Goal: Task Accomplishment & Management: Complete application form

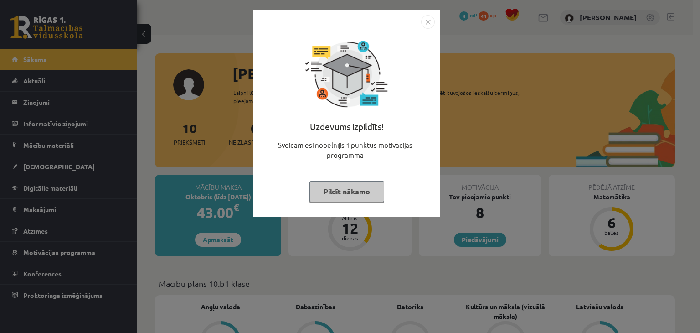
click at [488, 143] on div "Uzdevums izpildīts! Sveicam esi nopelnījis 1 punktus motivācijas programmā Pild…" at bounding box center [350, 166] width 700 height 333
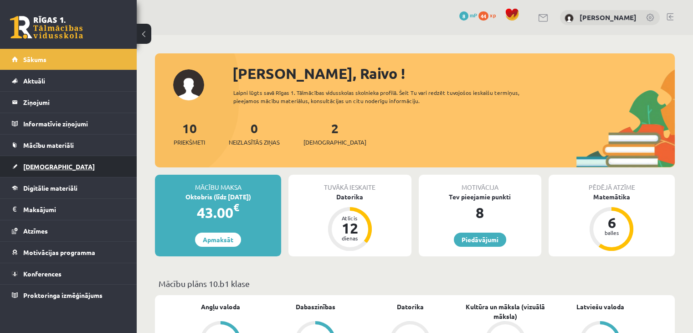
click at [46, 164] on span "[DEMOGRAPHIC_DATA]" at bounding box center [59, 166] width 72 height 8
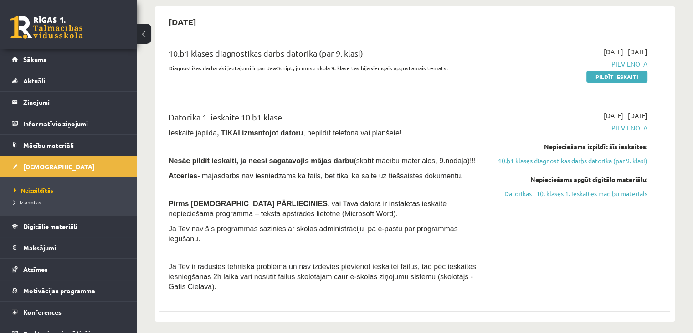
scroll to position [46, 0]
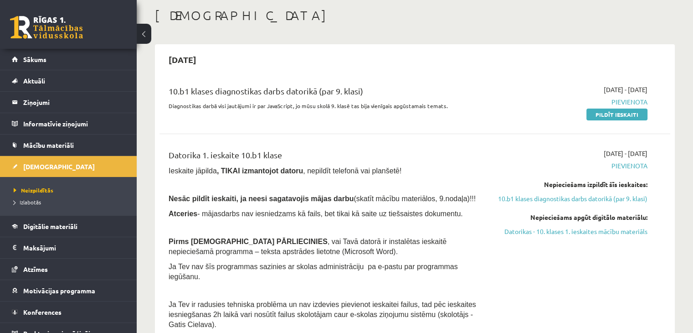
click at [600, 245] on div "2025-09-01 - 2025-09-15 Pievienota Nepieciešams izpildīt šīs ieskaites: 10.b1 k…" at bounding box center [572, 240] width 164 height 185
click at [600, 236] on link "Datorikas - 10. klases 1. ieskaites mācību materiāls" at bounding box center [572, 231] width 150 height 10
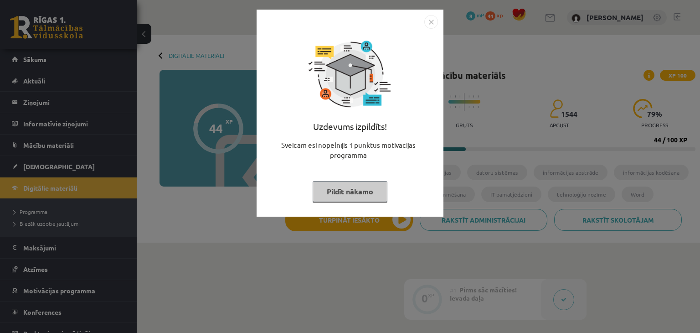
click at [430, 21] on img "Close" at bounding box center [431, 22] width 14 height 14
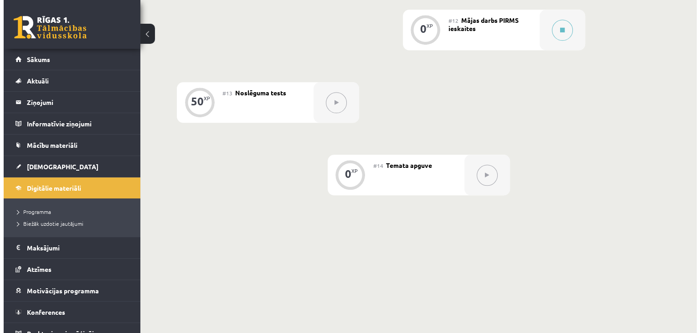
scroll to position [997, 0]
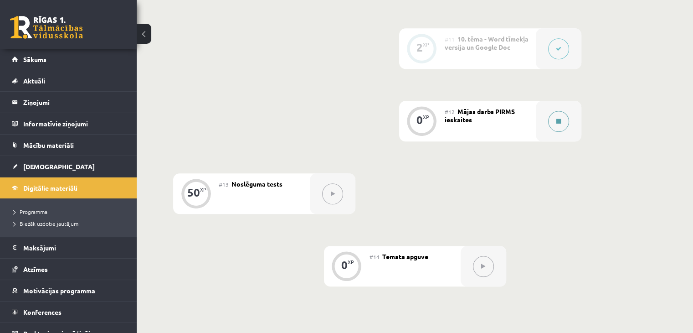
click at [555, 111] on button at bounding box center [558, 121] width 21 height 21
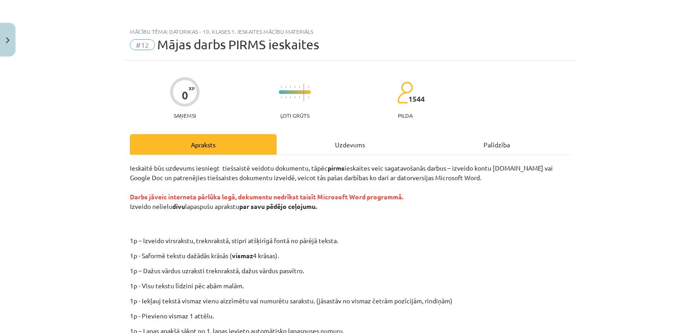
drag, startPoint x: 554, startPoint y: 97, endPoint x: 548, endPoint y: 59, distance: 38.3
click at [548, 59] on div "Mācību tēma: Datorikas - 10. klases 1. ieskaites mācību materiāls #12 Mājas dar…" at bounding box center [349, 42] width 451 height 38
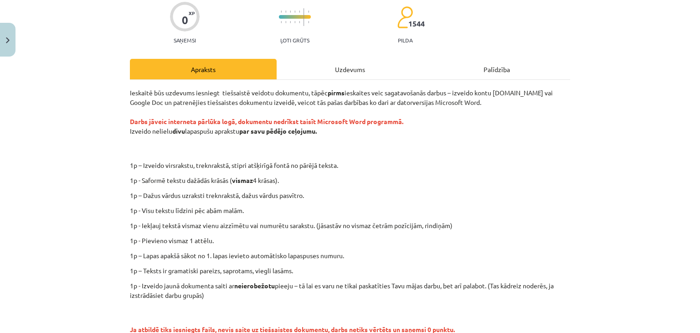
scroll to position [91, 0]
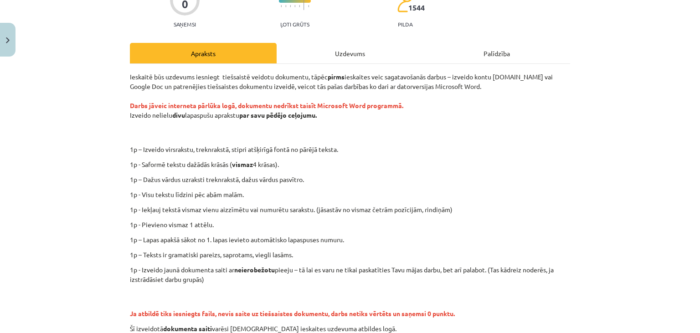
drag, startPoint x: 95, startPoint y: 24, endPoint x: 376, endPoint y: -32, distance: 286.7
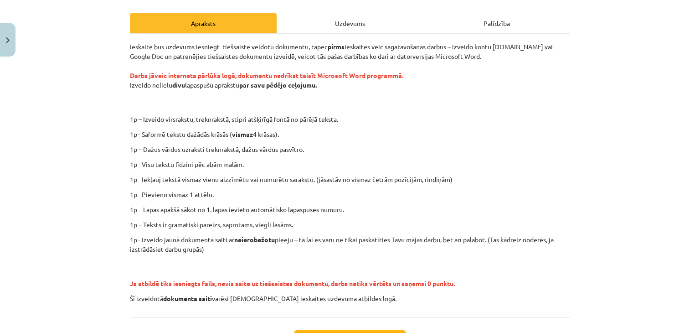
scroll to position [137, 0]
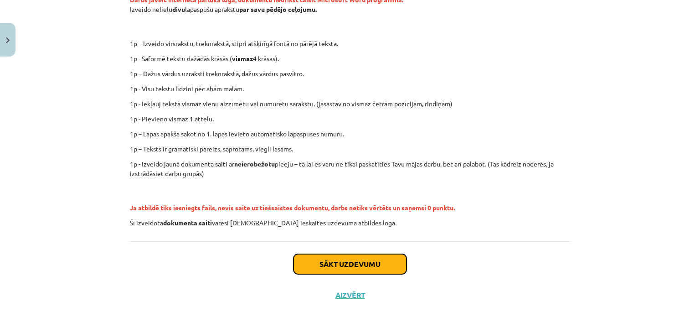
click at [334, 263] on button "Sākt uzdevumu" at bounding box center [349, 264] width 113 height 20
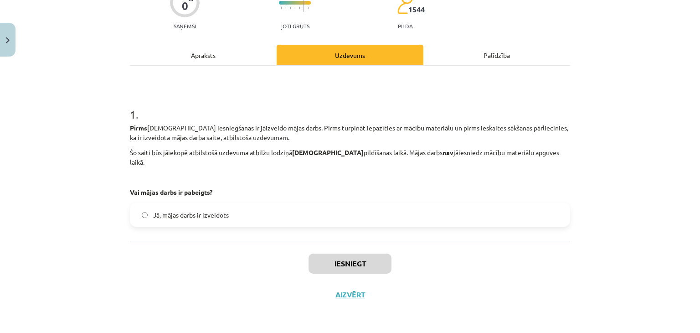
scroll to position [23, 0]
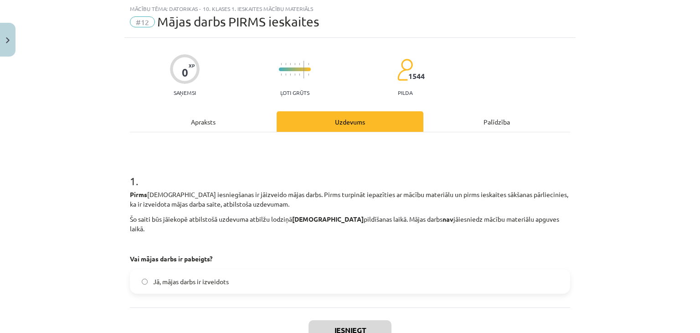
click at [175, 270] on label "Jā, mājas darbs ir izveidots" at bounding box center [350, 281] width 438 height 23
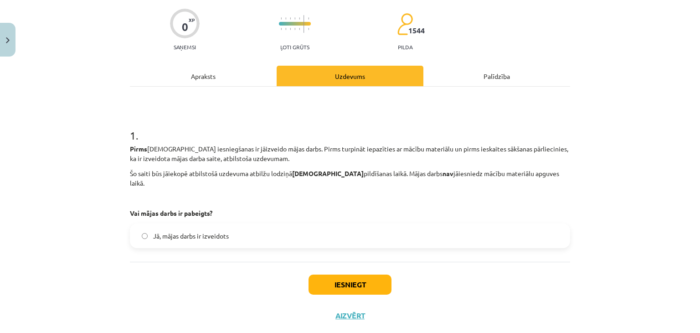
scroll to position [80, 0]
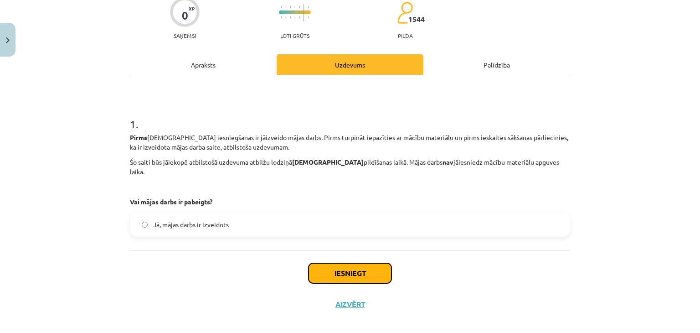
click at [376, 263] on button "Iesniegt" at bounding box center [349, 273] width 83 height 20
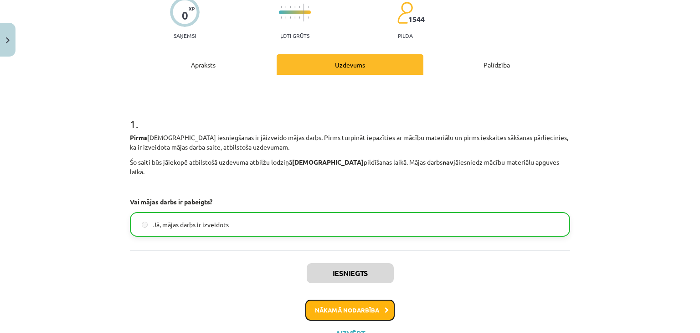
click at [381, 299] on button "Nākamā nodarbība" at bounding box center [349, 309] width 89 height 21
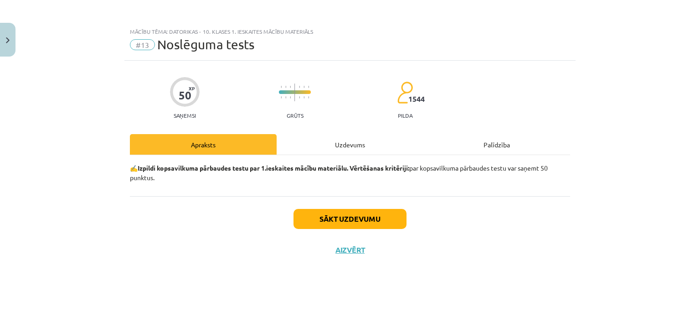
scroll to position [0, 0]
drag, startPoint x: 334, startPoint y: 240, endPoint x: 211, endPoint y: 157, distance: 148.7
drag, startPoint x: 211, startPoint y: 157, endPoint x: 103, endPoint y: 170, distance: 108.3
click at [103, 170] on div "Mācību tēma: Datorikas - 10. klases 1. ieskaites mācību materiāls #13 Noslēguma…" at bounding box center [350, 166] width 700 height 333
drag, startPoint x: 103, startPoint y: 170, endPoint x: 63, endPoint y: 154, distance: 43.4
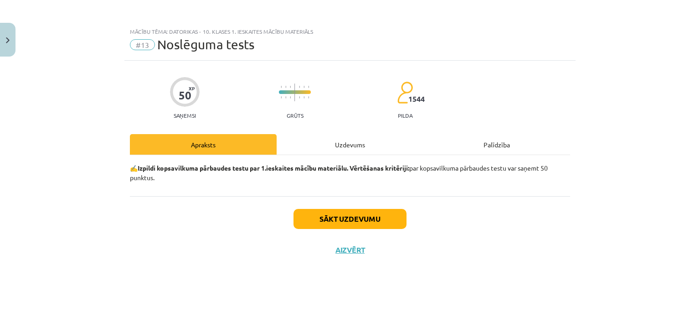
click at [63, 154] on div "Mācību tēma: Datorikas - 10. klases 1. ieskaites mācību materiāls #13 Noslēguma…" at bounding box center [350, 166] width 700 height 333
click at [75, 143] on div "Mācību tēma: Datorikas - 10. klases 1. ieskaites mācību materiāls #13 Noslēguma…" at bounding box center [350, 166] width 700 height 333
click at [399, 216] on button "Sākt uzdevumu" at bounding box center [349, 219] width 113 height 20
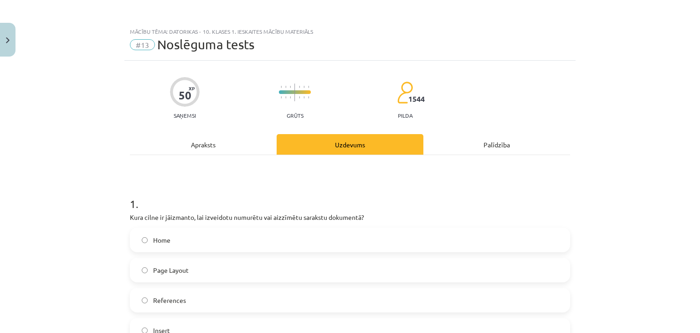
drag, startPoint x: 380, startPoint y: 215, endPoint x: 580, endPoint y: 164, distance: 205.9
drag, startPoint x: 580, startPoint y: 164, endPoint x: 402, endPoint y: 180, distance: 178.4
click at [196, 144] on div "Apraksts" at bounding box center [203, 144] width 147 height 20
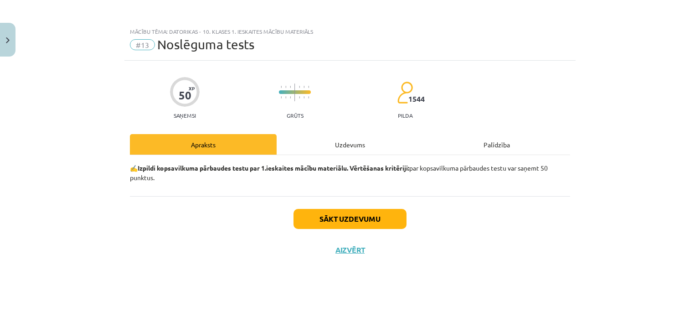
click at [313, 149] on div "Uzdevums" at bounding box center [349, 144] width 147 height 20
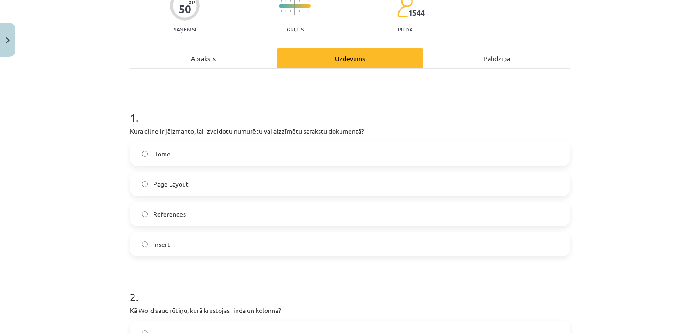
scroll to position [91, 0]
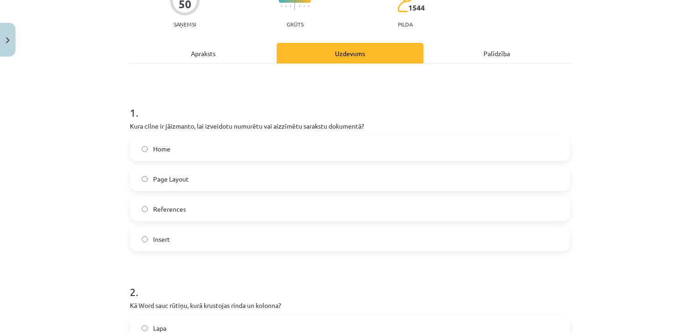
drag, startPoint x: 313, startPoint y: 149, endPoint x: 394, endPoint y: 109, distance: 89.6
drag, startPoint x: 394, startPoint y: 109, endPoint x: 320, endPoint y: 101, distance: 74.2
click at [320, 101] on h1 "1 ." at bounding box center [350, 104] width 440 height 28
click at [191, 146] on label "Home" at bounding box center [350, 148] width 438 height 23
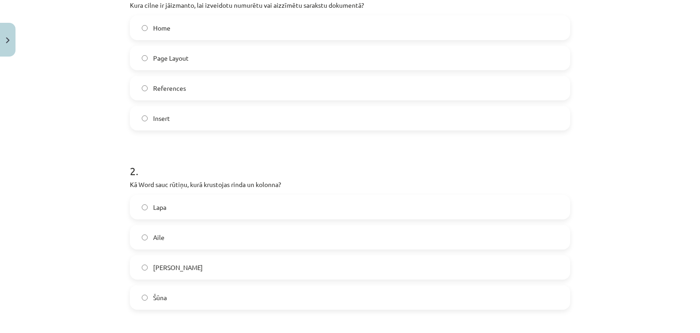
scroll to position [228, 0]
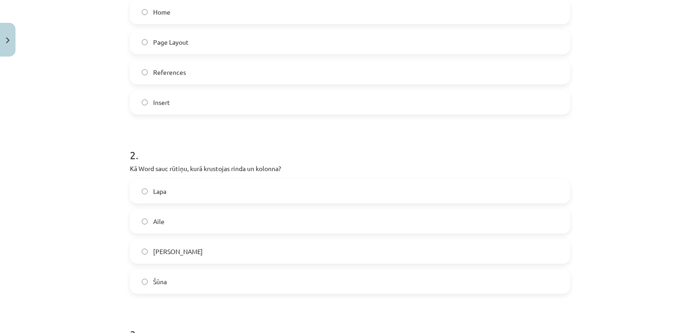
click at [215, 279] on label "Šūna" at bounding box center [350, 281] width 438 height 23
click at [73, 212] on div "Mācību tēma: Datorikas - 10. klases 1. ieskaites mācību materiāls #13 Noslēguma…" at bounding box center [350, 166] width 700 height 333
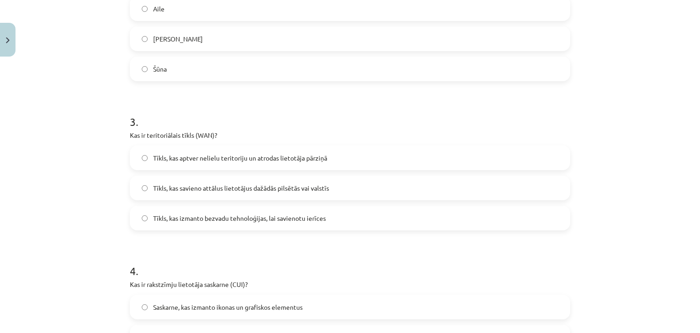
scroll to position [456, 0]
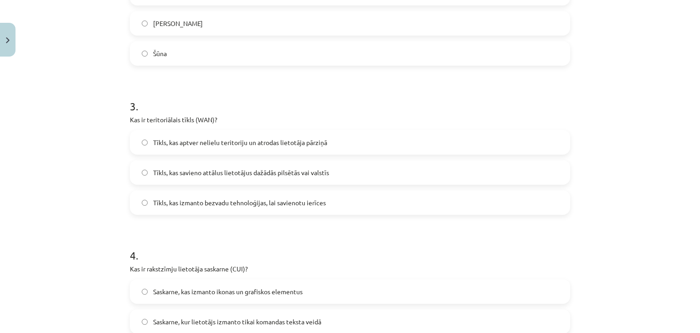
drag, startPoint x: 230, startPoint y: 199, endPoint x: 138, endPoint y: 166, distance: 97.1
drag, startPoint x: 138, startPoint y: 166, endPoint x: 80, endPoint y: 161, distance: 58.6
click at [80, 161] on div "Mācību tēma: Datorikas - 10. klases 1. ieskaites mācību materiāls #13 Noslēguma…" at bounding box center [350, 166] width 700 height 333
click at [177, 166] on label "Tīkls, kas savieno attālus lietotājus dažādās pilsētās vai valstīs" at bounding box center [350, 172] width 438 height 23
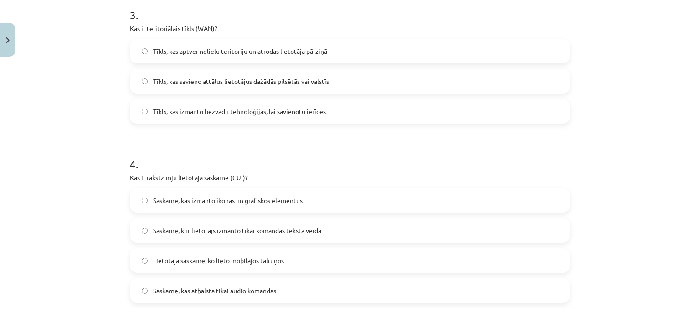
scroll to position [592, 0]
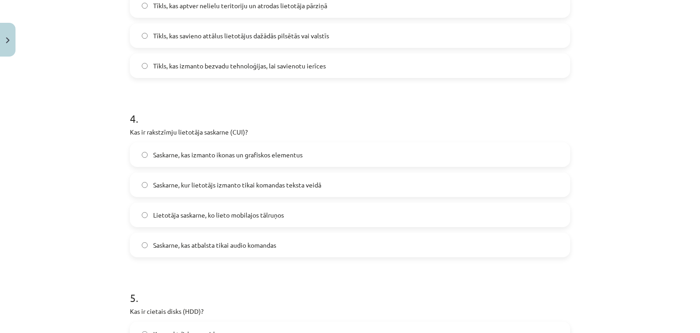
drag, startPoint x: 36, startPoint y: 183, endPoint x: 44, endPoint y: 174, distance: 11.0
drag, startPoint x: 44, startPoint y: 174, endPoint x: 28, endPoint y: 247, distance: 74.1
click at [28, 247] on div "Mācību tēma: Datorikas - 10. klases 1. ieskaites mācību materiāls #13 Noslēguma…" at bounding box center [350, 166] width 700 height 333
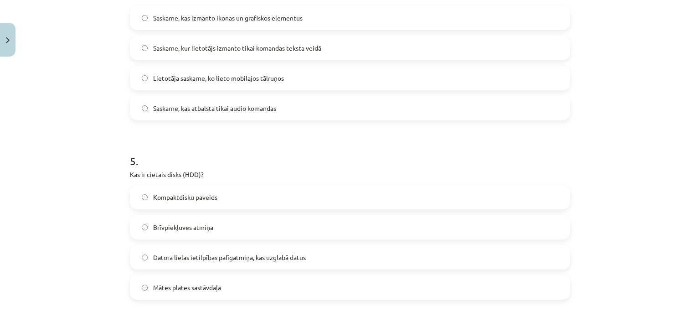
scroll to position [820, 0]
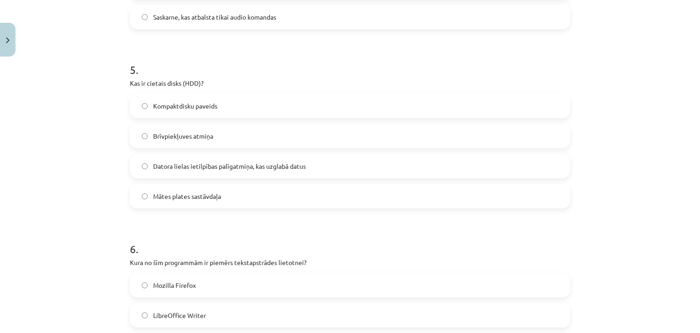
drag, startPoint x: 148, startPoint y: 206, endPoint x: 139, endPoint y: 210, distance: 9.4
drag, startPoint x: 139, startPoint y: 210, endPoint x: 67, endPoint y: 210, distance: 72.0
click at [67, 210] on div "Mācību tēma: Datorikas - 10. klases 1. ieskaites mācību materiāls #13 Noslēguma…" at bounding box center [350, 166] width 700 height 333
click at [205, 170] on span "Datora lielas ietilpības palīgatmiņa, kas uzglabā datus" at bounding box center [229, 166] width 153 height 10
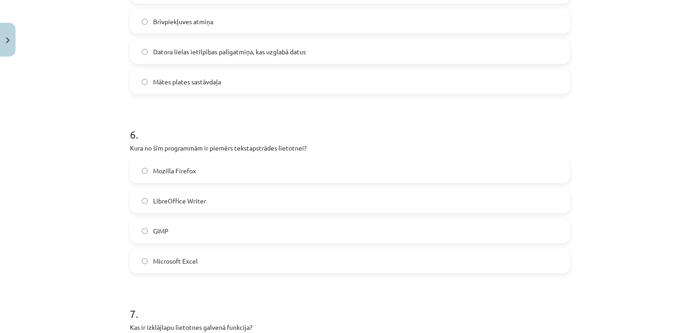
scroll to position [957, 0]
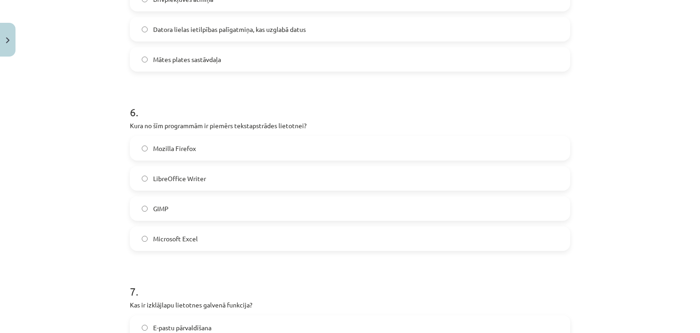
drag, startPoint x: 128, startPoint y: 180, endPoint x: 88, endPoint y: 172, distance: 39.9
drag, startPoint x: 88, startPoint y: 172, endPoint x: 36, endPoint y: 159, distance: 53.9
click at [36, 159] on div "Mācību tēma: Datorikas - 10. klases 1. ieskaites mācību materiāls #13 Noslēguma…" at bounding box center [350, 166] width 700 height 333
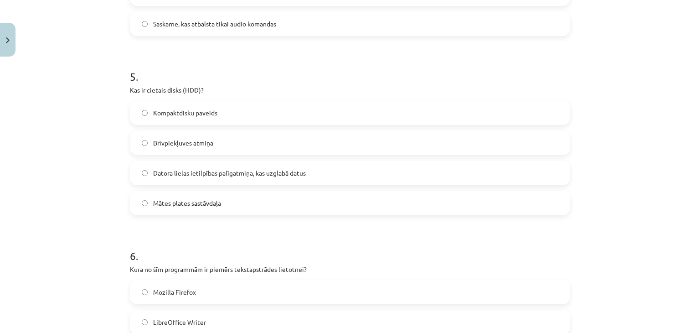
scroll to position [1002, 0]
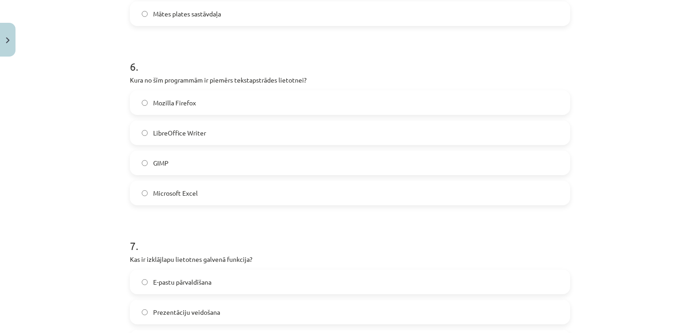
click at [320, 56] on h1 "6 ." at bounding box center [350, 58] width 440 height 28
click at [190, 130] on span "LibreOffice Writer" at bounding box center [179, 133] width 53 height 10
click at [99, 133] on div "Mācību tēma: Datorikas - 10. klases 1. ieskaites mācību materiāls #13 Noslēguma…" at bounding box center [350, 166] width 700 height 333
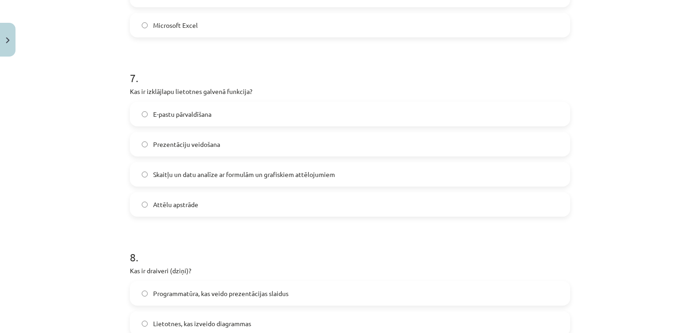
scroll to position [1184, 0]
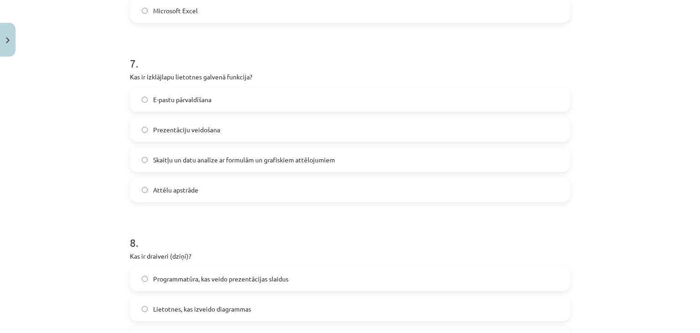
click at [218, 161] on span "Skaitļu un datu analīze ar formulām un grafiskiem attēlojumiem" at bounding box center [244, 160] width 182 height 10
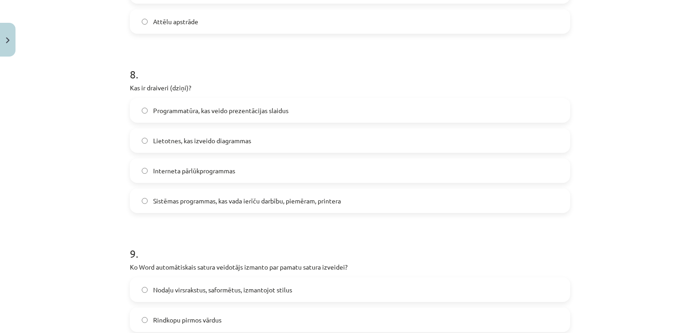
scroll to position [1367, 0]
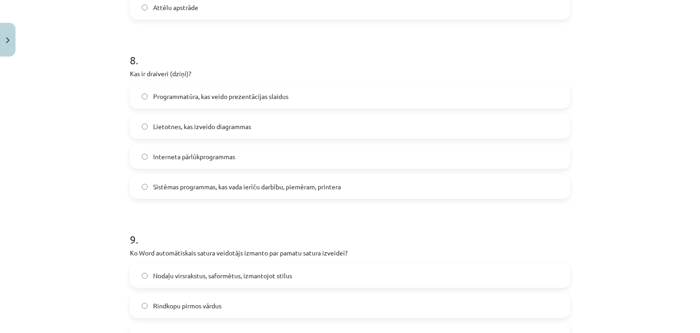
drag, startPoint x: 231, startPoint y: 163, endPoint x: 140, endPoint y: 192, distance: 95.7
drag, startPoint x: 140, startPoint y: 192, endPoint x: 74, endPoint y: 180, distance: 67.1
click at [74, 180] on div "Mācību tēma: Datorikas - 10. klases 1. ieskaites mācību materiāls #13 Noslēguma…" at bounding box center [350, 166] width 700 height 333
click at [201, 189] on span "Sistēmas programmas, kas vada ierīču darbību, piemēram, printera" at bounding box center [247, 187] width 188 height 10
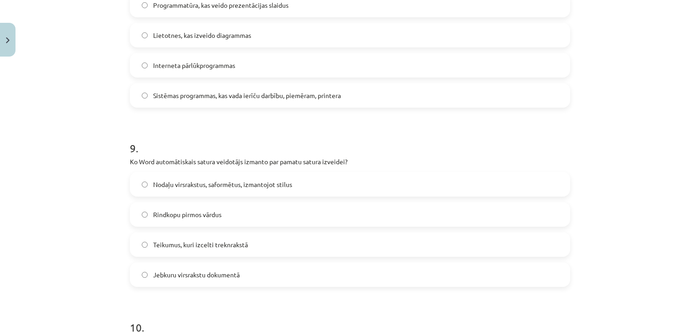
scroll to position [1503, 0]
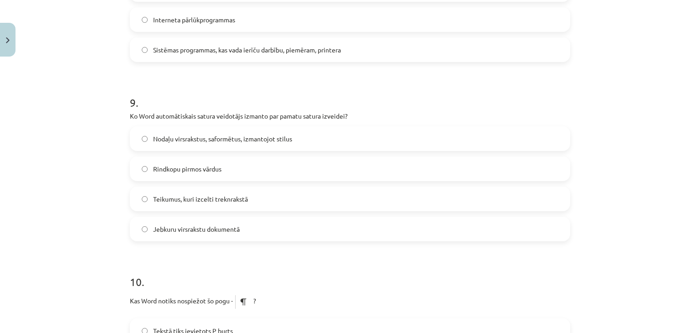
click at [192, 145] on label "Nodaļu virsrakstus, saformētus, izmantojot stilus" at bounding box center [350, 138] width 438 height 23
drag, startPoint x: 175, startPoint y: 236, endPoint x: 168, endPoint y: 235, distance: 6.9
drag, startPoint x: 168, startPoint y: 235, endPoint x: 78, endPoint y: 214, distance: 92.8
click at [78, 214] on div "Mācību tēma: Datorikas - 10. klases 1. ieskaites mācību materiāls #13 Noslēguma…" at bounding box center [350, 166] width 700 height 333
click at [182, 232] on span "Jebkuru virsrakstu dokumentā" at bounding box center [196, 229] width 87 height 10
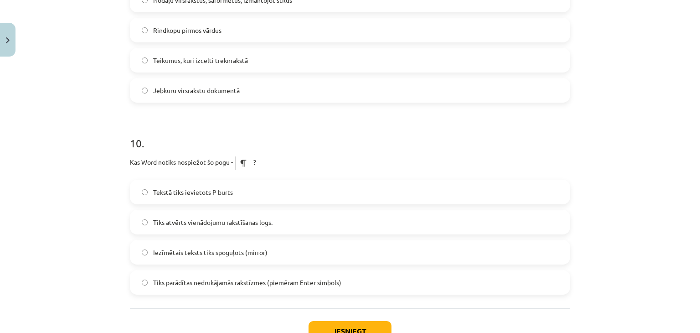
scroll to position [1685, 0]
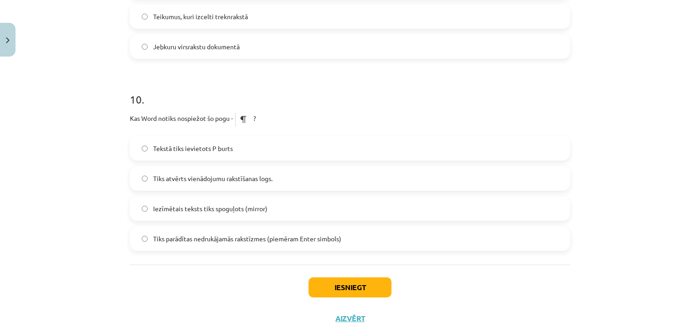
click at [221, 245] on label "Tiks parādītas nedrukājamās rakstīzmes (piemēram Enter simbols)" at bounding box center [350, 238] width 438 height 23
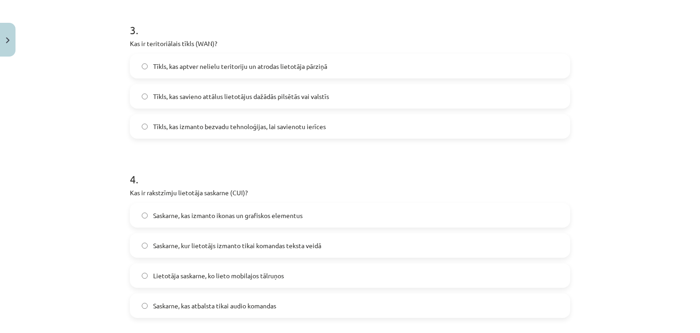
scroll to position [592, 0]
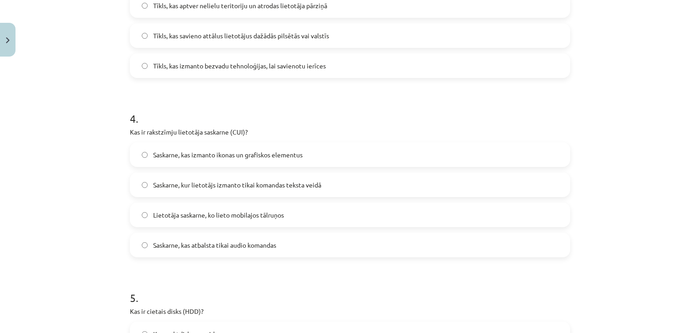
click at [611, 186] on div "Mācību tēma: Datorikas - 10. klases 1. ieskaites mācību materiāls #13 Noslēguma…" at bounding box center [350, 166] width 700 height 333
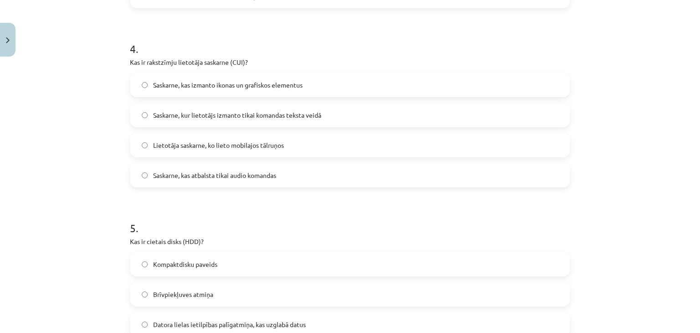
scroll to position [661, 0]
click at [221, 86] on span "Saskarne, kas izmanto ikonas un grafiskos elementus" at bounding box center [227, 86] width 149 height 10
click at [77, 155] on div "Mācību tēma: Datorikas - 10. klases 1. ieskaites mācību materiāls #13 Noslēguma…" at bounding box center [350, 166] width 700 height 333
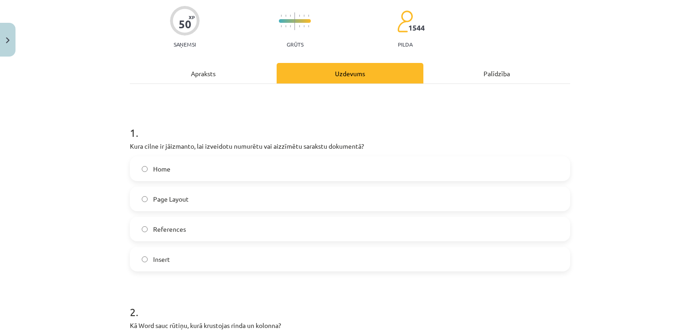
scroll to position [69, 0]
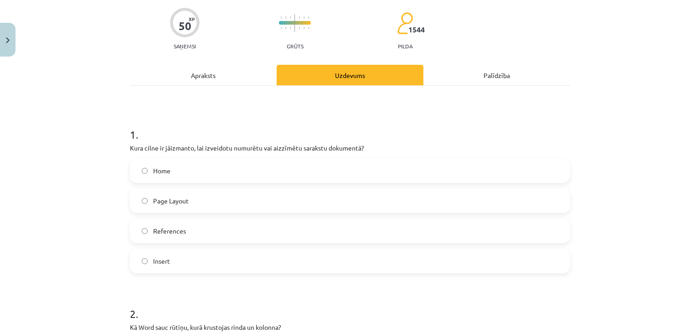
click at [101, 157] on div "Mācību tēma: Datorikas - 10. klases 1. ieskaites mācību materiāls #13 Noslēguma…" at bounding box center [350, 166] width 700 height 333
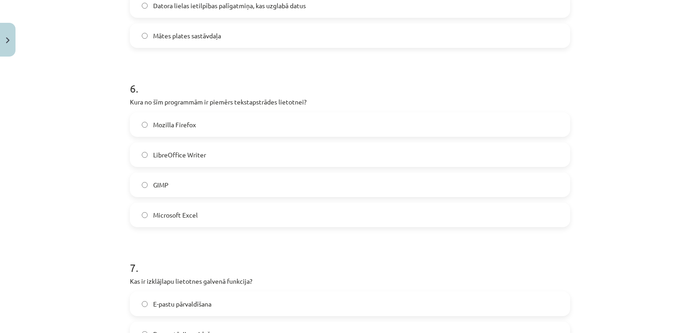
scroll to position [1026, 0]
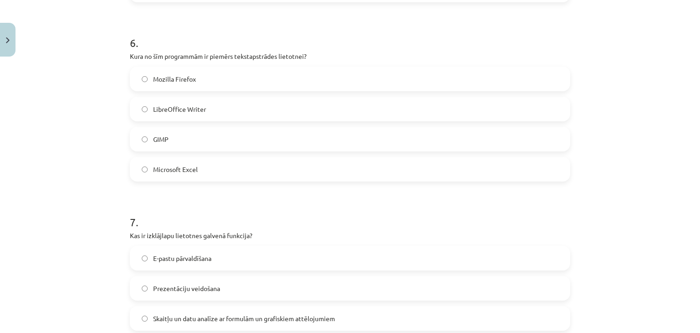
drag, startPoint x: 84, startPoint y: 127, endPoint x: 49, endPoint y: 120, distance: 35.3
click at [49, 120] on div "Mācību tēma: Datorikas - 10. klases 1. ieskaites mācību materiāls #13 Noslēguma…" at bounding box center [350, 166] width 700 height 333
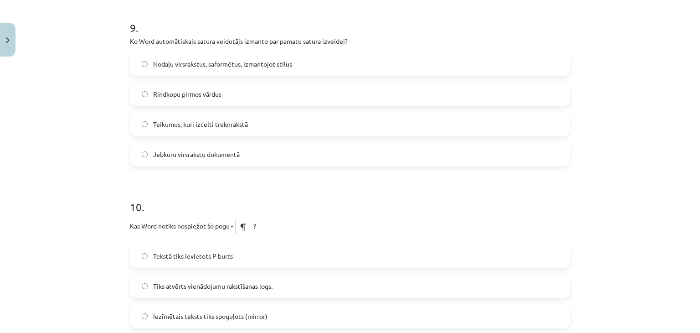
scroll to position [1572, 0]
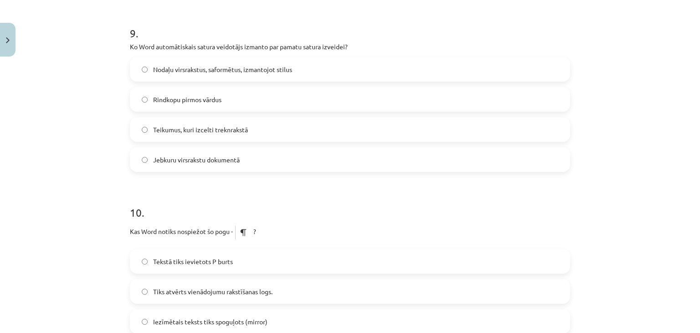
click at [604, 128] on div "Mācību tēma: Datorikas - 10. klases 1. ieskaites mācību materiāls #13 Noslēguma…" at bounding box center [350, 166] width 700 height 333
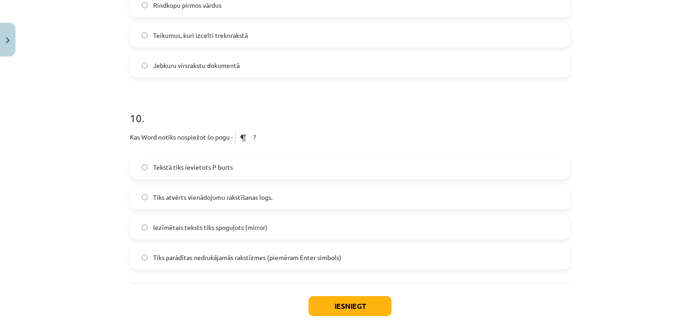
scroll to position [1709, 0]
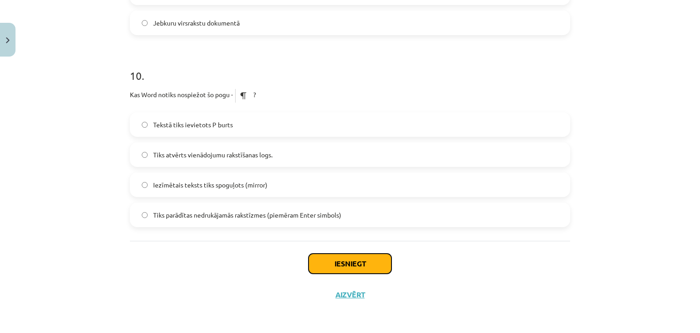
click at [340, 265] on button "Iesniegt" at bounding box center [349, 263] width 83 height 20
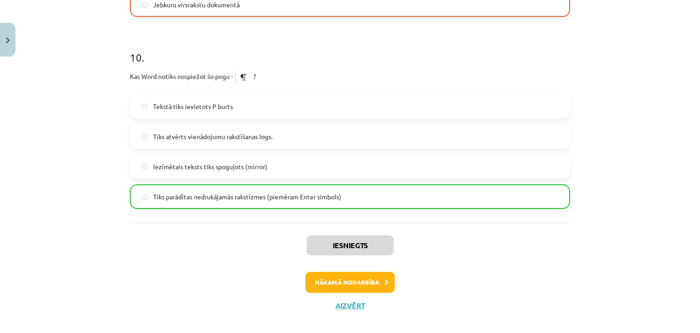
scroll to position [1738, 0]
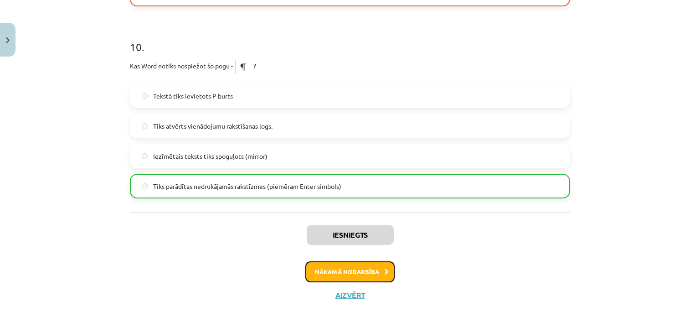
click at [359, 272] on button "Nākamā nodarbība" at bounding box center [349, 271] width 89 height 21
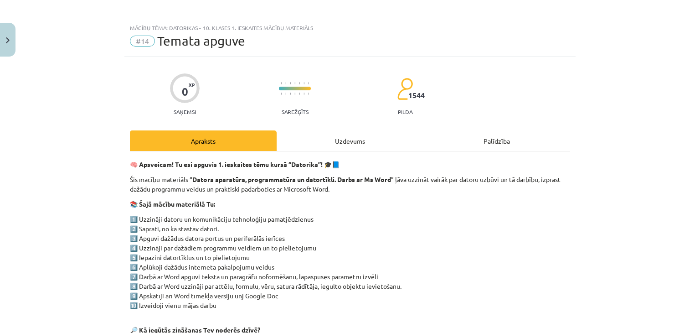
scroll to position [0, 0]
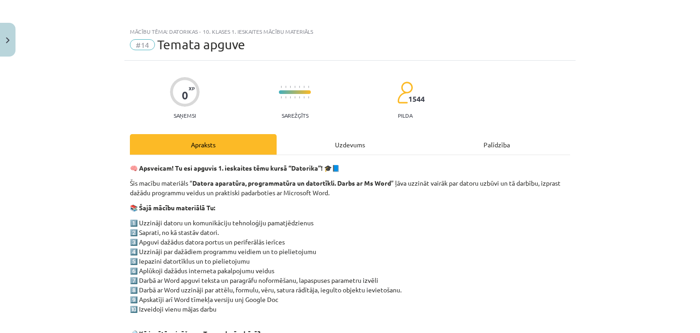
click at [299, 142] on div "Uzdevums" at bounding box center [349, 144] width 147 height 20
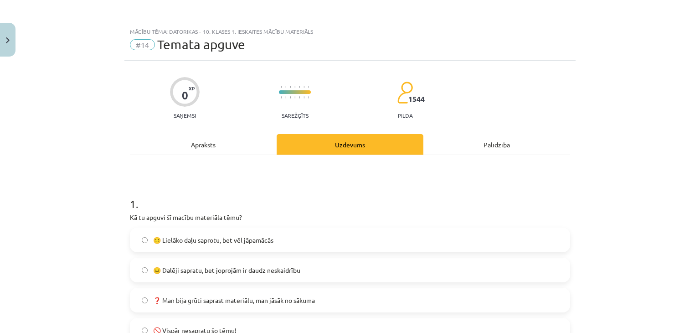
click at [235, 151] on div "Apraksts" at bounding box center [203, 144] width 147 height 20
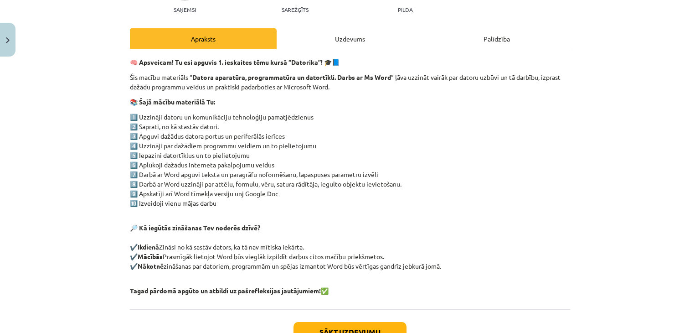
scroll to position [174, 0]
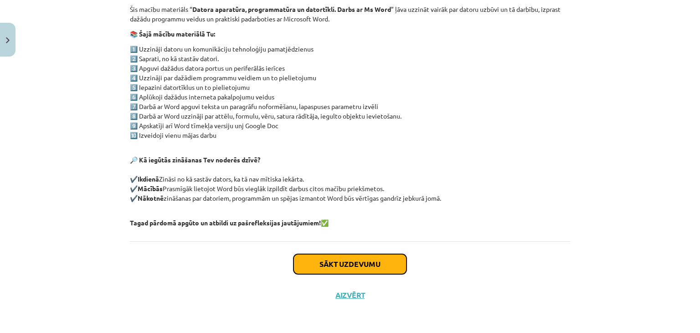
click at [323, 264] on button "Sākt uzdevumu" at bounding box center [349, 264] width 113 height 20
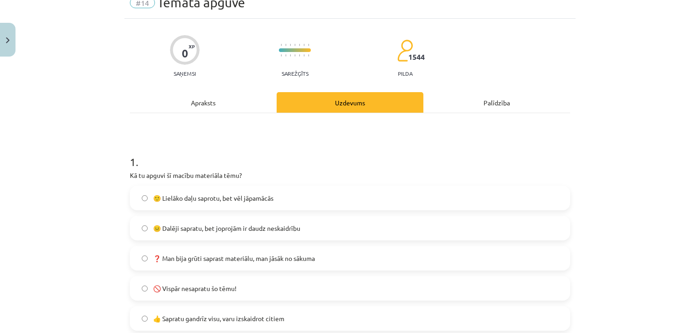
scroll to position [0, 0]
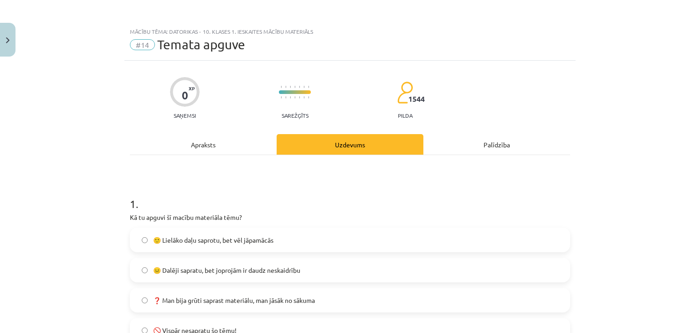
click at [16, 40] on div "Mācību tēma: Datorikas - 10. klases 1. ieskaites mācību materiāls #14 Temata ap…" at bounding box center [350, 166] width 700 height 333
click at [11, 40] on button "Close" at bounding box center [7, 40] width 15 height 34
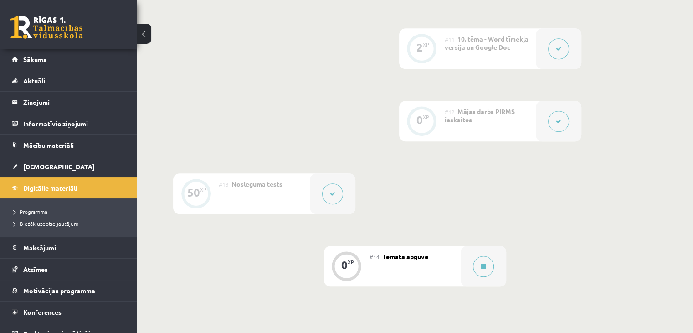
click at [327, 183] on button at bounding box center [332, 193] width 21 height 21
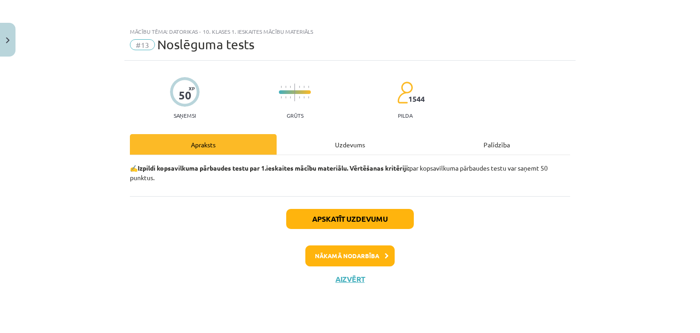
click at [328, 156] on div "✍️ Izpildi kopsavilkuma pārbaudes testu par 1.ieskaites mācību materiālu. Vērtē…" at bounding box center [350, 175] width 440 height 41
click at [326, 152] on div "Uzdevums" at bounding box center [349, 144] width 147 height 20
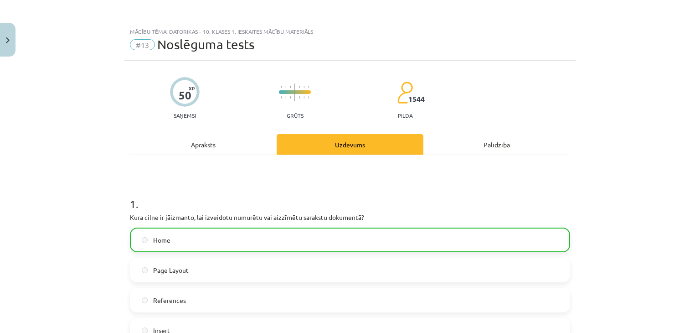
click at [438, 137] on div "Palīdzība" at bounding box center [496, 144] width 147 height 20
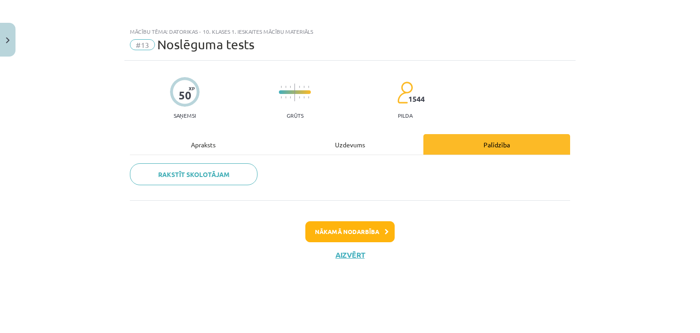
click at [208, 136] on div "Apraksts" at bounding box center [203, 144] width 147 height 20
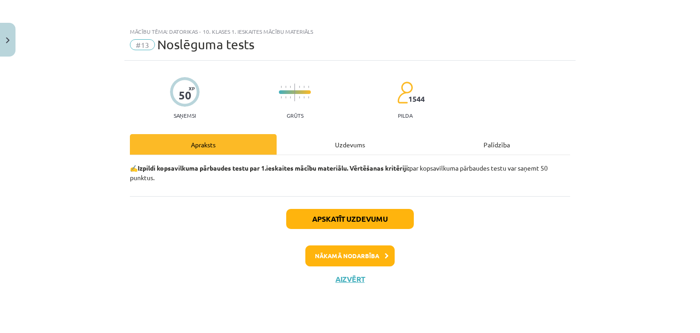
click at [348, 152] on div "Uzdevums" at bounding box center [349, 144] width 147 height 20
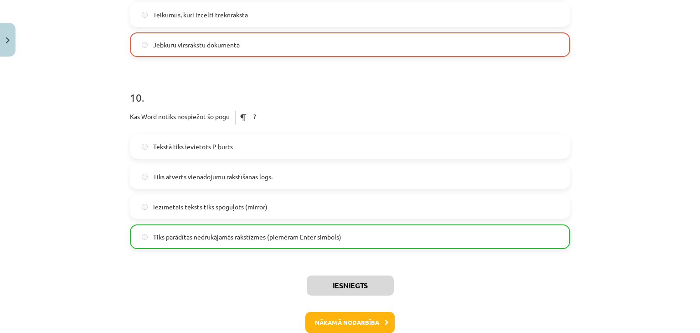
scroll to position [1738, 0]
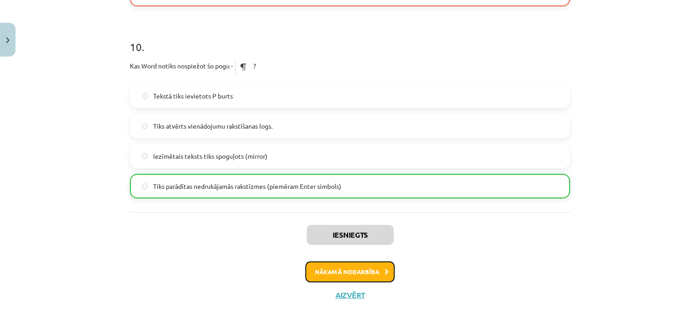
click at [355, 267] on button "Nākamā nodarbība" at bounding box center [349, 271] width 89 height 21
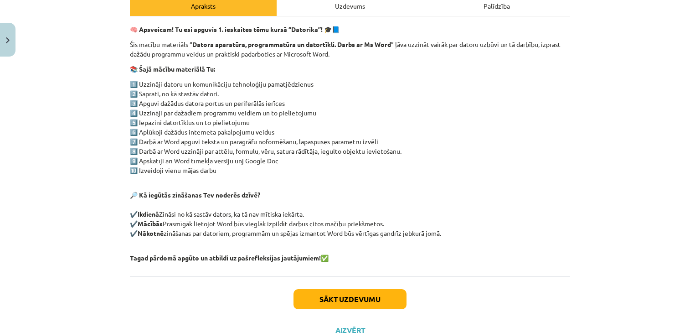
scroll to position [159, 0]
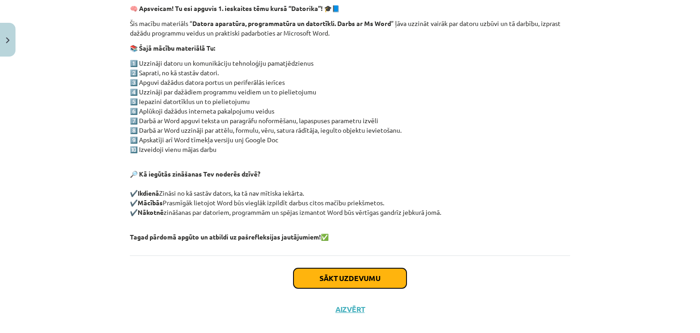
click at [339, 279] on button "Sākt uzdevumu" at bounding box center [349, 278] width 113 height 20
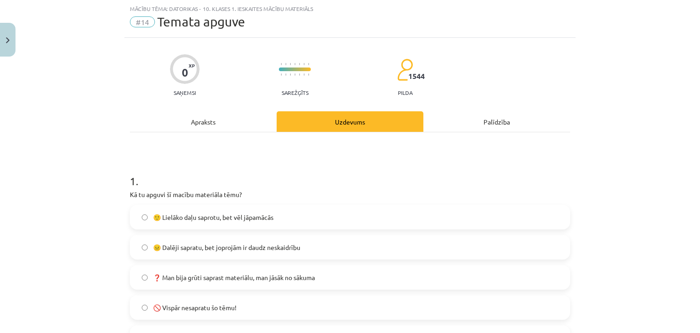
scroll to position [114, 0]
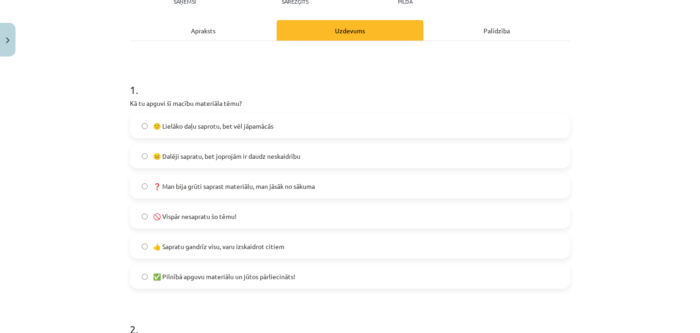
click at [202, 137] on div "🙂 Lielāko daļu saprotu, bet vēl jāpamācās" at bounding box center [350, 125] width 440 height 25
click at [202, 131] on label "🙂 Lielāko daļu saprotu, bet vēl jāpamācās" at bounding box center [350, 125] width 438 height 23
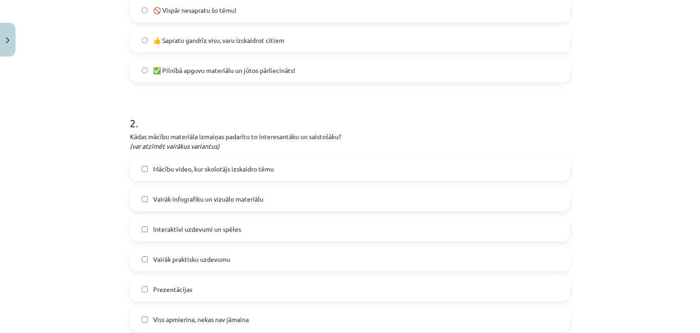
scroll to position [342, 0]
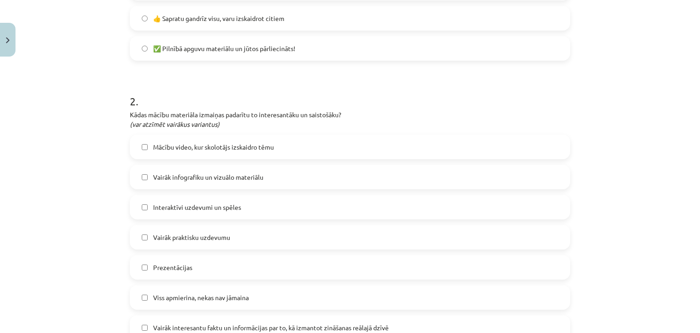
click at [183, 153] on label "Mācību video, kur skolotājs izskaidro tēmu" at bounding box center [350, 146] width 438 height 23
click at [220, 179] on span "Vairāk infografiku un vizuālo materiālu" at bounding box center [208, 177] width 110 height 10
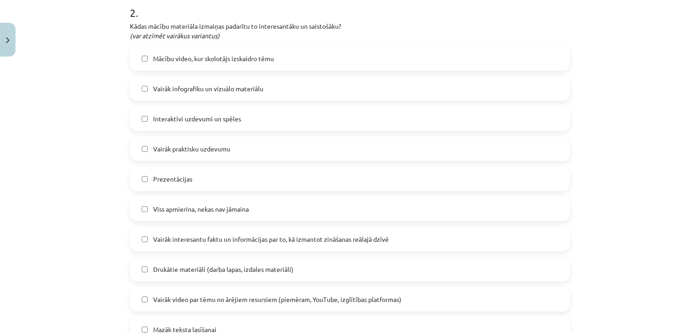
scroll to position [433, 0]
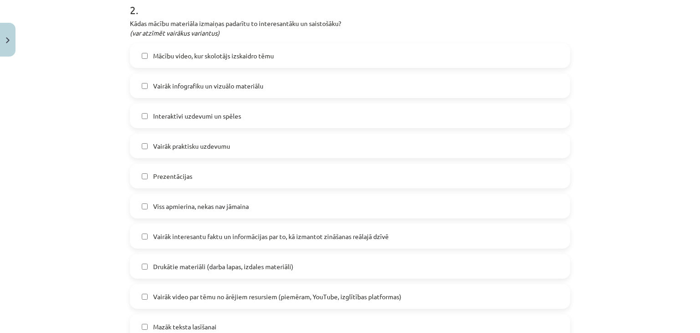
click at [205, 117] on span "Interaktīvi uzdevumi un spēles" at bounding box center [197, 116] width 88 height 10
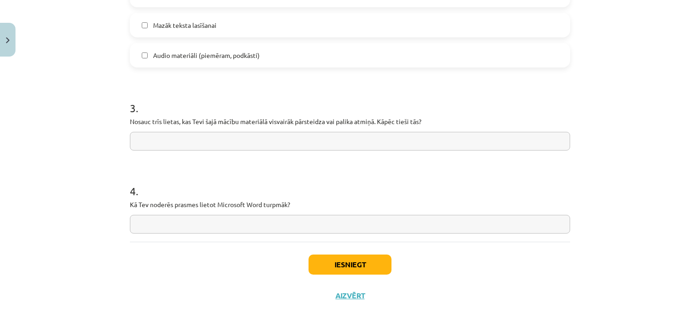
scroll to position [734, 0]
click at [202, 137] on input "text" at bounding box center [350, 140] width 440 height 19
type input "**********"
drag, startPoint x: 208, startPoint y: 153, endPoint x: 180, endPoint y: 163, distance: 29.4
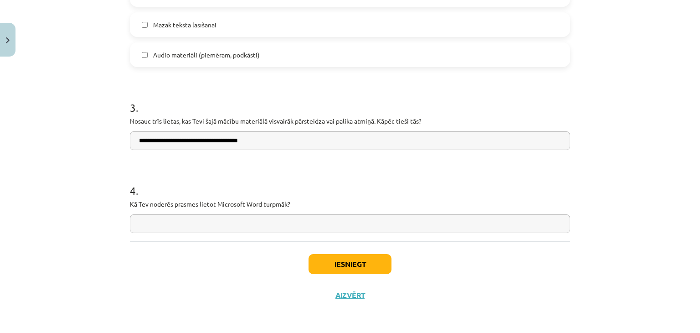
click at [184, 231] on input "text" at bounding box center [350, 223] width 440 height 19
click at [223, 172] on h1 "4 ." at bounding box center [350, 182] width 440 height 28
click at [175, 223] on input "text" at bounding box center [350, 223] width 440 height 19
click at [224, 223] on input "text" at bounding box center [350, 223] width 440 height 19
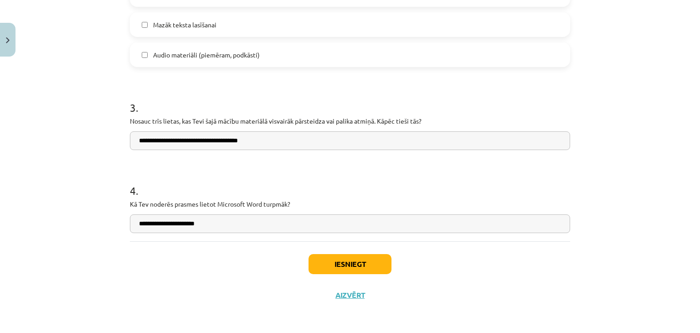
type input "**********"
click at [200, 266] on div "Iesniegt Aizvērt" at bounding box center [350, 273] width 440 height 64
drag, startPoint x: 212, startPoint y: 223, endPoint x: 157, endPoint y: 259, distance: 66.5
click at [157, 259] on div "Iesniegt Aizvērt" at bounding box center [350, 273] width 440 height 64
click at [333, 270] on button "Iesniegt" at bounding box center [349, 264] width 83 height 20
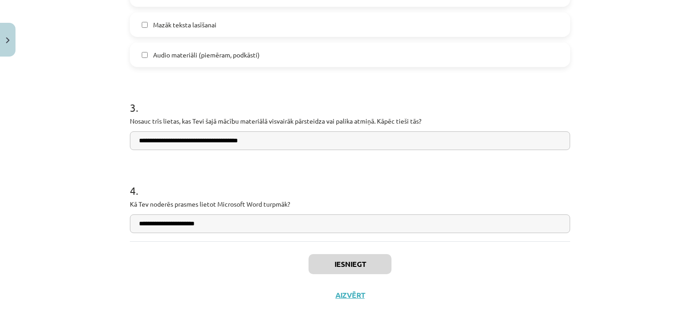
scroll to position [996, 0]
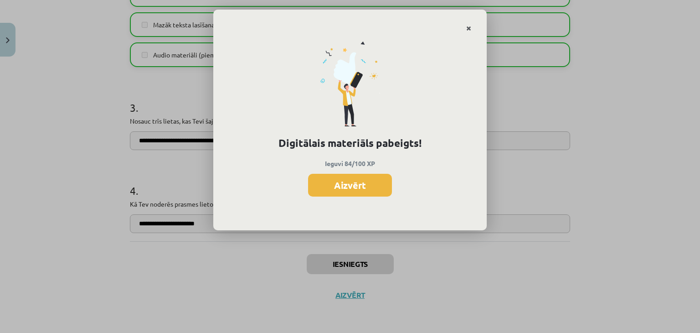
click at [466, 26] on icon "Close" at bounding box center [468, 29] width 5 height 6
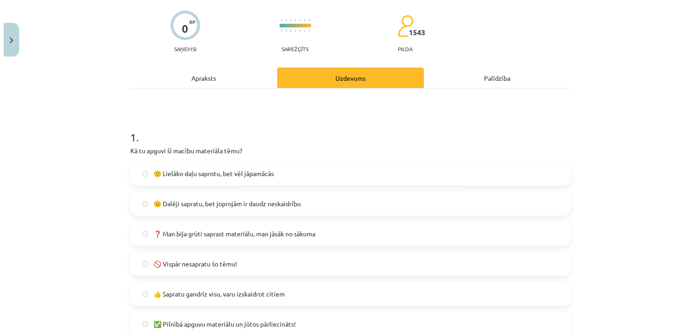
scroll to position [0, 0]
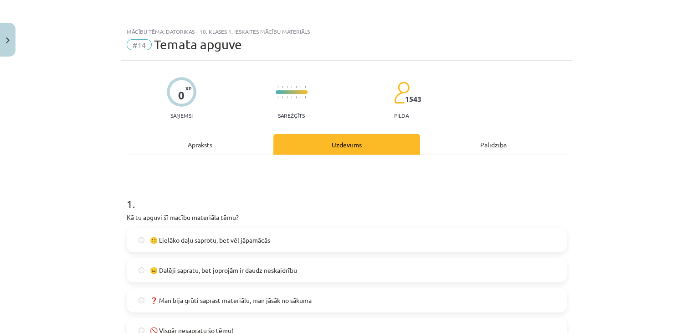
click at [188, 137] on div "Apraksts" at bounding box center [200, 144] width 147 height 20
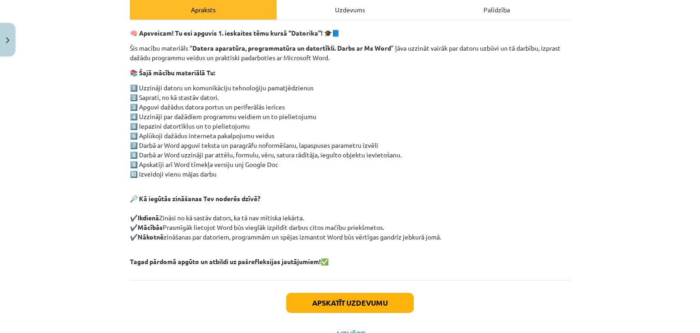
scroll to position [174, 0]
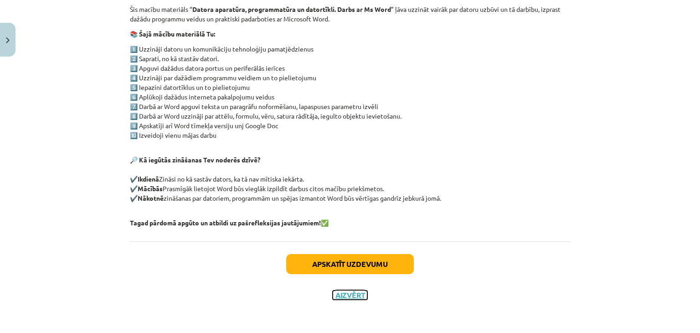
click at [351, 294] on button "Aizvērt" at bounding box center [350, 294] width 35 height 9
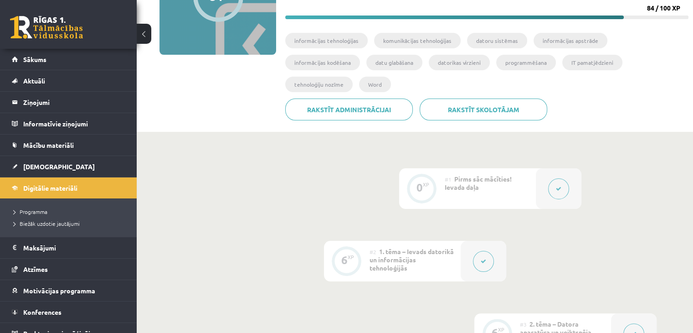
scroll to position [46, 0]
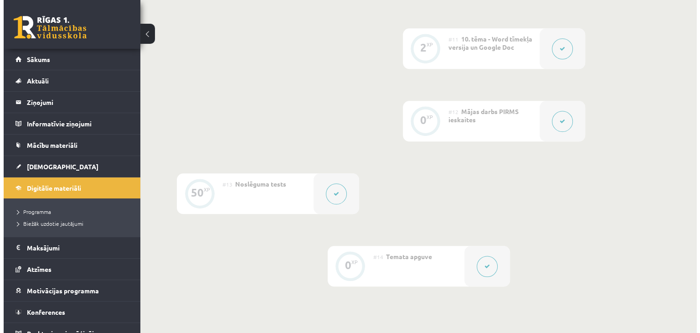
scroll to position [905, 0]
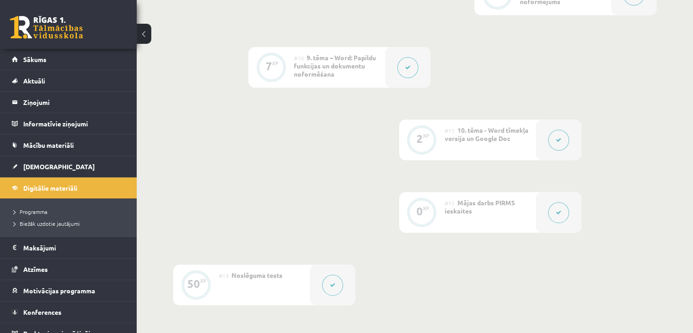
click at [328, 274] on button at bounding box center [332, 284] width 21 height 21
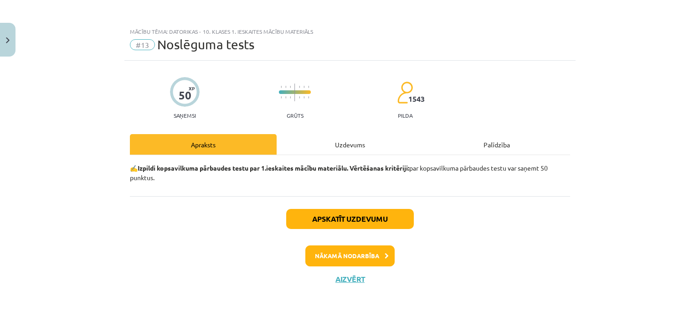
click at [319, 154] on div "Uzdevums" at bounding box center [349, 144] width 147 height 20
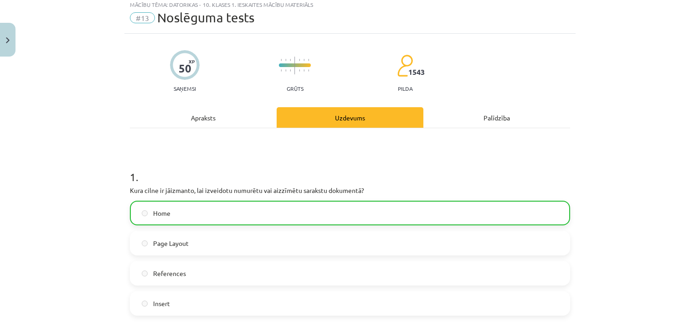
scroll to position [0, 0]
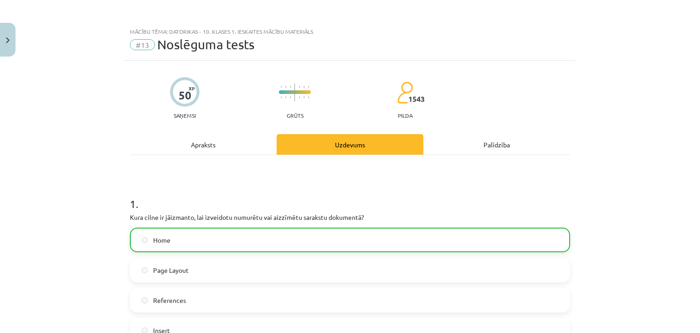
click at [474, 147] on div "Palīdzība" at bounding box center [496, 144] width 147 height 20
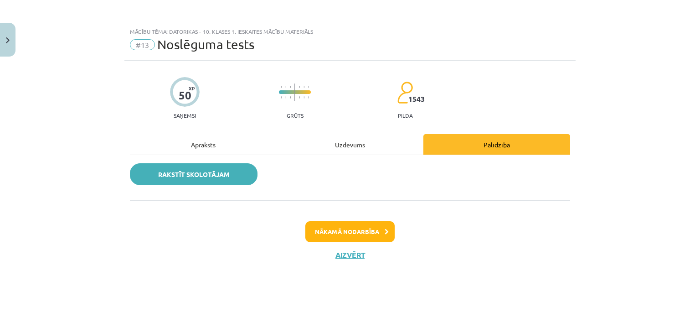
click at [234, 183] on link "Rakstīt skolotājam" at bounding box center [194, 174] width 128 height 22
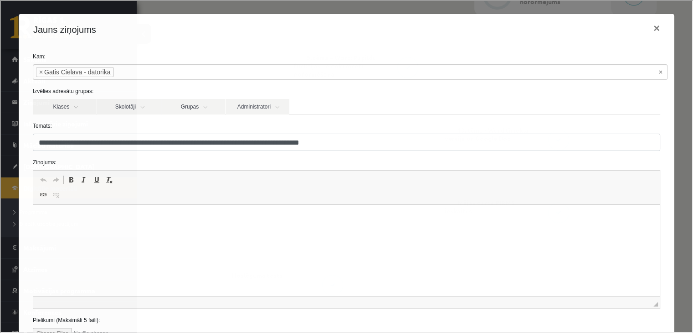
click at [188, 232] on html at bounding box center [346, 219] width 626 height 28
click at [130, 232] on html at bounding box center [346, 219] width 626 height 28
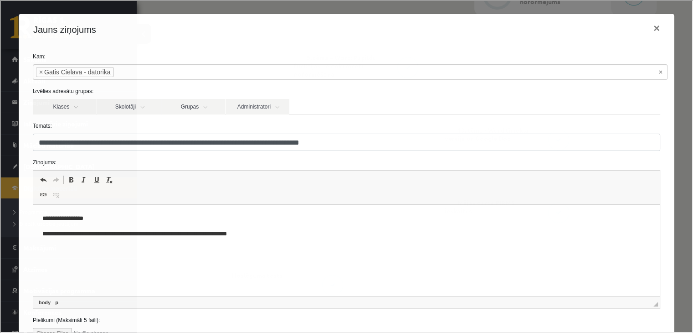
click at [87, 247] on html "**********" at bounding box center [346, 226] width 626 height 43
click at [52, 238] on p "**********" at bounding box center [343, 234] width 602 height 10
click at [56, 240] on html "**********" at bounding box center [346, 226] width 626 height 43
click at [53, 239] on html "**********" at bounding box center [346, 226] width 626 height 43
click at [74, 243] on html "**********" at bounding box center [346, 226] width 626 height 43
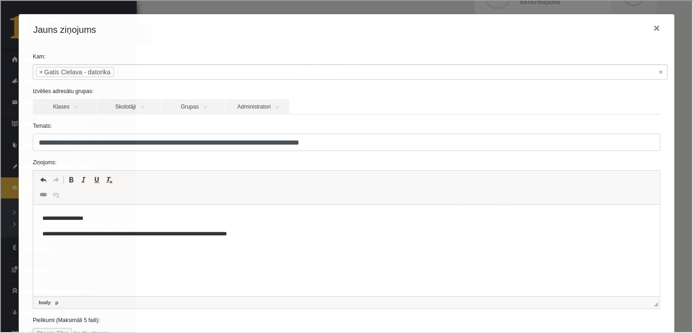
click at [98, 247] on html "**********" at bounding box center [346, 226] width 626 height 43
click at [106, 233] on p "**********" at bounding box center [343, 234] width 602 height 10
click at [170, 247] on html "**********" at bounding box center [346, 226] width 626 height 43
click at [253, 241] on html "**********" at bounding box center [346, 226] width 626 height 43
click at [264, 239] on html "**********" at bounding box center [346, 226] width 626 height 43
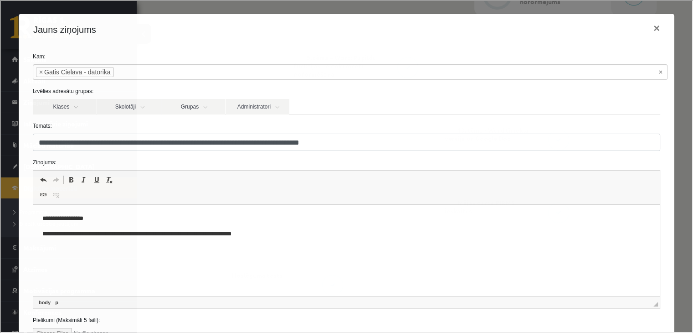
scroll to position [859, 0]
click at [383, 31] on div "Jauns ziņojums ×" at bounding box center [345, 28] width 655 height 31
click at [237, 246] on html "**********" at bounding box center [346, 226] width 626 height 43
drag, startPoint x: 190, startPoint y: 235, endPoint x: 209, endPoint y: 232, distance: 18.6
click at [190, 235] on p "**********" at bounding box center [343, 234] width 602 height 10
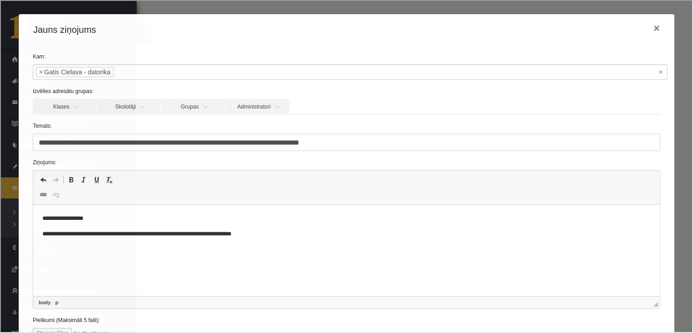
click at [292, 233] on p "**********" at bounding box center [343, 234] width 602 height 10
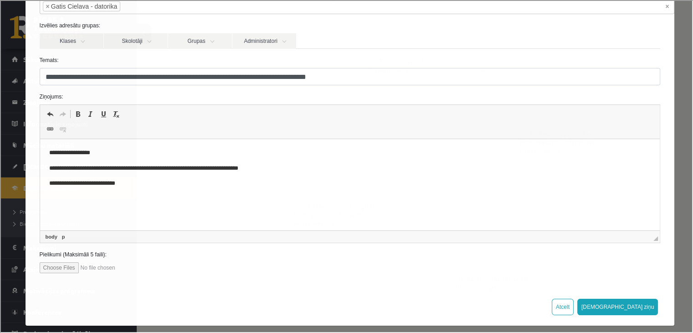
scroll to position [71, 0]
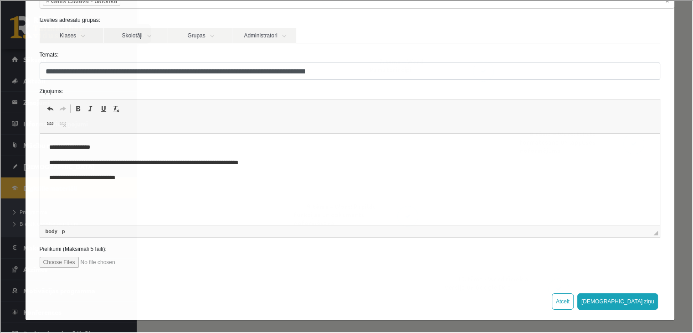
click at [138, 179] on p "**********" at bounding box center [347, 178] width 596 height 10
click at [282, 166] on p "**********" at bounding box center [347, 163] width 596 height 10
click at [297, 170] on body "**********" at bounding box center [350, 171] width 602 height 56
click at [317, 169] on body "**********" at bounding box center [350, 171] width 602 height 56
drag, startPoint x: 280, startPoint y: 162, endPoint x: 360, endPoint y: 179, distance: 81.6
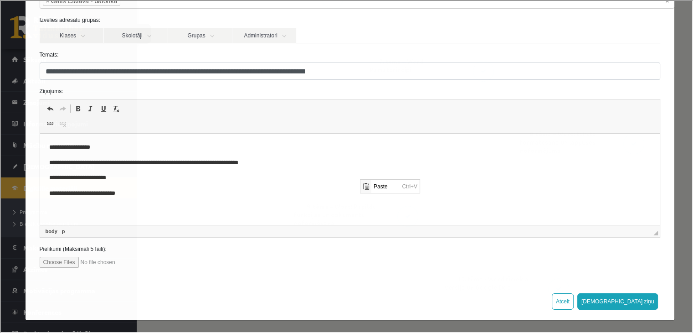
scroll to position [0, 0]
click at [252, 179] on p "**********" at bounding box center [347, 178] width 596 height 10
click at [46, 256] on input "file" at bounding box center [90, 261] width 103 height 11
type input "**********"
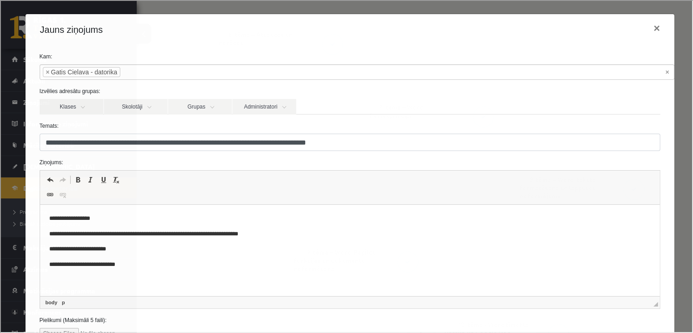
scroll to position [665, 0]
click at [138, 102] on link "Skolotāji" at bounding box center [135, 105] width 64 height 15
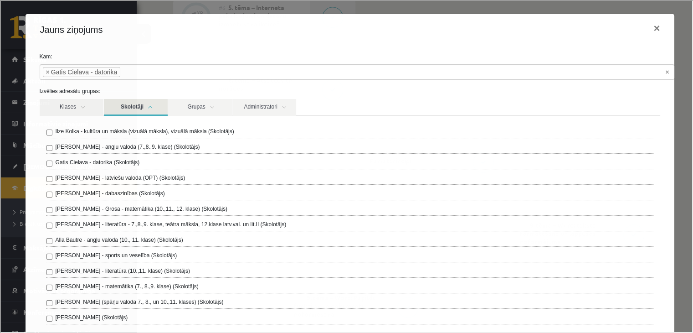
click at [138, 102] on link "Skolotāji" at bounding box center [135, 106] width 64 height 17
click at [73, 102] on link "Klases" at bounding box center [71, 106] width 64 height 17
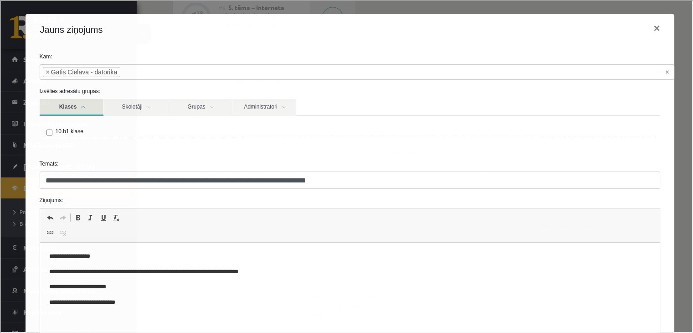
click at [73, 102] on link "Klases" at bounding box center [71, 106] width 64 height 17
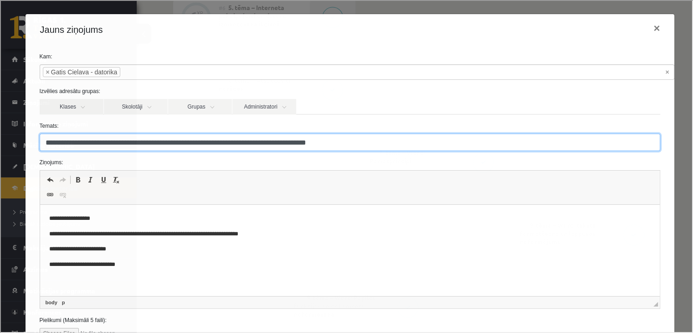
drag, startPoint x: 221, startPoint y: 140, endPoint x: 289, endPoint y: 153, distance: 69.5
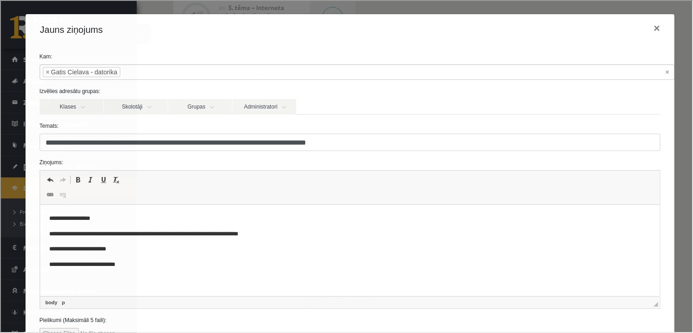
drag, startPoint x: 289, startPoint y: 153, endPoint x: 241, endPoint y: 158, distance: 49.0
click at [241, 158] on label "Ziņojums:" at bounding box center [349, 161] width 635 height 8
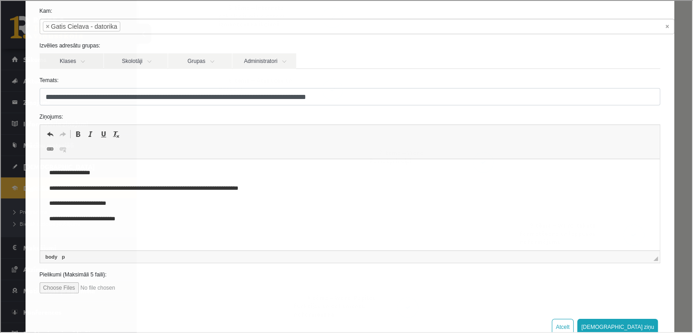
click at [126, 179] on body "**********" at bounding box center [350, 196] width 602 height 56
click at [210, 219] on p "**********" at bounding box center [347, 219] width 596 height 10
drag, startPoint x: 145, startPoint y: 192, endPoint x: 312, endPoint y: 349, distance: 228.8
click at [181, 195] on body "**********" at bounding box center [350, 196] width 602 height 56
click at [243, 187] on p "**********" at bounding box center [347, 189] width 596 height 10
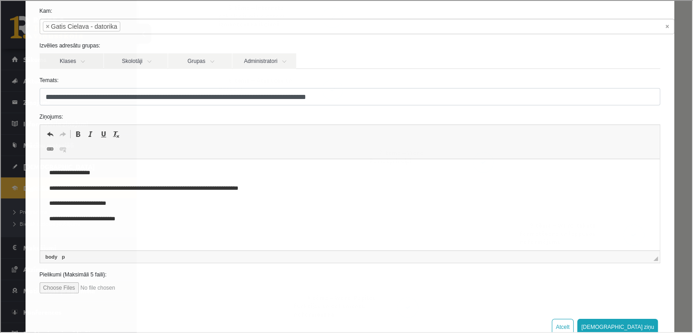
scroll to position [71, 0]
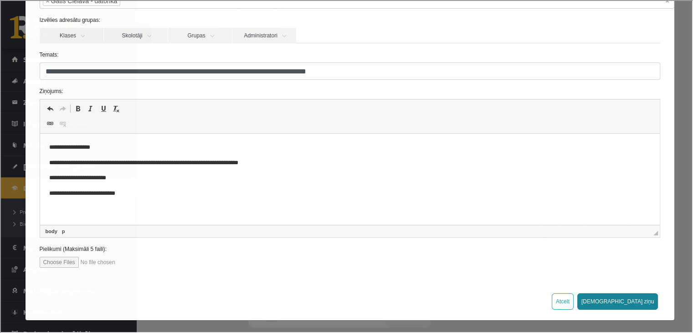
click at [625, 298] on button "Sūtīt ziņu" at bounding box center [616, 300] width 81 height 16
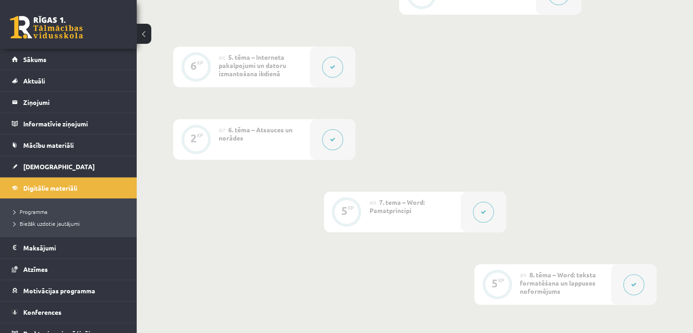
scroll to position [437, 0]
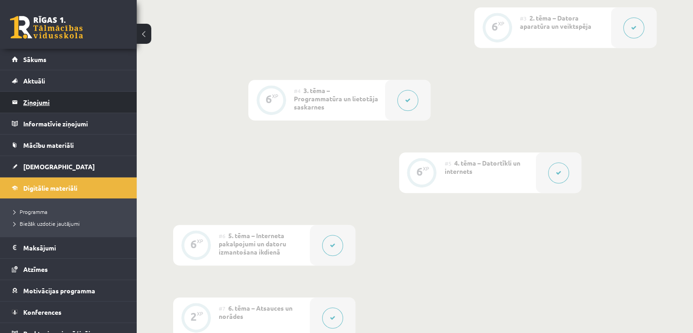
click at [77, 102] on legend "Ziņojumi 0" at bounding box center [74, 102] width 102 height 21
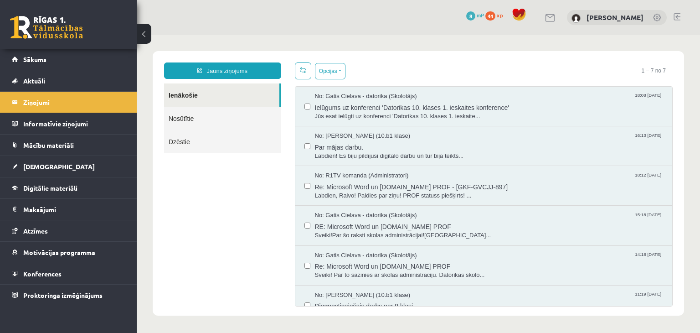
click at [208, 121] on link "Nosūtītie" at bounding box center [222, 118] width 117 height 23
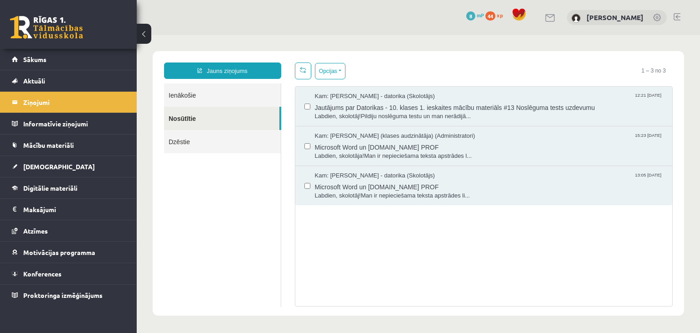
click at [211, 138] on link "Dzēstie" at bounding box center [222, 141] width 117 height 23
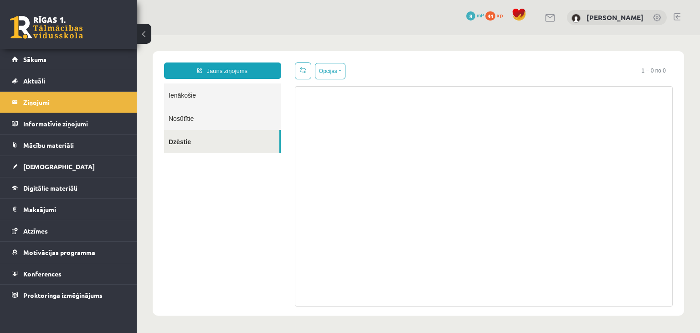
click at [203, 115] on link "Nosūtītie" at bounding box center [222, 118] width 117 height 23
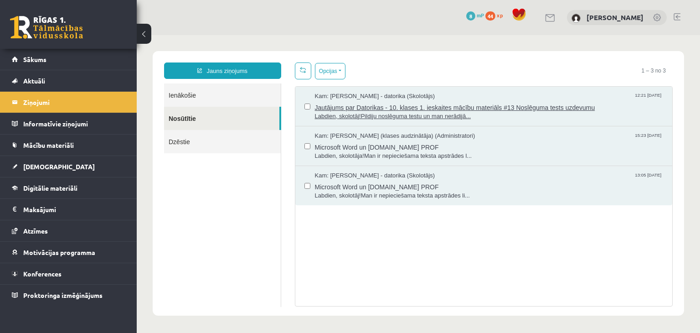
click at [531, 101] on span "Jautājums par Datorikas - 10. klases 1. ieskaites mācību materiāls #13 Noslēgum…" at bounding box center [489, 106] width 348 height 11
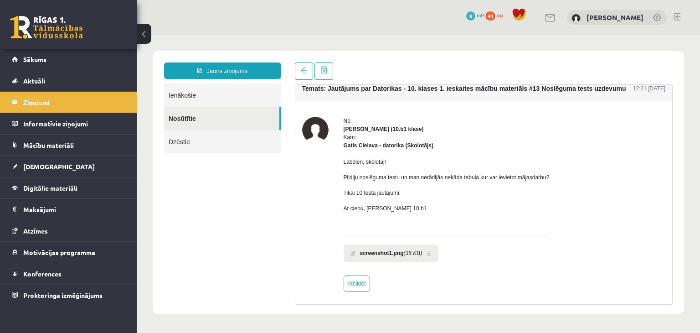
scroll to position [12, 0]
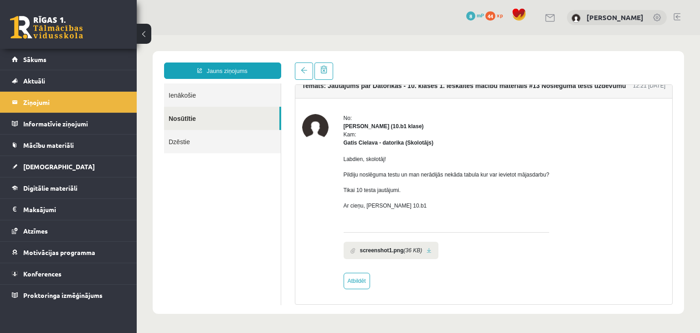
click at [429, 245] on li "screenshot1.png (36 KB)" at bounding box center [390, 249] width 95 height 17
click at [426, 251] on link at bounding box center [428, 250] width 5 height 6
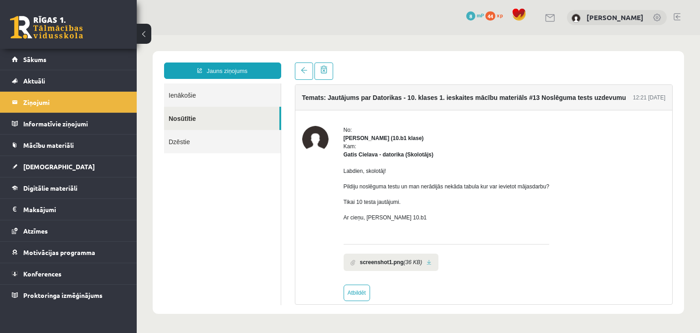
click at [182, 95] on link "Ienākošie" at bounding box center [222, 94] width 117 height 23
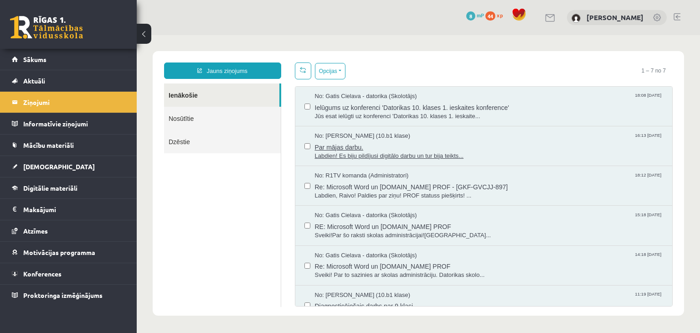
click at [392, 154] on span "Labdien! Es biju pildījusi digitālo darbu un tur bija teikts..." at bounding box center [489, 156] width 348 height 9
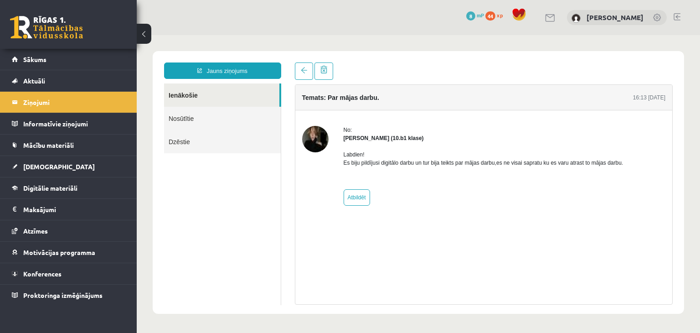
click at [257, 126] on link "Nosūtītie" at bounding box center [222, 118] width 117 height 23
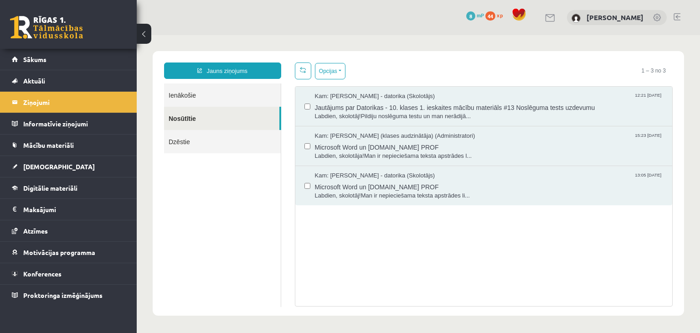
click at [241, 104] on link "Ienākošie" at bounding box center [222, 94] width 117 height 23
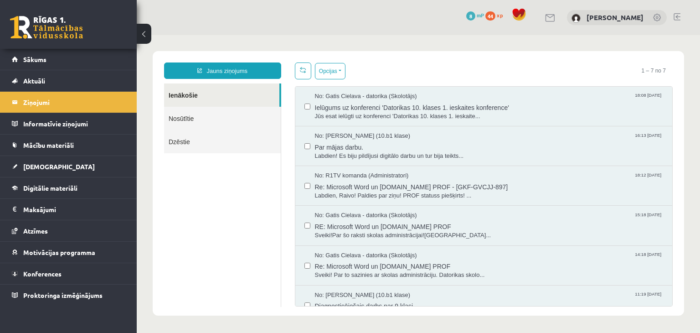
click at [238, 116] on link "Nosūtītie" at bounding box center [222, 118] width 117 height 23
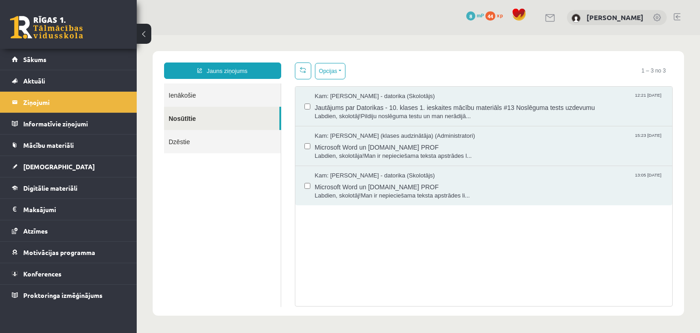
click at [242, 101] on link "Ienākošie" at bounding box center [222, 94] width 117 height 23
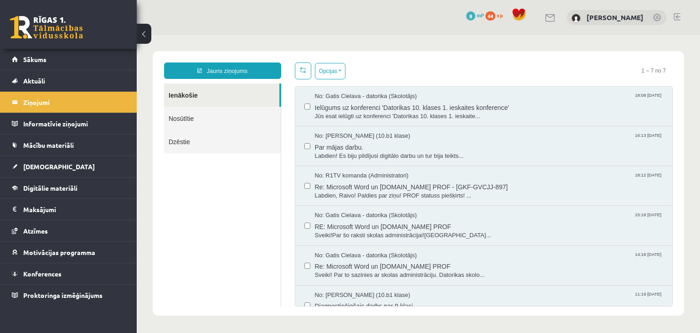
click at [235, 113] on link "Nosūtītie" at bounding box center [222, 118] width 117 height 23
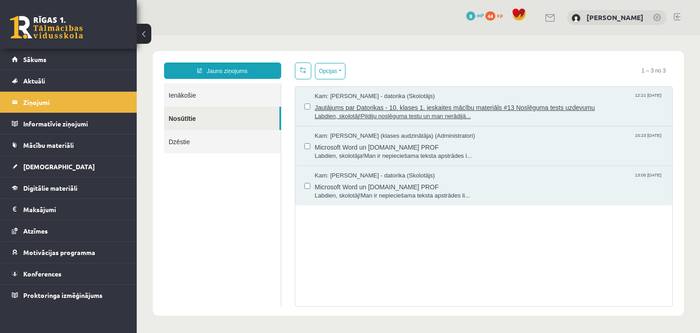
click at [425, 98] on div "Kam: Gatis Cielava - datorika (Skolotājs) 12:21 04/09/2025" at bounding box center [489, 96] width 348 height 9
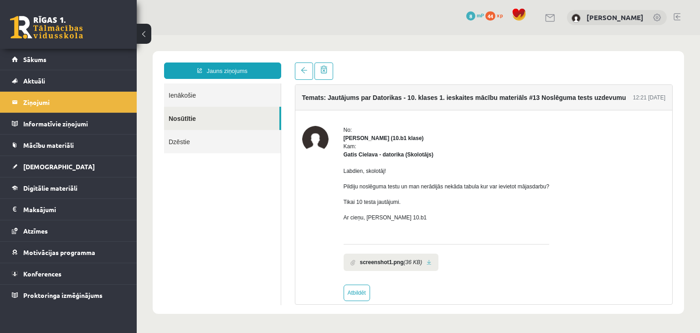
drag, startPoint x: 288, startPoint y: 64, endPoint x: 346, endPoint y: 25, distance: 69.9
click at [346, 25] on div "0 Dāvanas 8 mP 44 xp Raivo Jurciks" at bounding box center [418, 17] width 563 height 35
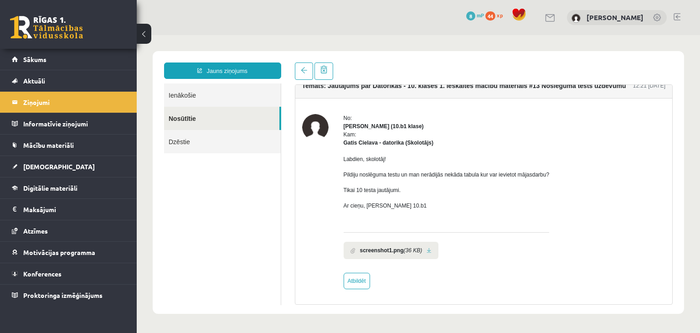
click at [427, 251] on link at bounding box center [428, 250] width 5 height 6
click at [495, 16] on span "44" at bounding box center [490, 15] width 10 height 9
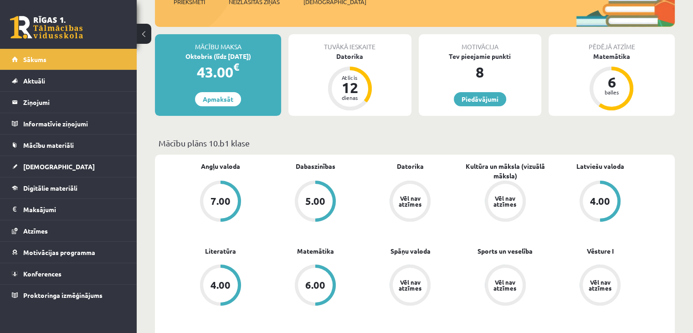
scroll to position [137, 0]
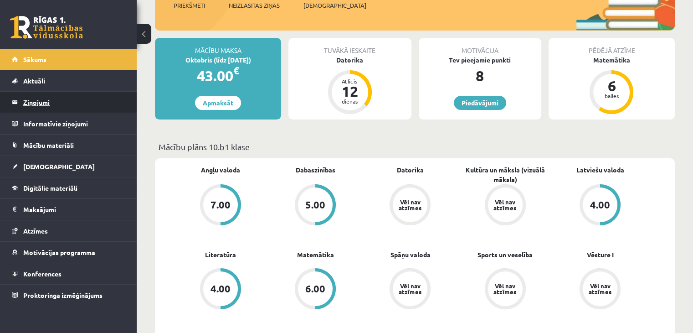
click at [52, 108] on legend "Ziņojumi 0" at bounding box center [74, 102] width 102 height 21
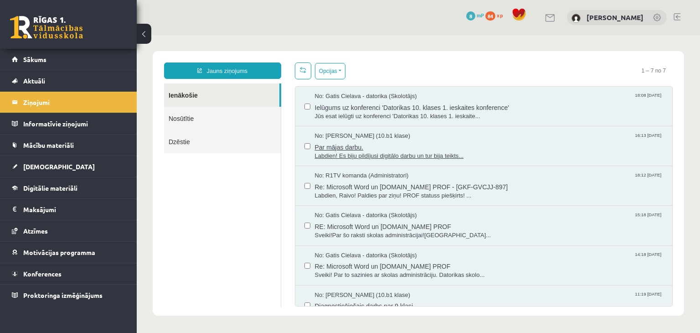
click at [326, 142] on span "Par mājas darbu." at bounding box center [489, 145] width 348 height 11
drag, startPoint x: 237, startPoint y: 170, endPoint x: 189, endPoint y: 174, distance: 48.0
click at [189, 174] on ul "Ienākošie Nosūtītie Dzēstie" at bounding box center [222, 194] width 117 height 223
drag, startPoint x: 180, startPoint y: 165, endPoint x: 148, endPoint y: 174, distance: 33.9
click at [148, 174] on body "Jauns ziņojums Ienākošie Nosūtītie Dzēstie ********* ********* ******* Opcijas …" at bounding box center [418, 183] width 563 height 296
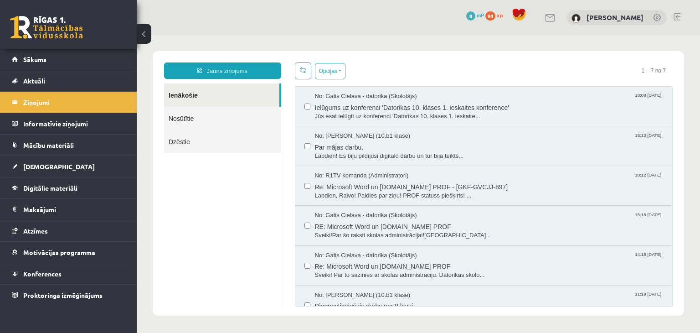
click at [210, 128] on link "Nosūtītie" at bounding box center [222, 118] width 117 height 23
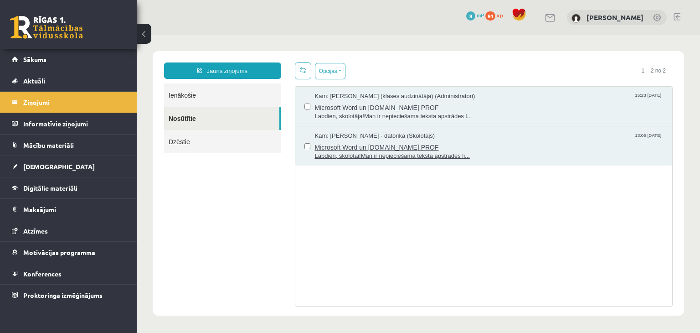
click at [425, 145] on span "Microsoft Word un Uzdevumi.lv PROF" at bounding box center [489, 145] width 348 height 11
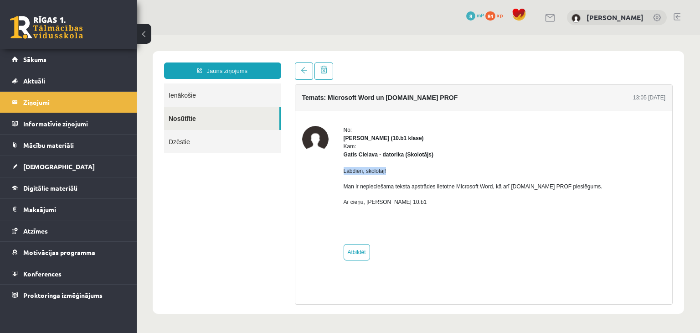
drag, startPoint x: 343, startPoint y: 172, endPoint x: 388, endPoint y: 172, distance: 44.6
click at [388, 172] on p "Labdien, skolotāj!" at bounding box center [472, 171] width 259 height 8
copy p "Labdien, skolotāj!"
drag, startPoint x: 412, startPoint y: 202, endPoint x: 342, endPoint y: 195, distance: 70.0
click at [342, 195] on div "No: Raivo Jurciks (10.b1 klase) Kam: Gatis Cielava - datorika (Skolotājs) Labdi…" at bounding box center [483, 193] width 363 height 134
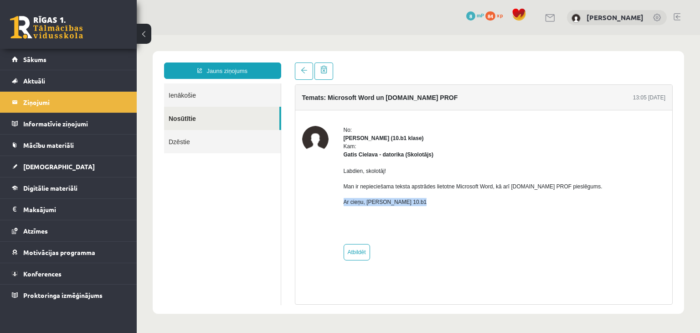
copy p "Ar cieņu, Raivo Jurciks 10.b1"
click at [76, 174] on link "[DEMOGRAPHIC_DATA]" at bounding box center [68, 166] width 113 height 21
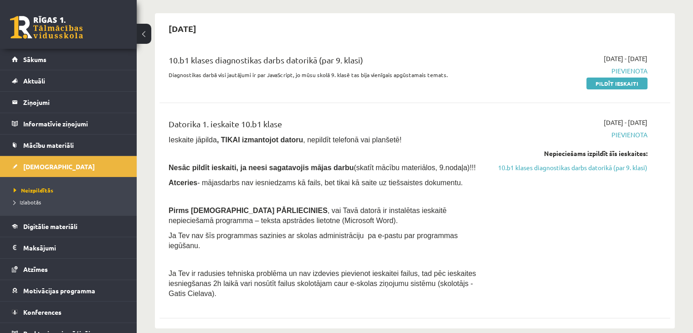
scroll to position [91, 0]
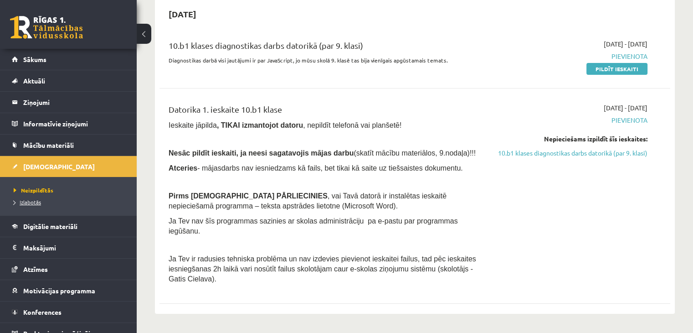
click at [41, 203] on span "Izlabotās" at bounding box center [27, 201] width 27 height 7
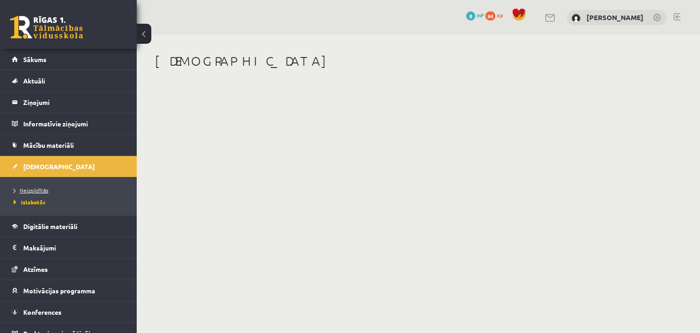
click at [44, 191] on span "Neizpildītās" at bounding box center [31, 189] width 35 height 7
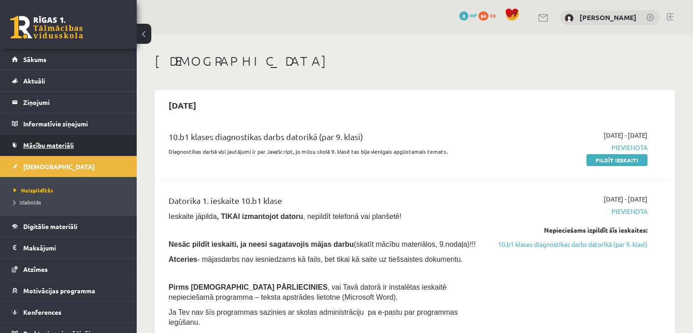
click at [55, 143] on span "Mācību materiāli" at bounding box center [48, 145] width 51 height 8
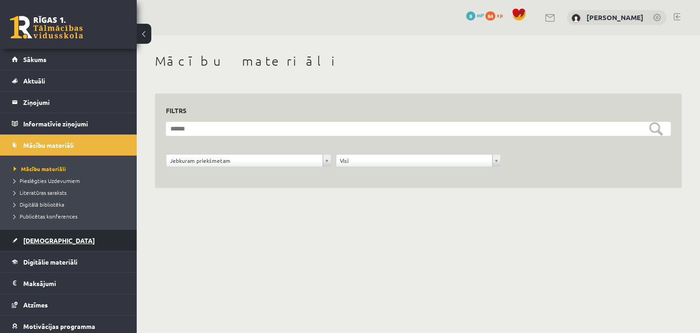
click at [36, 241] on span "[DEMOGRAPHIC_DATA]" at bounding box center [59, 240] width 72 height 8
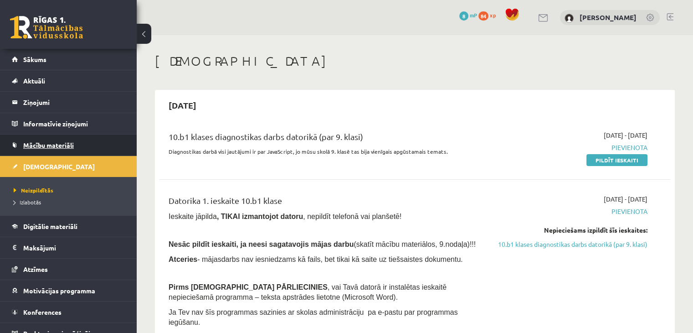
click at [59, 141] on span "Mācību materiāli" at bounding box center [48, 145] width 51 height 8
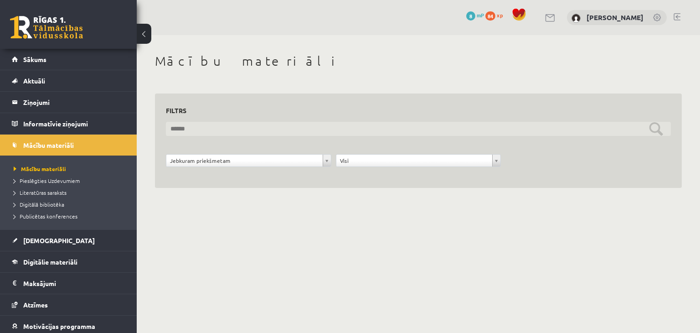
click at [215, 133] on input "text" at bounding box center [418, 129] width 505 height 14
type input "********"
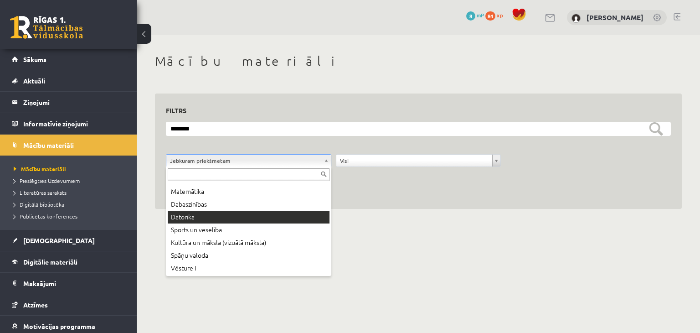
scroll to position [49, 0]
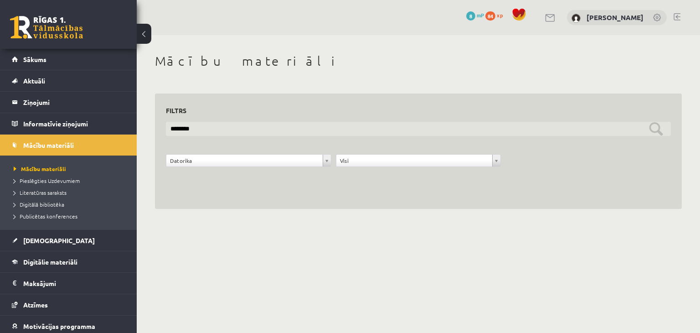
drag, startPoint x: 210, startPoint y: 132, endPoint x: 128, endPoint y: 135, distance: 82.1
click at [128, 135] on div "0 Dāvanas 8 mP 84 xp Raivo Jurciks Sākums Aktuāli Kā mācīties eSKOLĀ Kontakti N…" at bounding box center [350, 113] width 700 height 227
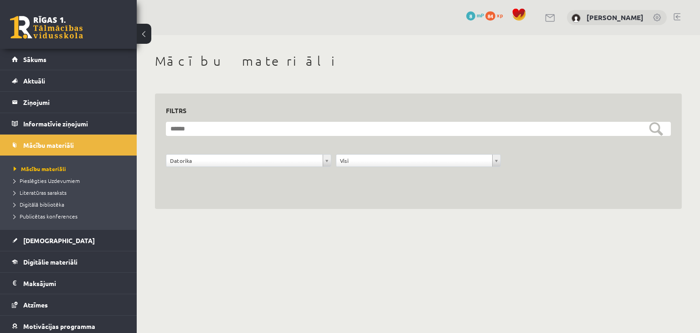
click at [274, 190] on div "**********" at bounding box center [418, 151] width 527 height 116
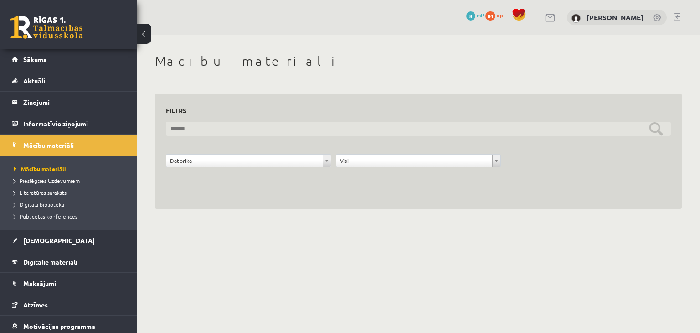
click at [658, 125] on input "text" at bounding box center [418, 129] width 505 height 14
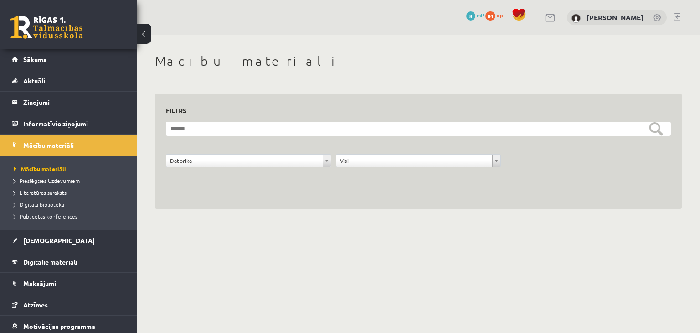
click at [282, 168] on div "**********" at bounding box center [249, 162] width 170 height 17
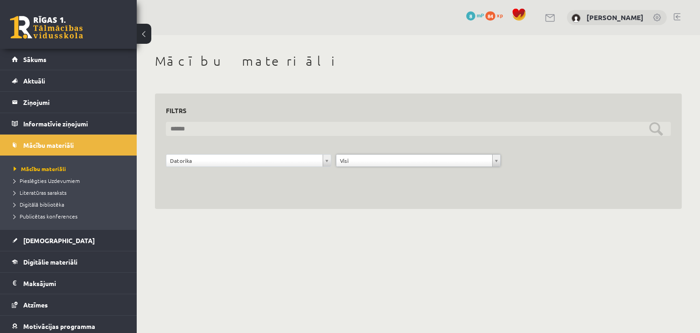
click at [660, 134] on input "text" at bounding box center [418, 129] width 505 height 14
click at [660, 132] on input "text" at bounding box center [418, 129] width 505 height 14
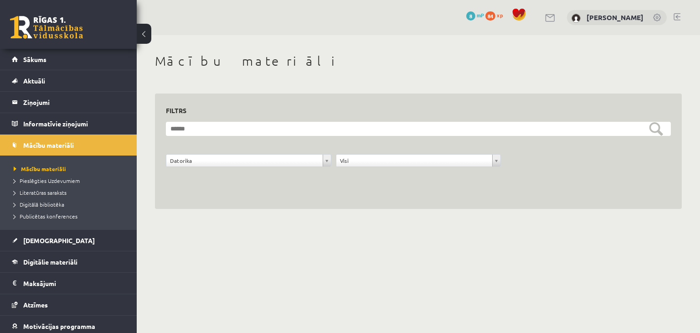
click at [554, 185] on div "**********" at bounding box center [418, 151] width 527 height 116
click at [36, 120] on legend "Informatīvie ziņojumi 0" at bounding box center [74, 123] width 102 height 21
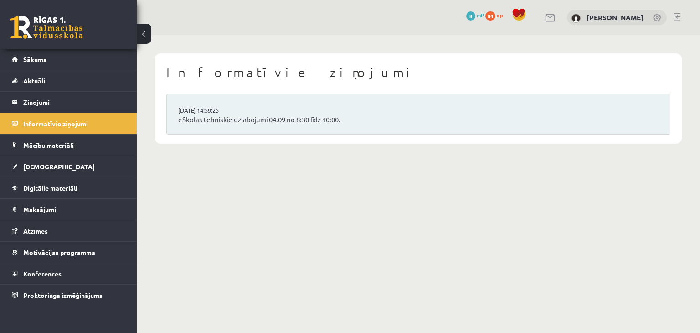
click at [495, 14] on span "84" at bounding box center [490, 15] width 10 height 9
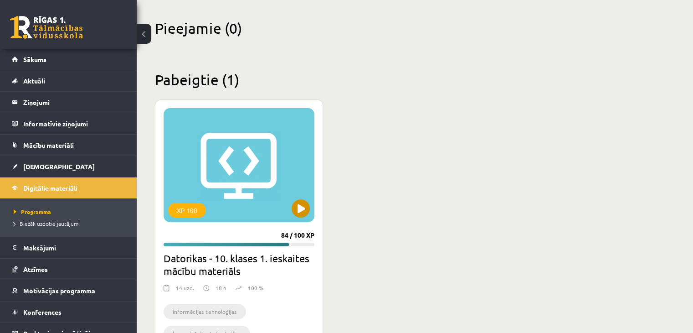
scroll to position [228, 0]
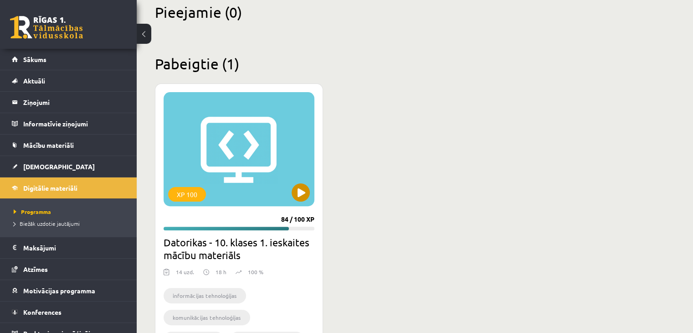
click at [238, 148] on div "XP 100" at bounding box center [239, 149] width 151 height 114
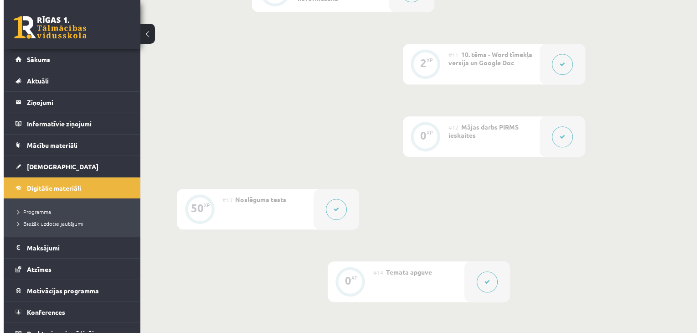
scroll to position [1002, 0]
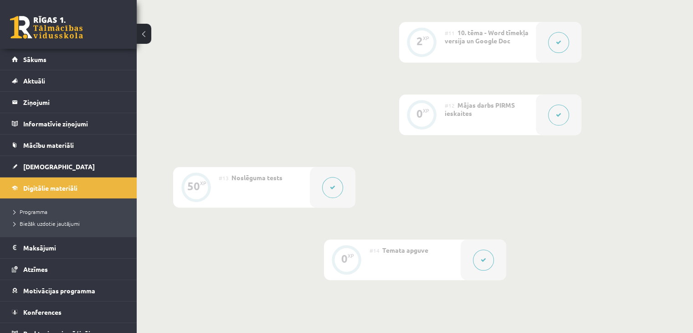
click at [320, 167] on div at bounding box center [333, 187] width 46 height 41
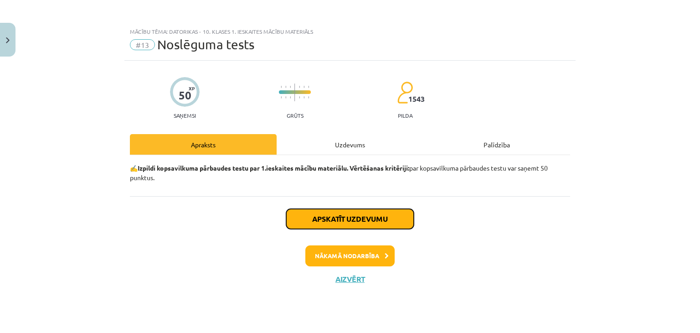
click at [316, 213] on button "Apskatīt uzdevumu" at bounding box center [350, 219] width 128 height 20
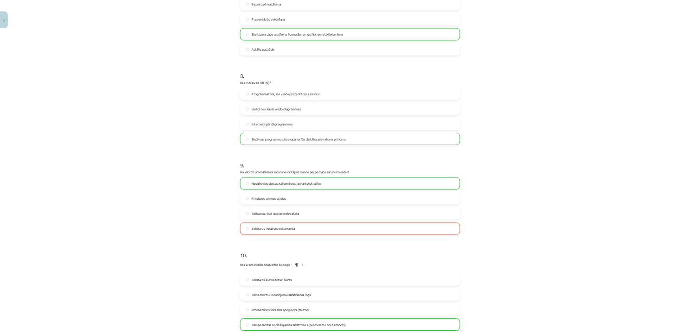
scroll to position [1407, 0]
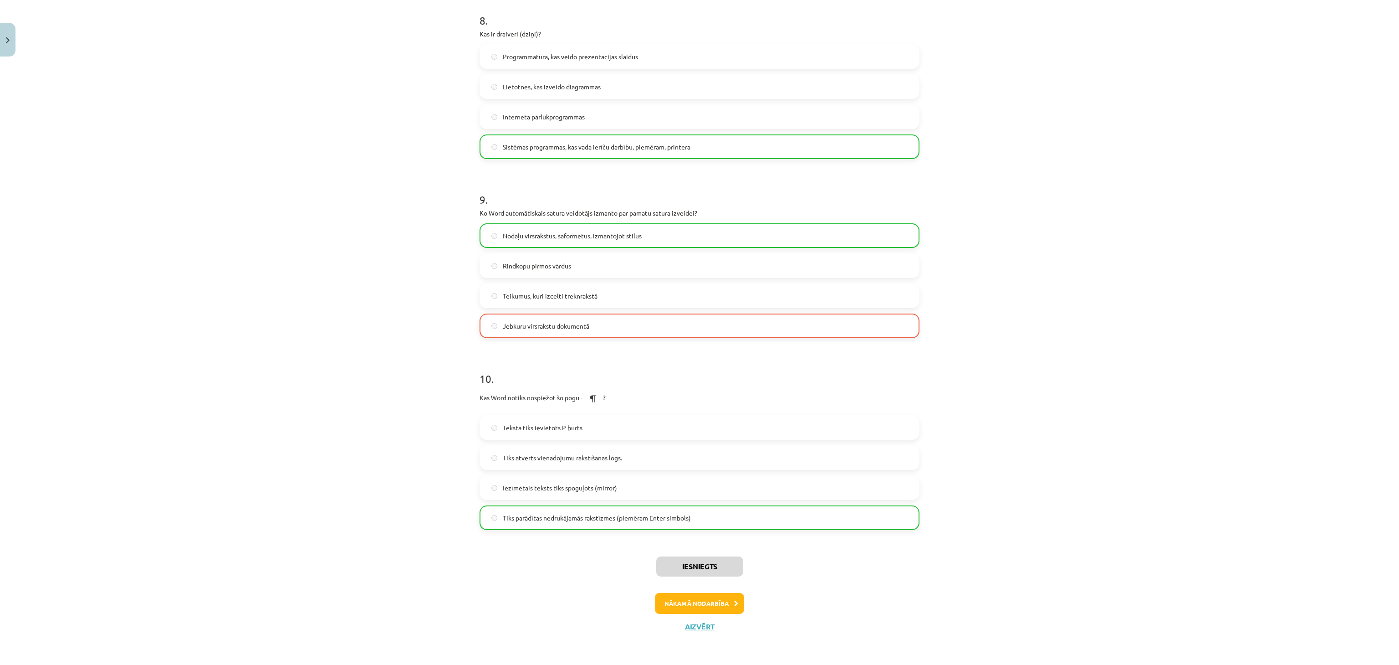
drag, startPoint x: 1527, startPoint y: 563, endPoint x: 1131, endPoint y: 363, distance: 443.1
drag, startPoint x: 1131, startPoint y: 363, endPoint x: 1299, endPoint y: 486, distance: 207.5
click at [699, 332] on div "Mācību tēma: Datorikas - 10. klases 1. ieskaites mācību materiāls #13 Noslēguma…" at bounding box center [699, 332] width 1399 height 665
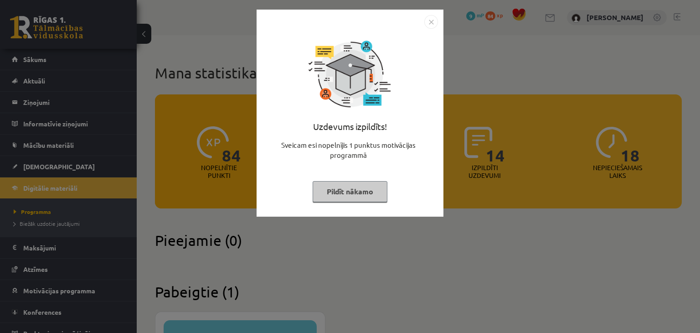
click at [427, 20] on img "Close" at bounding box center [431, 22] width 14 height 14
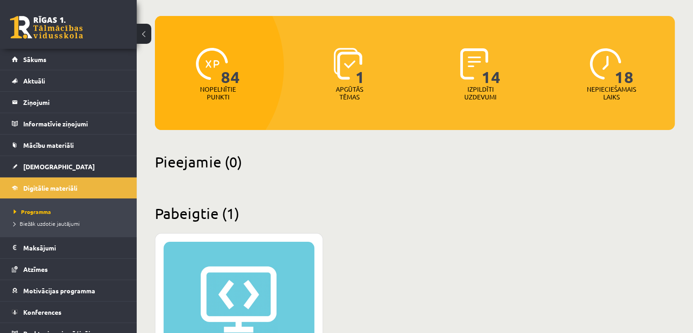
scroll to position [5, 0]
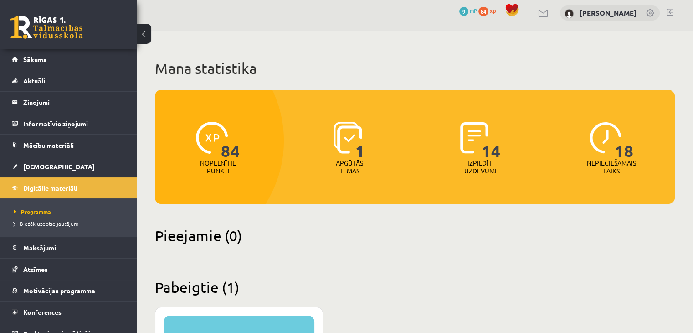
click at [468, 10] on span "9" at bounding box center [463, 11] width 9 height 9
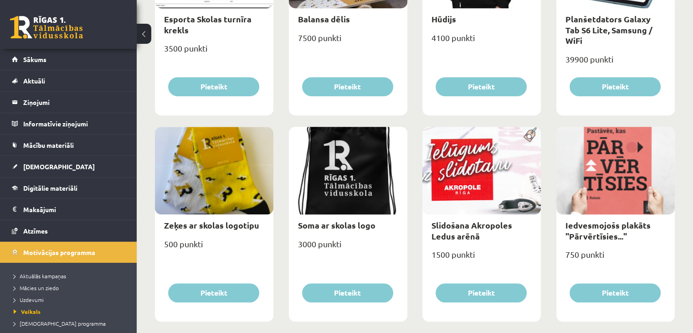
scroll to position [501, 0]
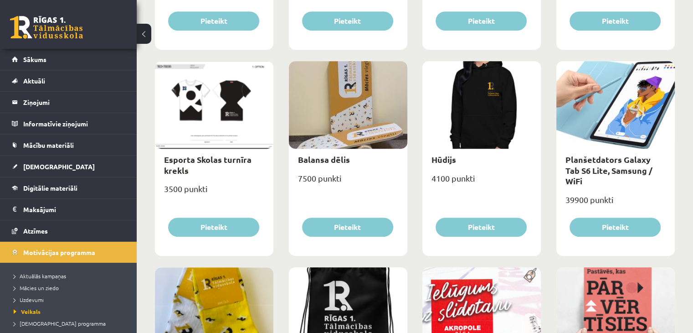
drag, startPoint x: 448, startPoint y: 115, endPoint x: 466, endPoint y: -40, distance: 155.5
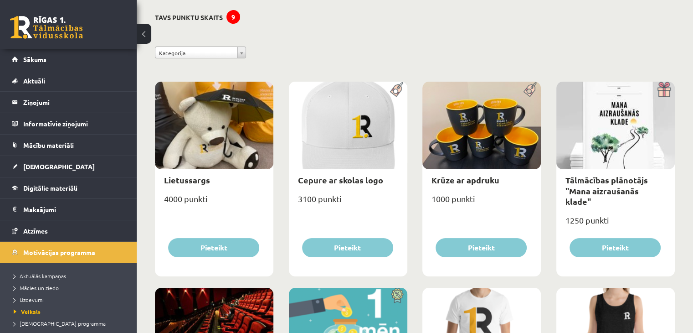
scroll to position [0, 0]
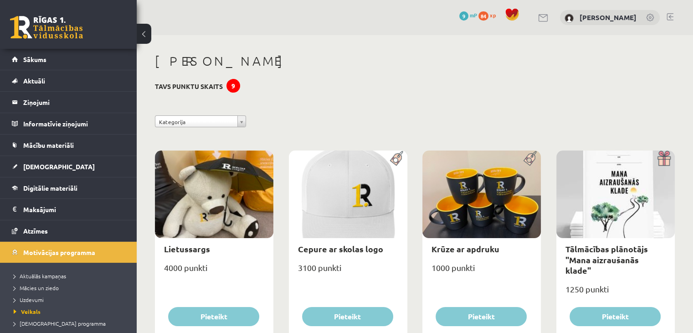
click at [231, 85] on div "9" at bounding box center [233, 86] width 14 height 14
click at [492, 18] on div "84 xp" at bounding box center [489, 15] width 22 height 10
click at [488, 17] on span "84" at bounding box center [483, 15] width 10 height 9
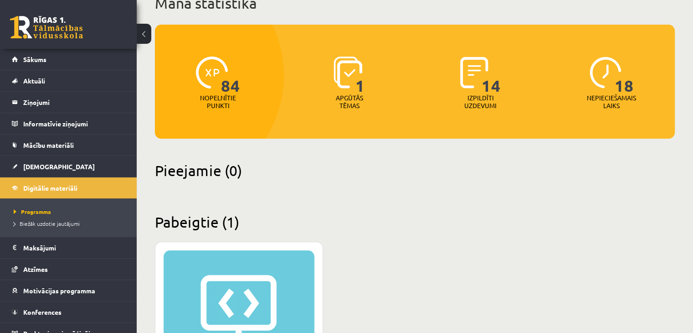
scroll to position [228, 0]
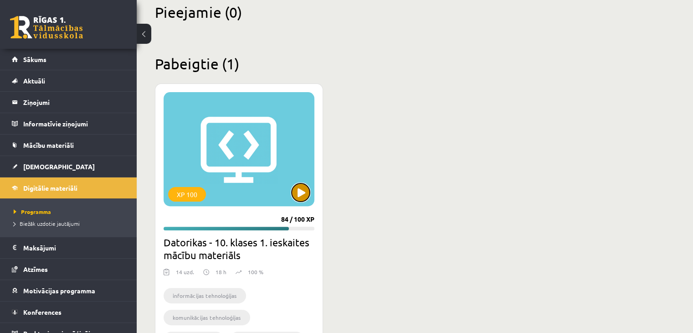
click at [292, 188] on button at bounding box center [301, 192] width 18 height 18
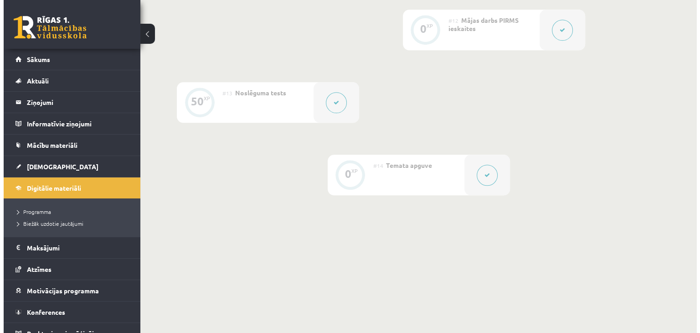
scroll to position [1041, 0]
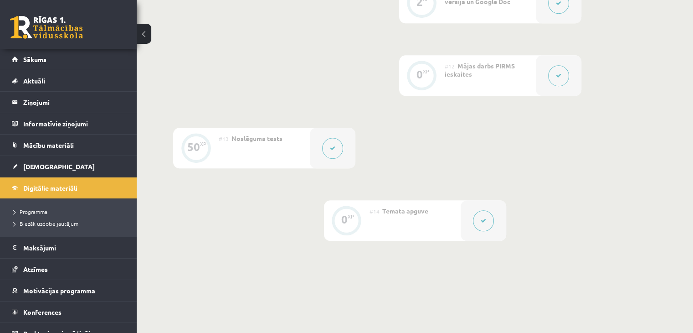
click at [545, 60] on div at bounding box center [559, 75] width 46 height 41
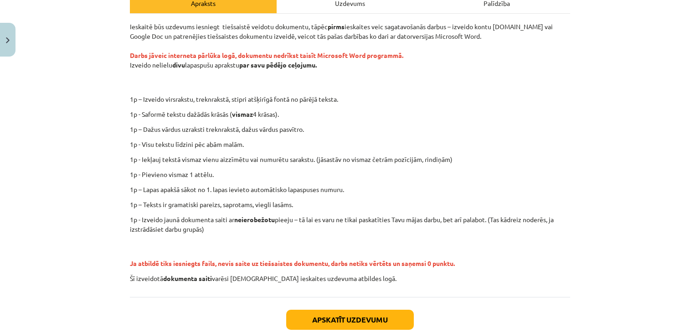
scroll to position [226, 0]
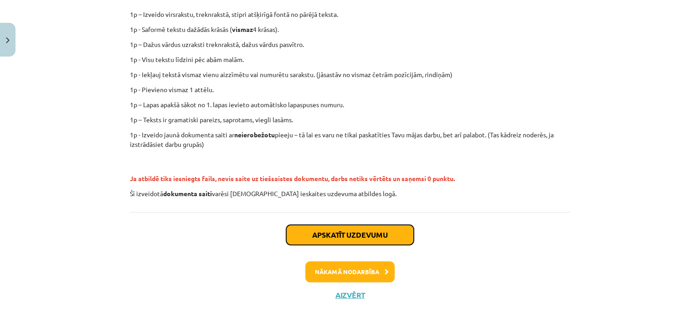
click at [337, 237] on button "Apskatīt uzdevumu" at bounding box center [350, 235] width 128 height 20
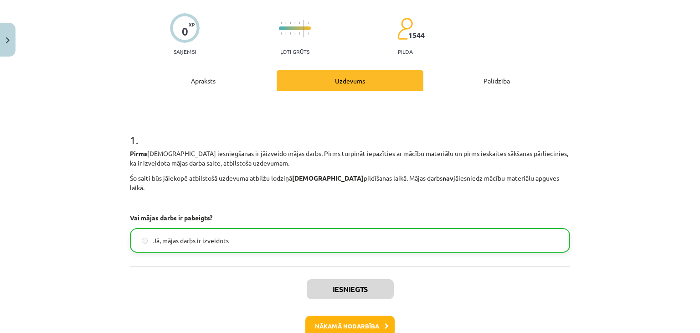
scroll to position [108, 0]
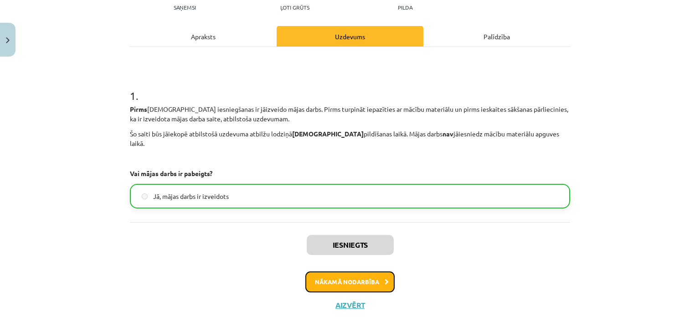
click at [352, 277] on button "Nākamā nodarbība" at bounding box center [349, 281] width 89 height 21
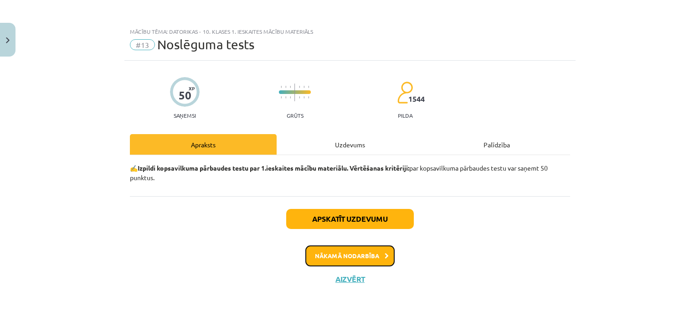
scroll to position [0, 0]
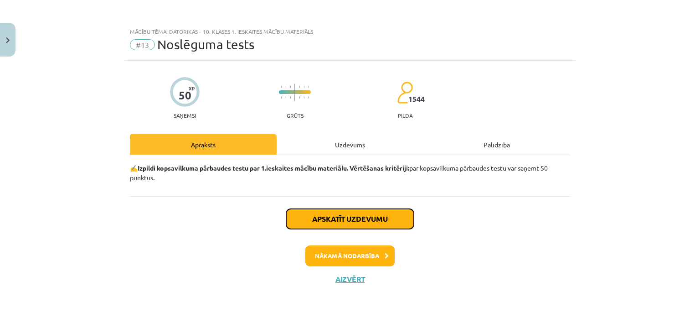
click at [372, 220] on button "Apskatīt uzdevumu" at bounding box center [350, 219] width 128 height 20
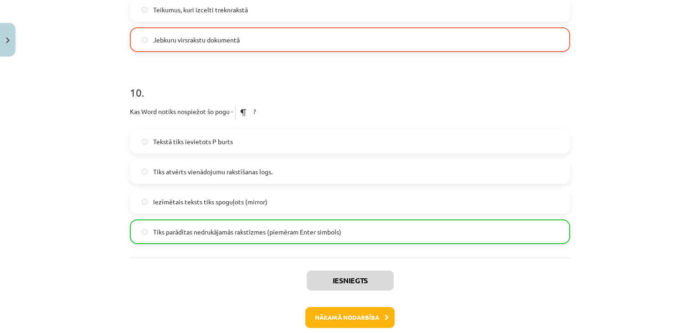
scroll to position [1738, 0]
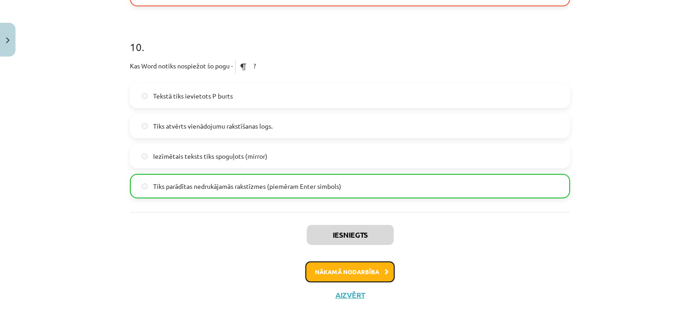
click at [372, 268] on button "Nākamā nodarbība" at bounding box center [349, 271] width 89 height 21
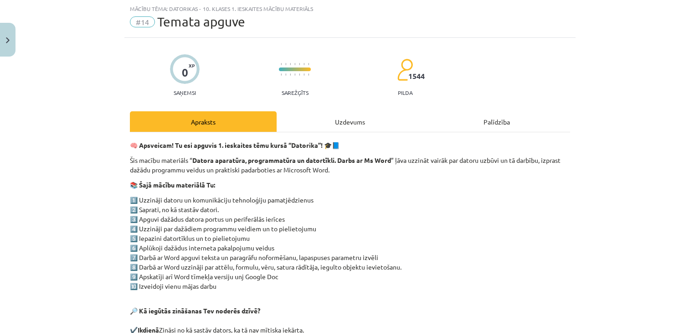
scroll to position [174, 0]
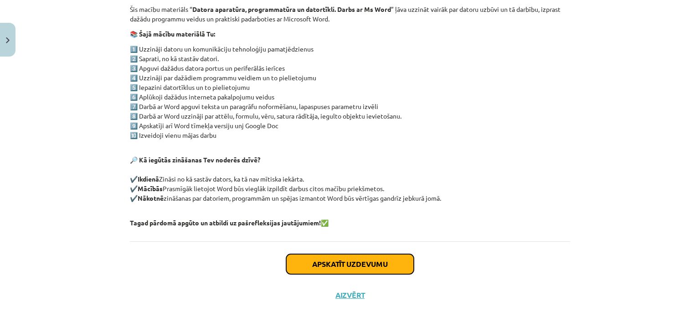
click at [372, 270] on button "Apskatīt uzdevumu" at bounding box center [350, 264] width 128 height 20
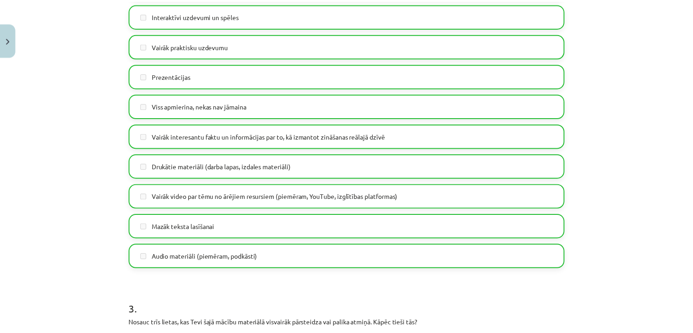
scroll to position [734, 0]
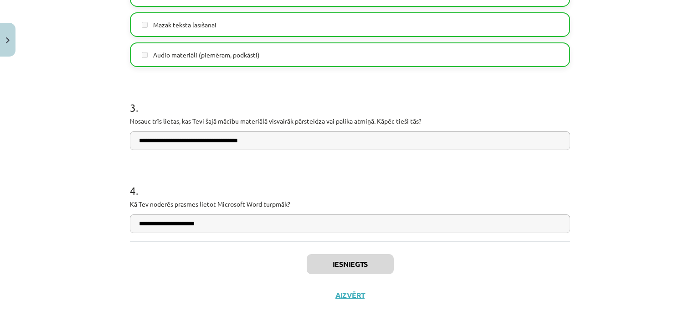
click at [344, 289] on div "Iesniegts Aizvērt" at bounding box center [350, 273] width 440 height 64
click at [341, 299] on div "Iesniegts Aizvērt" at bounding box center [350, 273] width 440 height 64
drag, startPoint x: 340, startPoint y: 292, endPoint x: 495, endPoint y: 282, distance: 155.3
drag, startPoint x: 495, startPoint y: 282, endPoint x: 351, endPoint y: 283, distance: 144.4
click at [351, 283] on div "Iesniegts Aizvērt" at bounding box center [350, 273] width 440 height 64
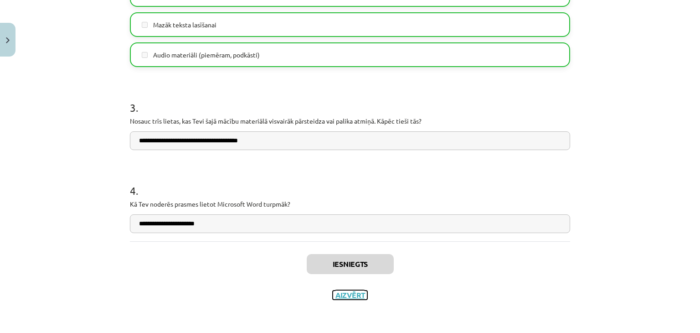
click at [345, 292] on button "Aizvērt" at bounding box center [350, 294] width 35 height 9
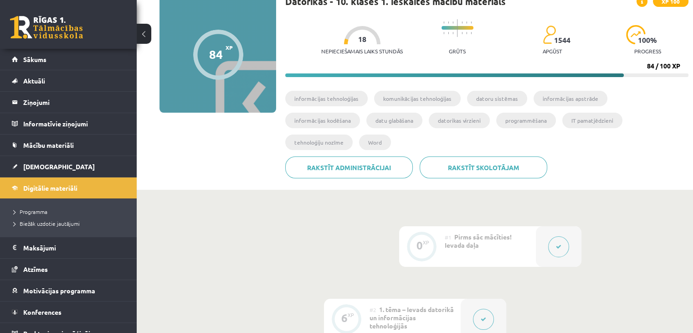
scroll to position [0, 0]
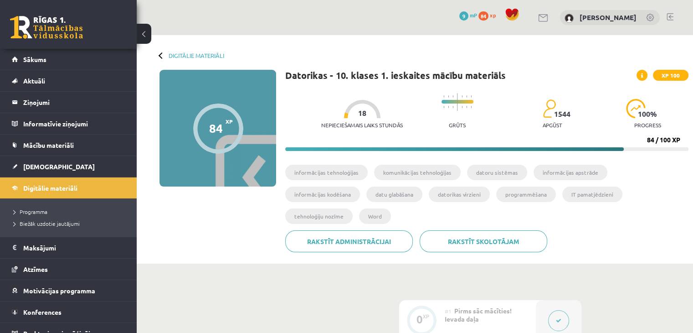
click at [677, 75] on span "XP 100" at bounding box center [671, 75] width 36 height 11
click at [54, 109] on legend "Ziņojumi 0" at bounding box center [74, 102] width 102 height 21
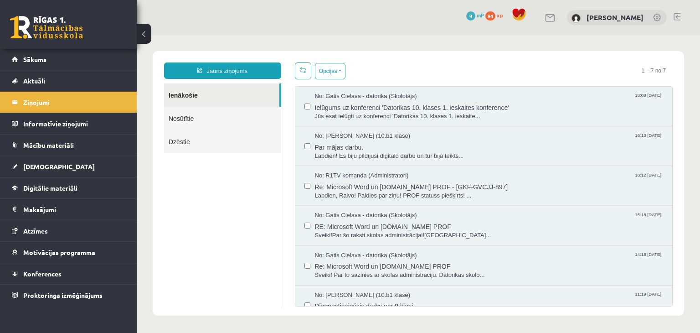
click at [213, 126] on link "Nosūtītie" at bounding box center [222, 118] width 117 height 23
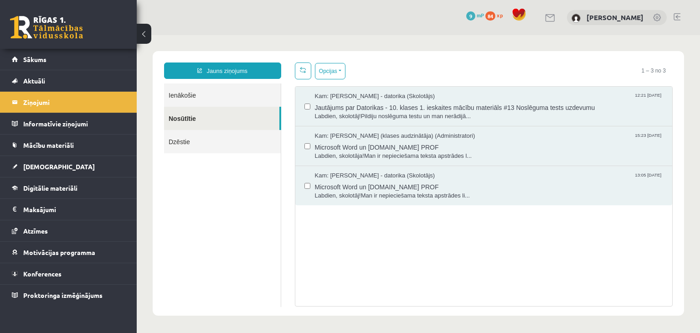
click at [200, 137] on link "Dzēstie" at bounding box center [222, 141] width 117 height 23
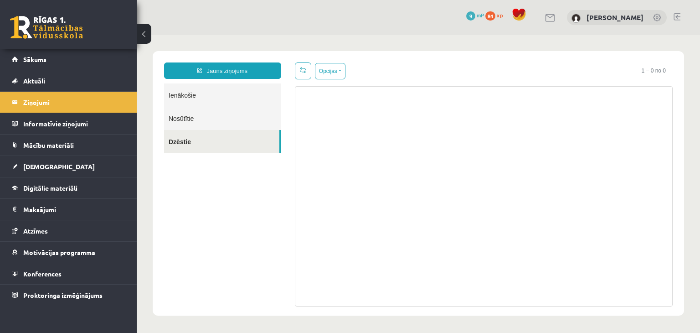
click at [202, 123] on link "Nosūtītie" at bounding box center [222, 118] width 117 height 23
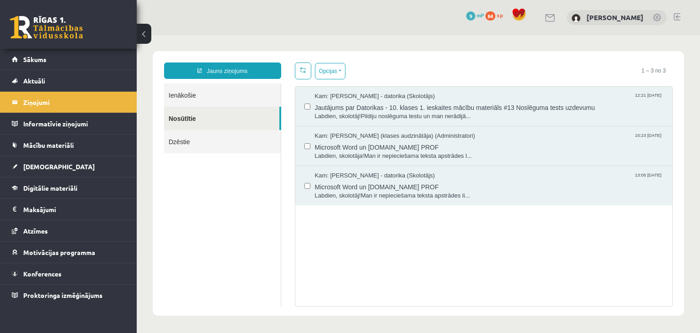
click at [203, 102] on link "Ienākošie" at bounding box center [222, 94] width 117 height 23
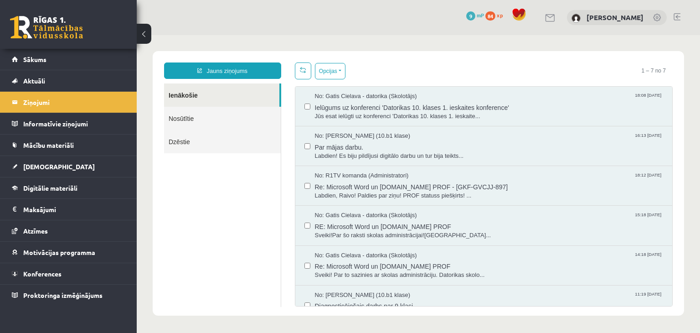
click at [199, 117] on link "Nosūtītie" at bounding box center [222, 118] width 117 height 23
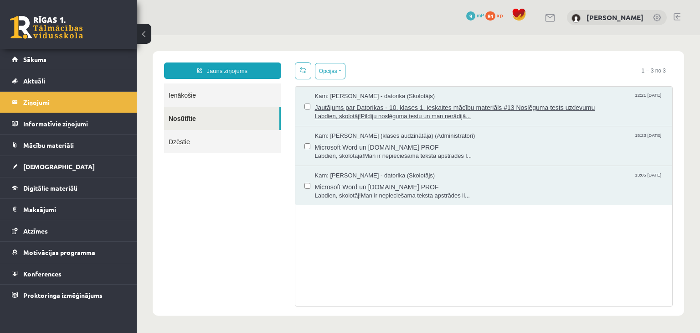
click at [456, 110] on span "Jautājums par Datorikas - 10. klases 1. ieskaites mācību materiāls #13 Noslēgum…" at bounding box center [489, 106] width 348 height 11
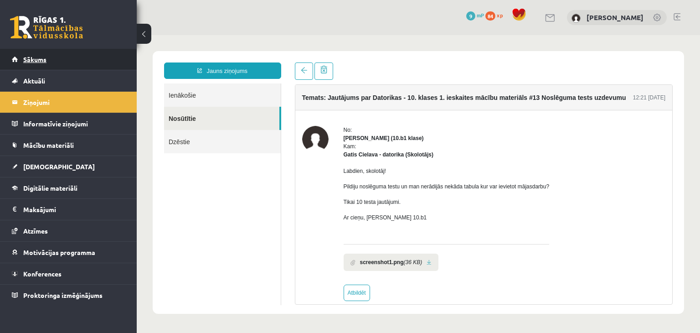
click at [82, 61] on link "Sākums" at bounding box center [68, 59] width 113 height 21
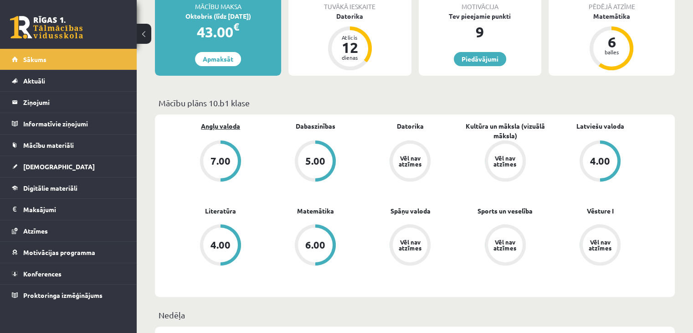
scroll to position [228, 0]
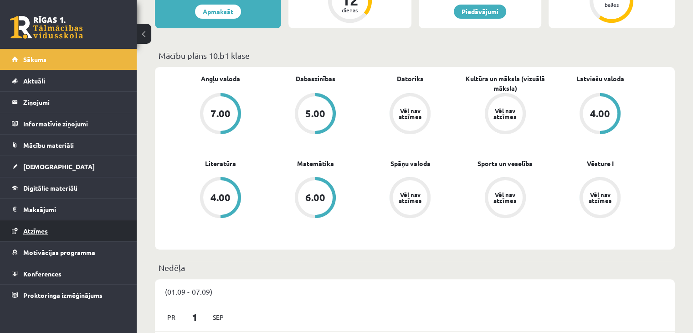
click at [67, 231] on link "Atzīmes" at bounding box center [68, 230] width 113 height 21
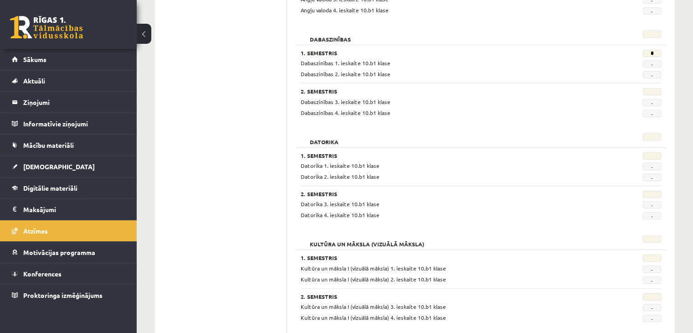
scroll to position [228, 0]
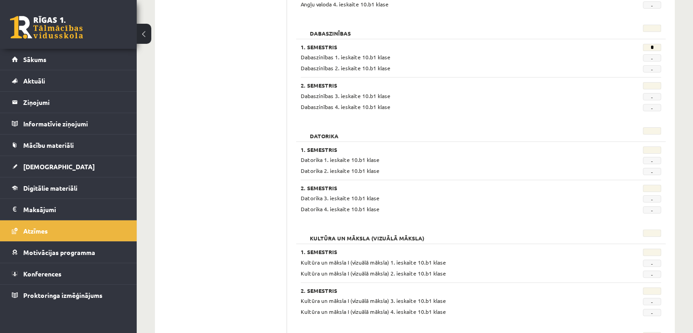
drag, startPoint x: 306, startPoint y: 160, endPoint x: 403, endPoint y: 156, distance: 96.7
click at [403, 156] on div "Datorika 1. ieskaite 10.b1 klase" at bounding box center [450, 159] width 312 height 9
click at [423, 154] on div "1. Semestris" at bounding box center [450, 150] width 298 height 9
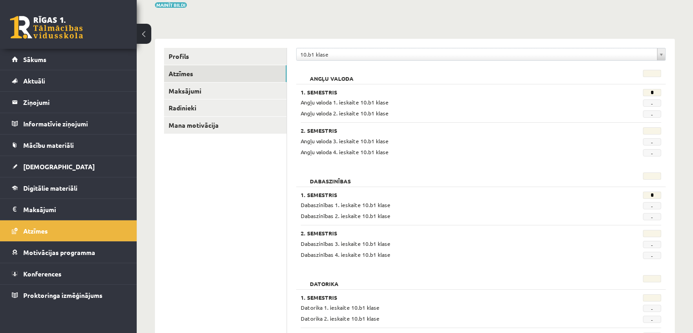
scroll to position [91, 0]
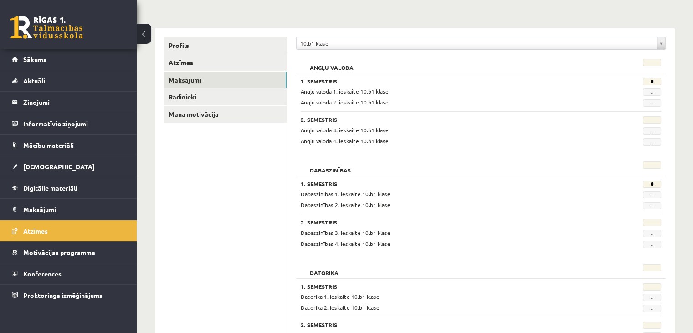
click at [201, 76] on link "Maksājumi" at bounding box center [225, 80] width 123 height 17
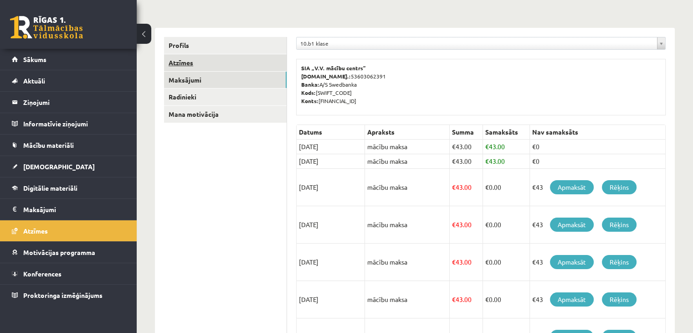
click at [202, 65] on link "Atzīmes" at bounding box center [225, 62] width 123 height 17
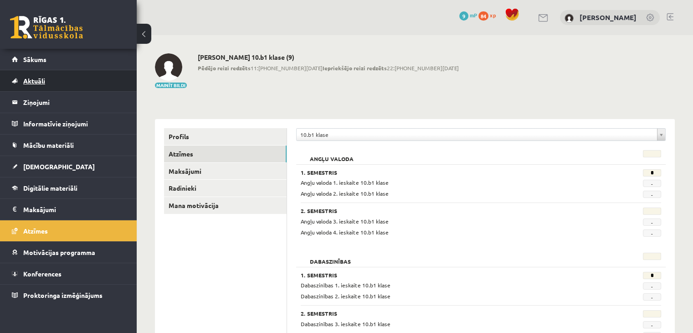
click at [61, 82] on link "Aktuāli" at bounding box center [68, 80] width 113 height 21
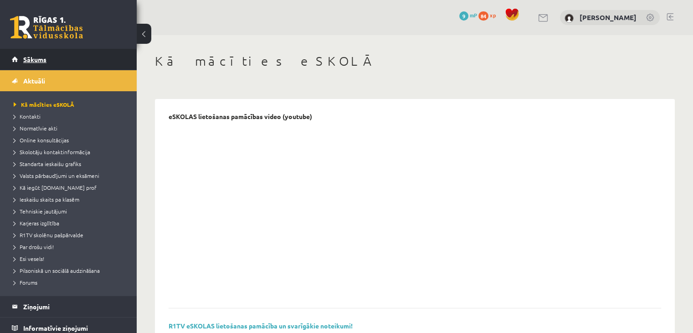
click at [61, 63] on link "Sākums" at bounding box center [68, 59] width 113 height 21
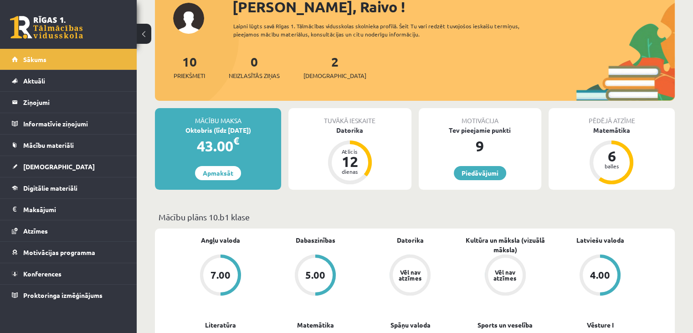
scroll to position [46, 0]
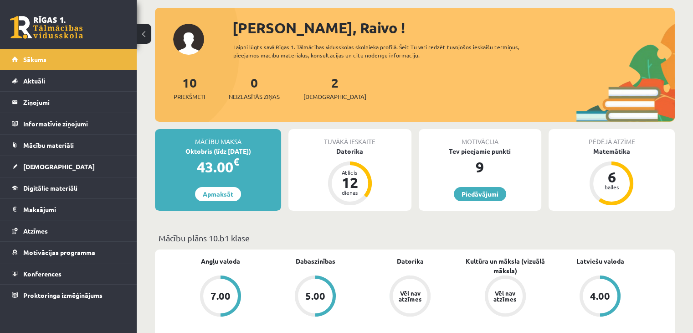
click at [483, 185] on div "Motivācija Tev pieejamie punkti 9 [GEOGRAPHIC_DATA]" at bounding box center [480, 170] width 123 height 82
click at [482, 188] on link "Piedāvājumi" at bounding box center [480, 194] width 52 height 14
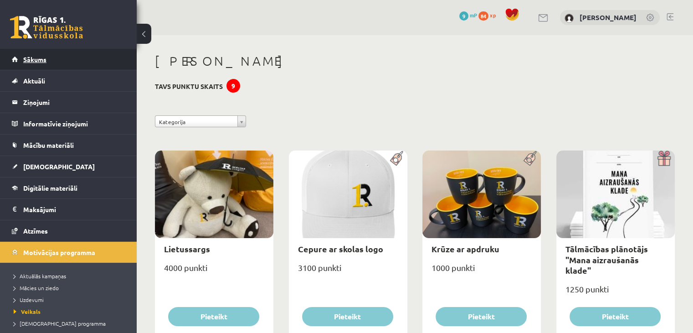
click at [51, 64] on link "Sākums" at bounding box center [68, 59] width 113 height 21
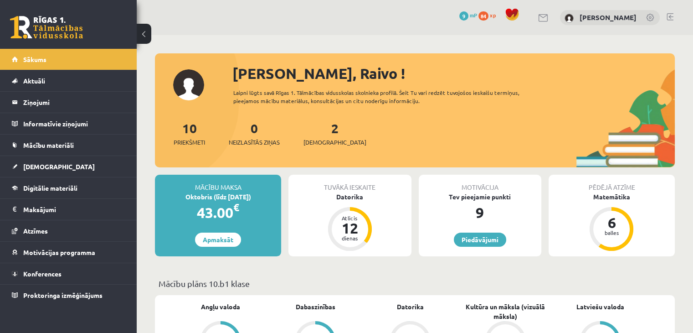
click at [321, 136] on div "2 Ieskaites" at bounding box center [334, 132] width 63 height 28
click at [323, 130] on link "2 Ieskaites" at bounding box center [334, 133] width 63 height 27
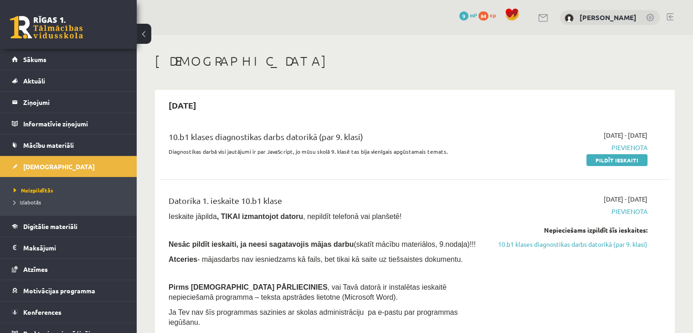
click at [634, 212] on span "Pievienota" at bounding box center [572, 211] width 150 height 10
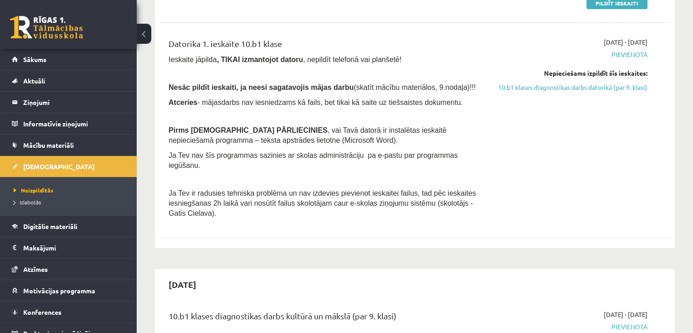
scroll to position [137, 0]
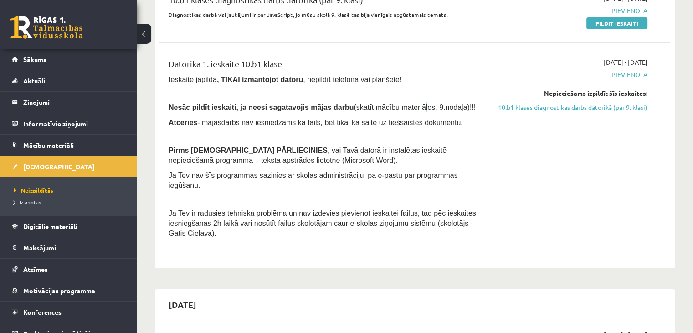
drag, startPoint x: 574, startPoint y: 138, endPoint x: 394, endPoint y: 110, distance: 182.5
click at [394, 110] on span "(skatīt mācību materiālos, 9.nodaļa)!!!" at bounding box center [414, 107] width 122 height 8
click at [489, 128] on div "Datorika 1. ieskaite 10.b1 klase Ieskaite jāpilda , TIKAI izmantojot datoru , n…" at bounding box center [326, 149] width 328 height 185
click at [621, 108] on link "10.b1 klases diagnostikas darbs datorikā (par 9. klasi)" at bounding box center [572, 107] width 150 height 10
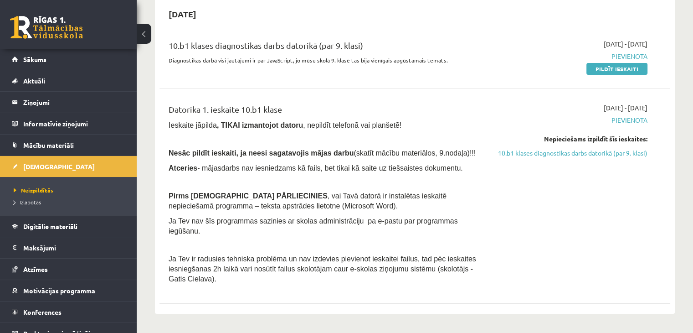
scroll to position [75, 0]
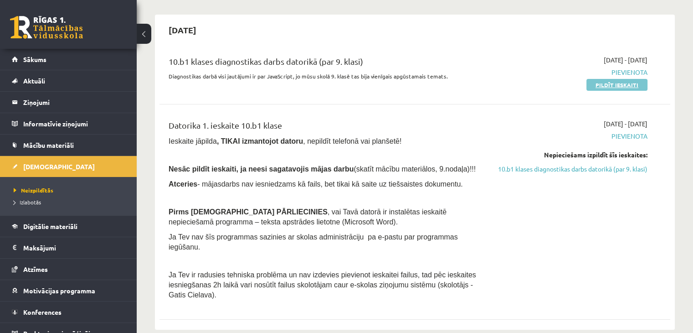
click at [611, 87] on link "Pildīt ieskaiti" at bounding box center [616, 85] width 61 height 12
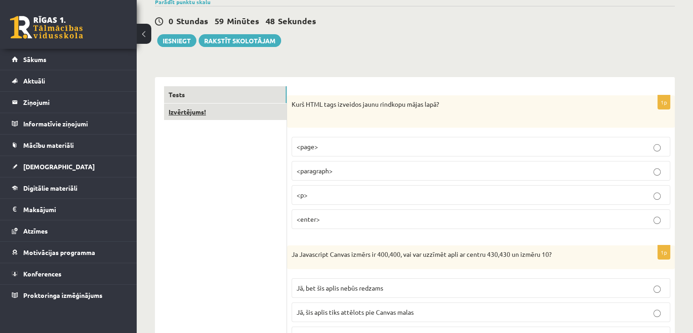
click at [204, 118] on link "Izvērtējums!" at bounding box center [225, 111] width 123 height 17
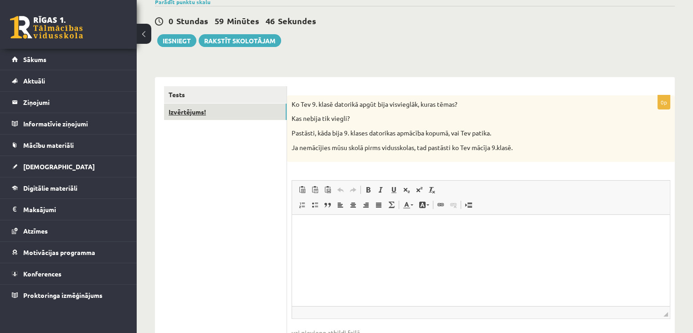
click at [222, 114] on link "Izvērtējums!" at bounding box center [225, 111] width 123 height 17
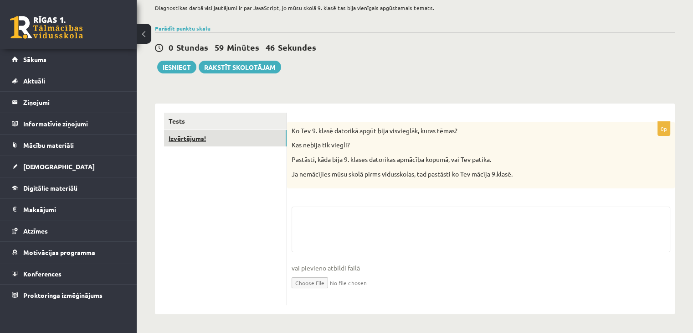
scroll to position [65, 0]
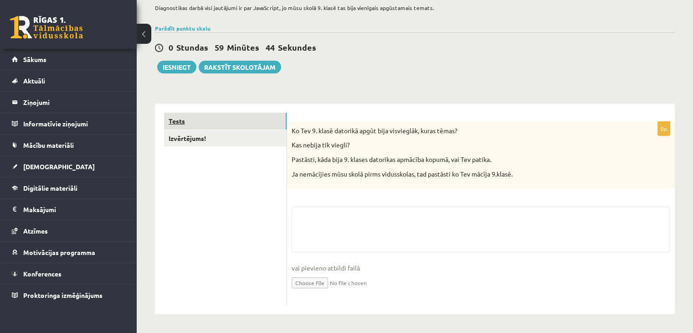
click at [216, 119] on link "Tests" at bounding box center [225, 121] width 123 height 17
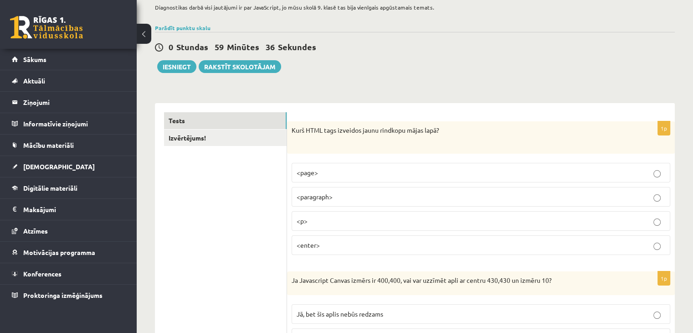
click at [332, 225] on p "<p>" at bounding box center [481, 221] width 369 height 10
click at [349, 198] on p "<paragraph>" at bounding box center [481, 197] width 369 height 10
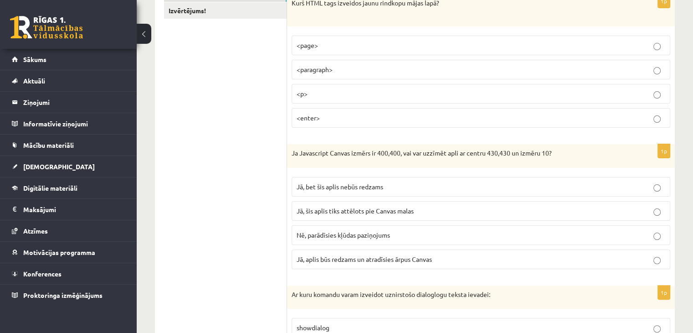
scroll to position [202, 0]
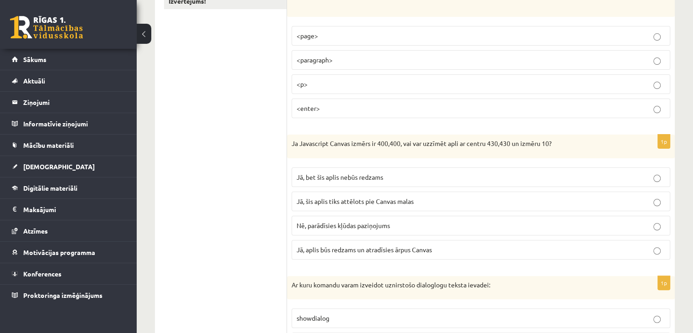
drag, startPoint x: 391, startPoint y: 146, endPoint x: 410, endPoint y: 143, distance: 19.9
drag, startPoint x: 410, startPoint y: 143, endPoint x: 367, endPoint y: 143, distance: 43.7
click at [367, 143] on p "Ja Javascript Canvas izmērs ir 400,400, vai var uzzīmēt apli ar centru 430,430 …" at bounding box center [458, 143] width 333 height 9
click at [440, 172] on p "Jā, bet šis aplis nebūs redzams" at bounding box center [481, 177] width 369 height 10
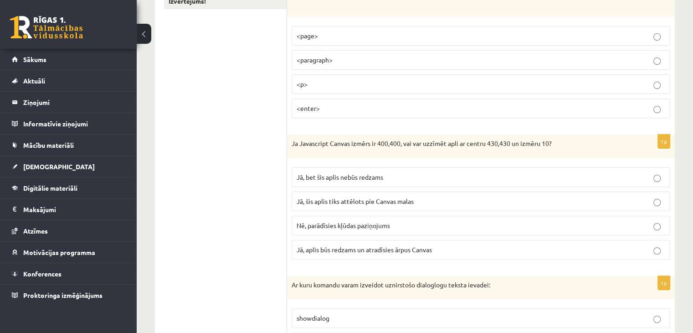
drag, startPoint x: 435, startPoint y: 175, endPoint x: 493, endPoint y: 146, distance: 65.2
drag, startPoint x: 493, startPoint y: 146, endPoint x: 456, endPoint y: 162, distance: 40.8
click at [456, 163] on fieldset "Jā, bet šis aplis nebūs redzams Jā, šis aplis tiks attēlots pie Canvas malas Nē…" at bounding box center [481, 212] width 379 height 99
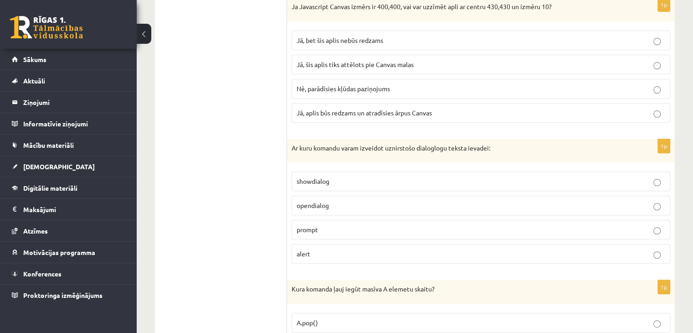
scroll to position [430, 0]
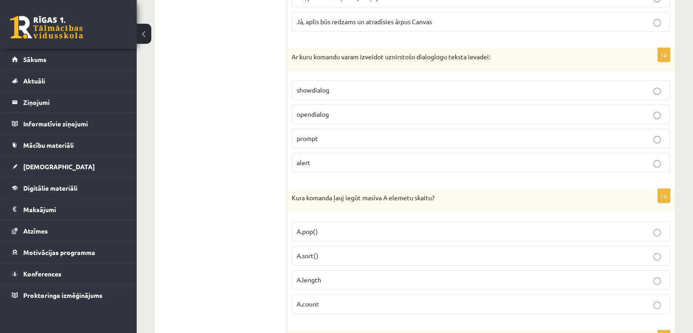
drag, startPoint x: 418, startPoint y: 61, endPoint x: 372, endPoint y: 56, distance: 46.6
click at [372, 56] on p "Ar kuru komandu varam izveidot uznirstošo dialoglogu teksta ievadei:" at bounding box center [458, 56] width 333 height 9
click at [366, 130] on label "prompt" at bounding box center [481, 138] width 379 height 20
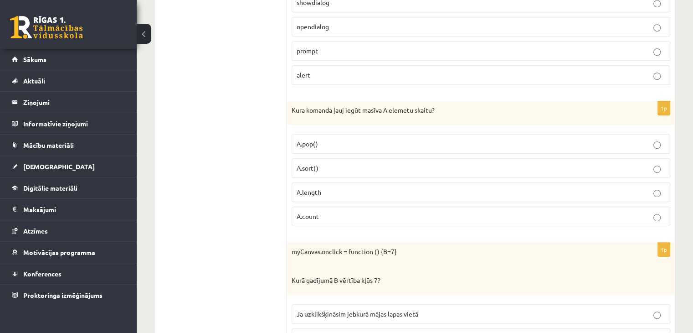
scroll to position [566, 0]
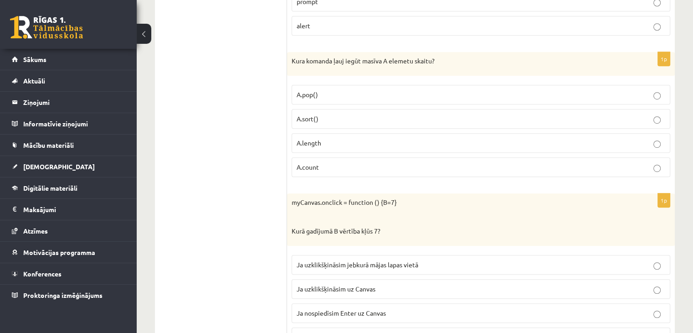
click at [387, 174] on fieldset "A.pop() A.sort() A.length A.count" at bounding box center [481, 129] width 379 height 99
click at [387, 170] on label "A.count" at bounding box center [481, 167] width 379 height 20
click at [370, 144] on p "A.length" at bounding box center [481, 143] width 369 height 10
click at [339, 157] on label "A.count" at bounding box center [481, 167] width 379 height 20
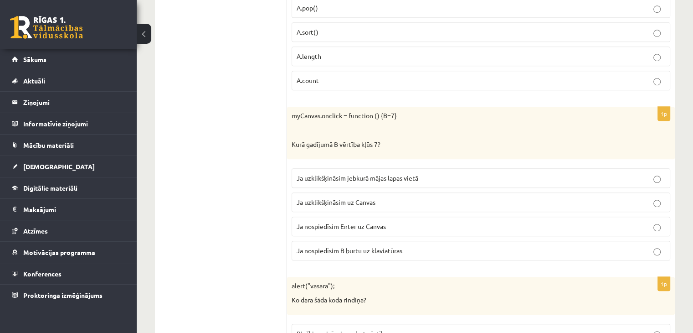
scroll to position [703, 0]
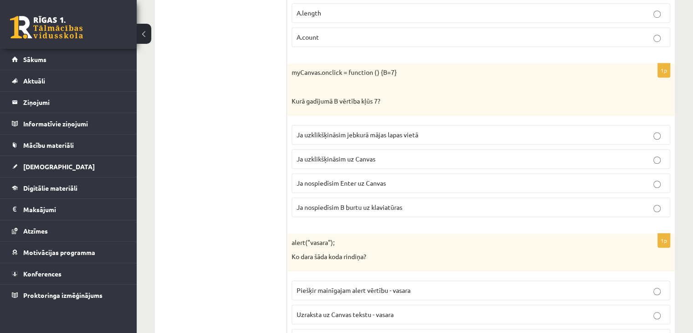
scroll to position [726, 0]
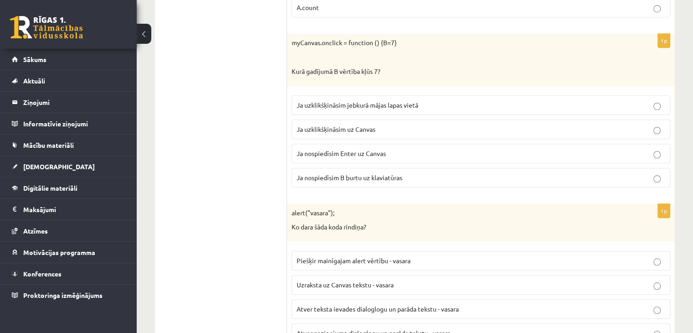
drag, startPoint x: 353, startPoint y: 51, endPoint x: 384, endPoint y: 53, distance: 30.6
drag, startPoint x: 384, startPoint y: 53, endPoint x: 282, endPoint y: 53, distance: 102.0
drag, startPoint x: 282, startPoint y: 53, endPoint x: 233, endPoint y: 57, distance: 49.3
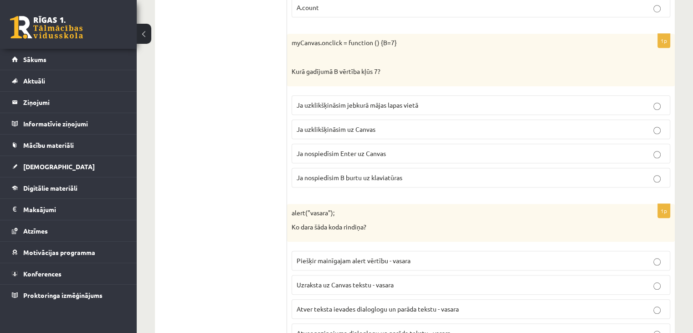
click at [370, 127] on span "Ja uzklikšķināsim uz Canvas" at bounding box center [336, 129] width 79 height 8
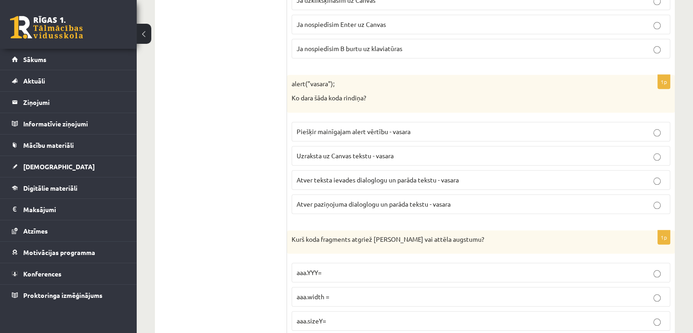
scroll to position [862, 0]
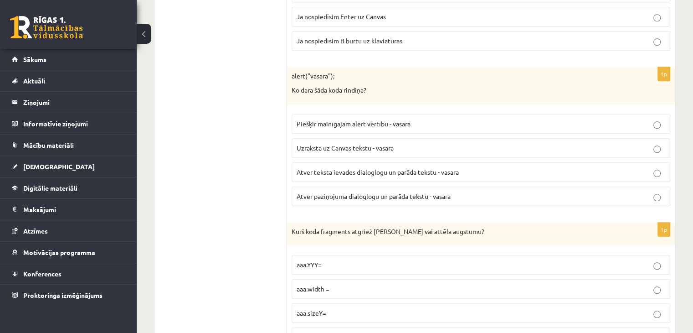
click at [326, 192] on span "Atver paziņojuma dialoglogu un parāda tekstu - vasara" at bounding box center [374, 196] width 154 height 8
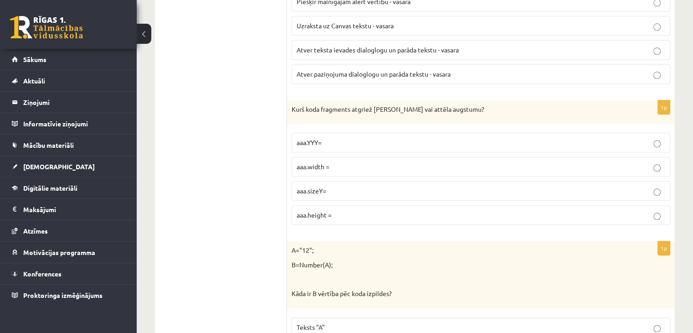
scroll to position [999, 0]
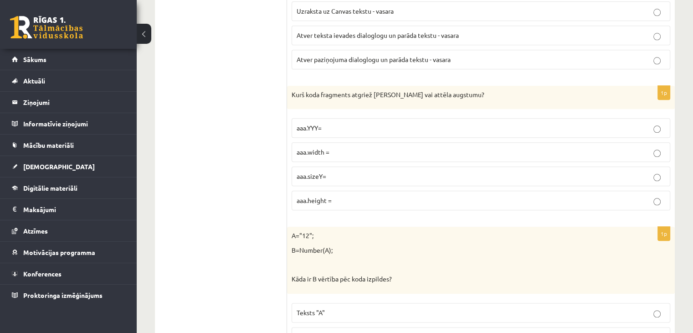
drag, startPoint x: 397, startPoint y: 90, endPoint x: 405, endPoint y: 89, distance: 8.7
drag, startPoint x: 405, startPoint y: 89, endPoint x: 271, endPoint y: 102, distance: 135.5
drag, startPoint x: 281, startPoint y: 98, endPoint x: 237, endPoint y: 121, distance: 49.1
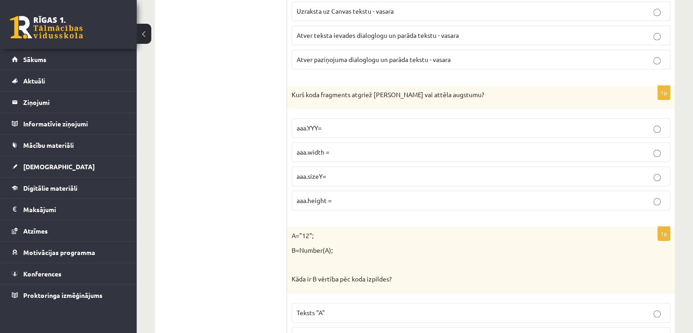
click at [328, 196] on span "aaa.height =" at bounding box center [314, 200] width 35 height 8
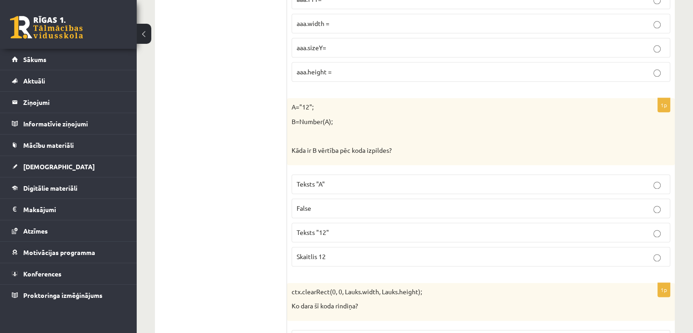
scroll to position [1181, 0]
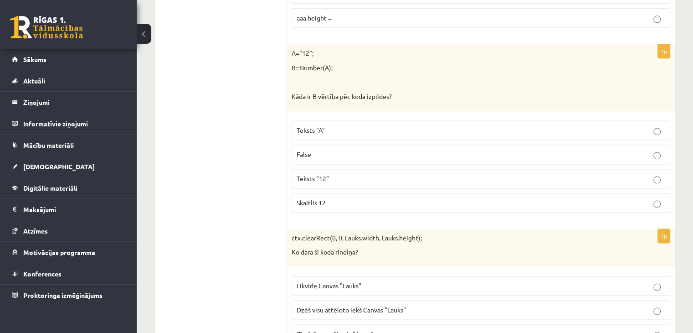
click at [334, 179] on label "Teksts "12"" at bounding box center [481, 179] width 379 height 20
click at [331, 198] on p "Skaitlis 12" at bounding box center [481, 203] width 369 height 10
drag, startPoint x: 271, startPoint y: 141, endPoint x: 239, endPoint y: 135, distance: 32.8
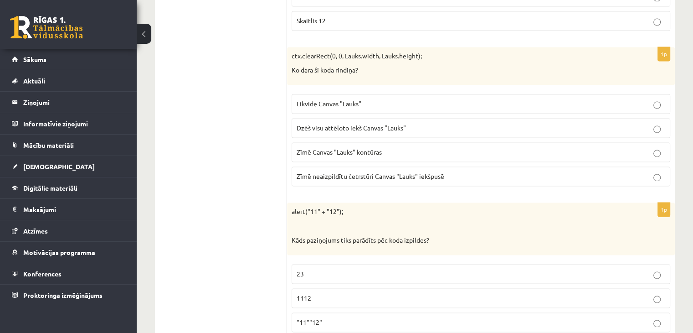
scroll to position [1363, 0]
click at [358, 123] on span "Dzēš visu attēloto iekš Canvas "Lauks"" at bounding box center [351, 127] width 109 height 8
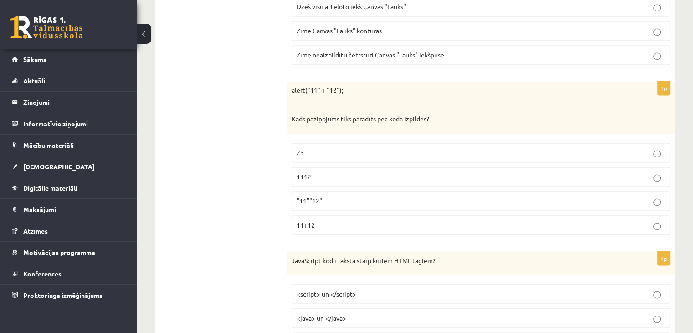
scroll to position [1500, 0]
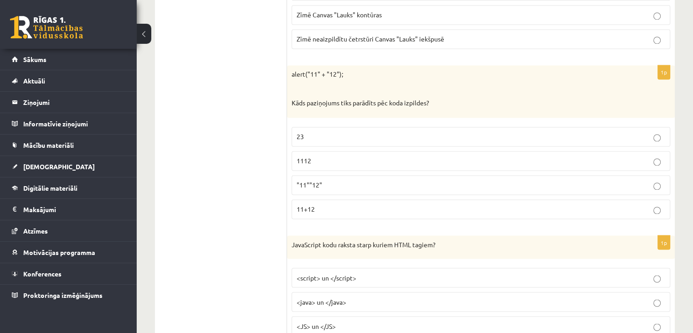
click at [322, 182] on p ""11""12"" at bounding box center [481, 185] width 369 height 10
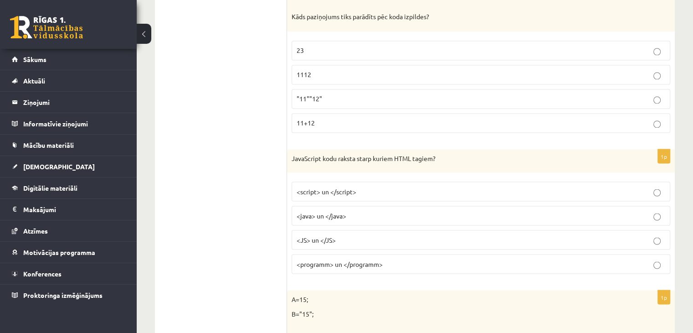
scroll to position [1591, 0]
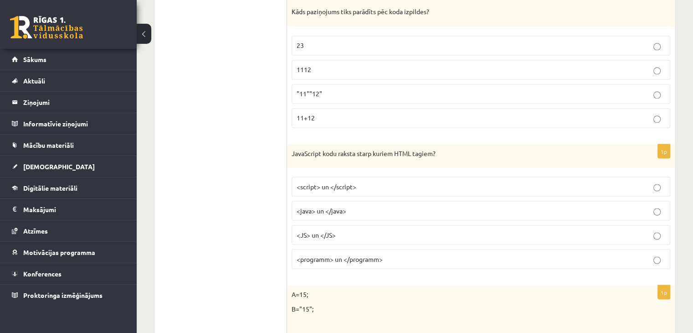
click at [330, 182] on span "<script> un </script>" at bounding box center [327, 186] width 60 height 8
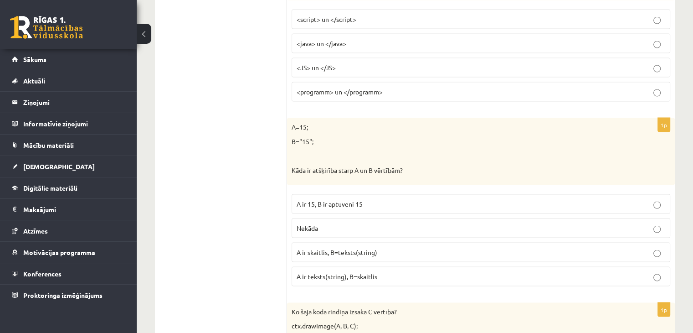
scroll to position [1773, 0]
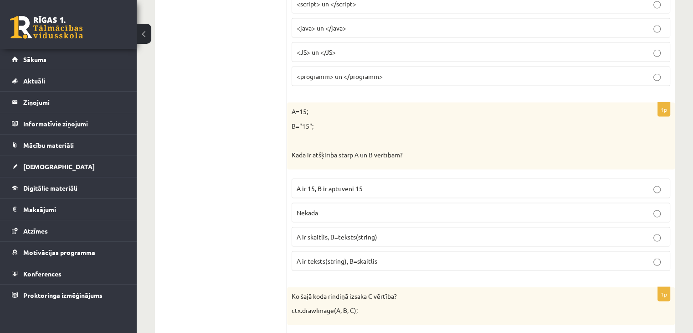
drag, startPoint x: 324, startPoint y: 187, endPoint x: 300, endPoint y: 178, distance: 26.2
drag, startPoint x: 300, startPoint y: 178, endPoint x: 258, endPoint y: 177, distance: 41.9
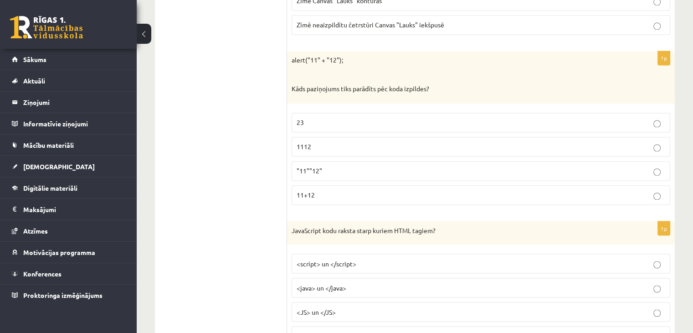
scroll to position [1500, 0]
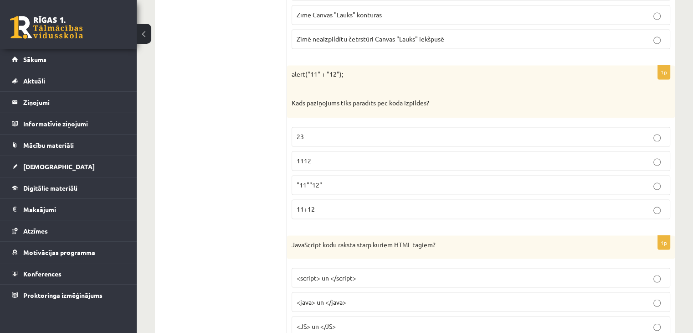
click at [312, 156] on p "1112" at bounding box center [481, 161] width 369 height 10
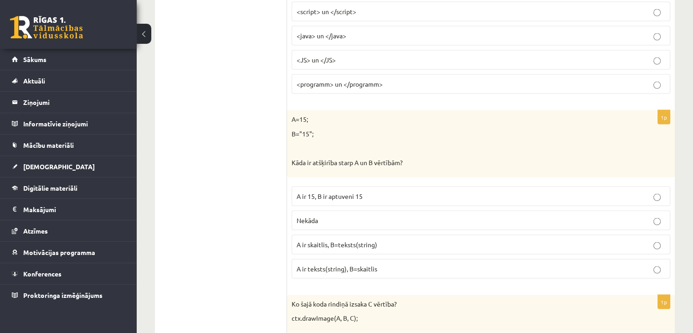
scroll to position [1773, 0]
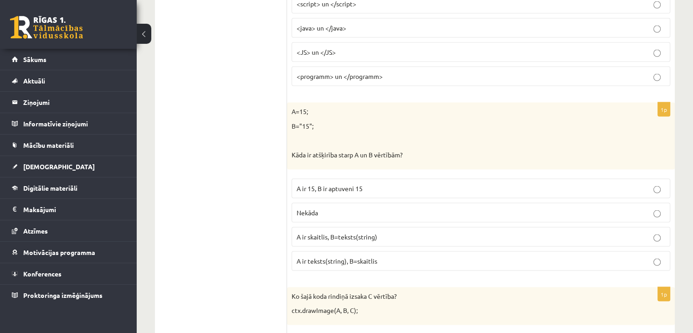
click at [346, 232] on p "A ir skaitlis, B=teksts(string)" at bounding box center [481, 237] width 369 height 10
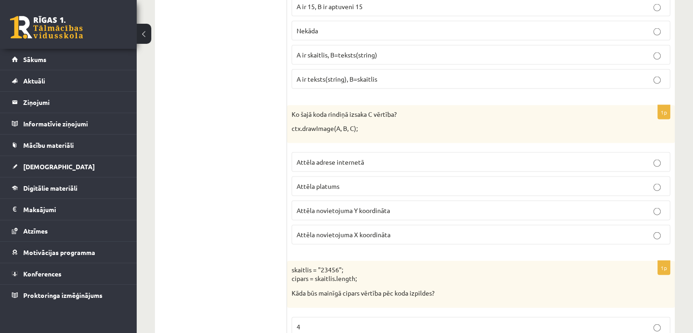
scroll to position [1955, 0]
drag, startPoint x: 359, startPoint y: 180, endPoint x: 457, endPoint y: 120, distance: 114.8
drag, startPoint x: 457, startPoint y: 120, endPoint x: 271, endPoint y: 129, distance: 185.6
drag, startPoint x: 259, startPoint y: 139, endPoint x: 355, endPoint y: 148, distance: 97.0
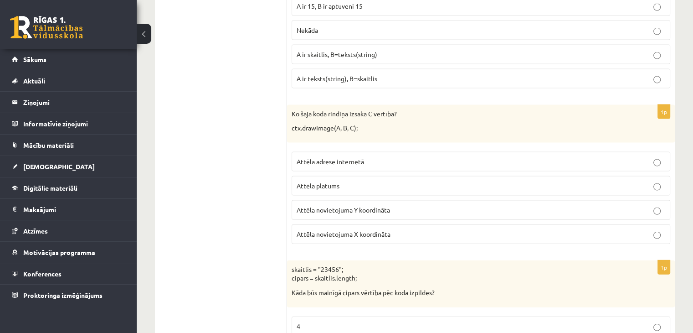
drag, startPoint x: 355, startPoint y: 148, endPoint x: 238, endPoint y: 157, distance: 117.5
drag, startPoint x: 318, startPoint y: 118, endPoint x: 326, endPoint y: 96, distance: 24.1
drag, startPoint x: 326, startPoint y: 96, endPoint x: 241, endPoint y: 88, distance: 84.6
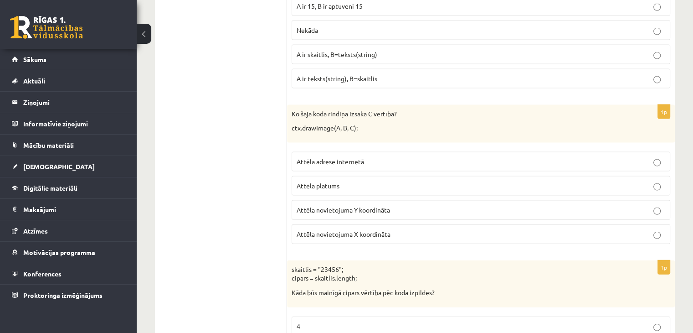
click at [388, 157] on p "Attēla adrese internetā" at bounding box center [481, 162] width 369 height 10
click at [372, 209] on label "Attēla novietojuma Y koordināta" at bounding box center [481, 210] width 379 height 20
click at [389, 213] on fieldset "Attēla adrese internetā Attēla platums Attēla novietojuma Y koordināta Attēla n…" at bounding box center [481, 196] width 379 height 99
click at [399, 205] on p "Attēla novietojuma Y koordināta" at bounding box center [481, 210] width 369 height 10
click at [369, 181] on p "Attēla platums" at bounding box center [481, 186] width 369 height 10
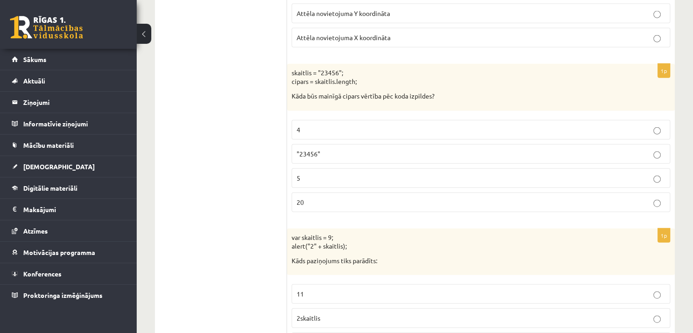
scroll to position [2138, 0]
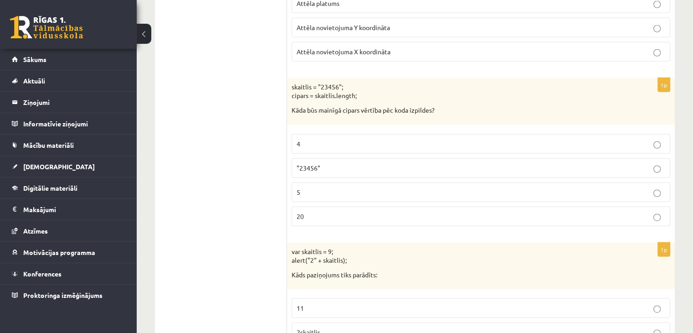
drag, startPoint x: 389, startPoint y: 106, endPoint x: 480, endPoint y: 104, distance: 91.1
drag, startPoint x: 480, startPoint y: 104, endPoint x: 444, endPoint y: 87, distance: 39.9
click at [444, 87] on p "skaitlis = "23456"; cipars = skaitlis.length;" at bounding box center [458, 91] width 333 height 18
click at [318, 164] on label ""23456"" at bounding box center [481, 168] width 379 height 20
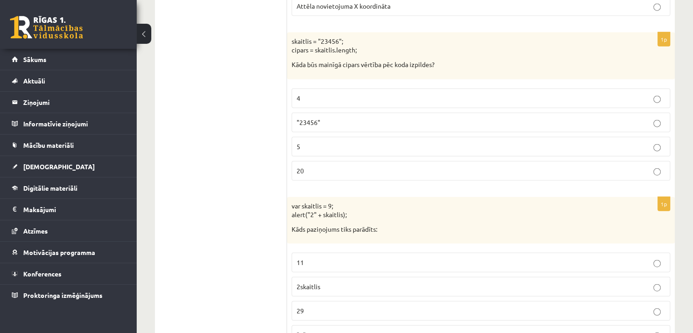
scroll to position [2229, 0]
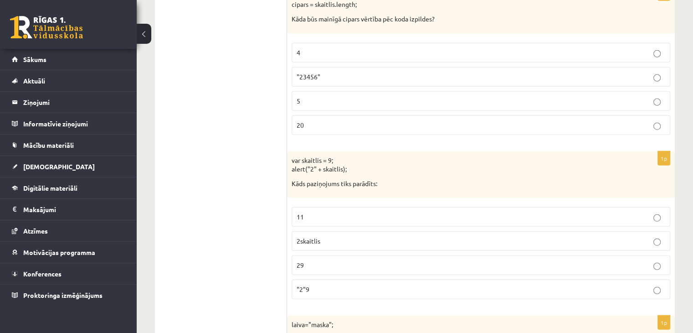
drag, startPoint x: 263, startPoint y: 177, endPoint x: 210, endPoint y: 189, distance: 54.1
click at [210, 189] on ul "Tests Izvērtējums!" at bounding box center [225, 321] width 123 height 4747
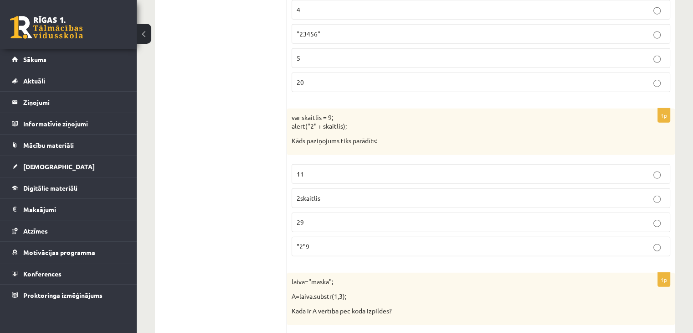
scroll to position [2278, 0]
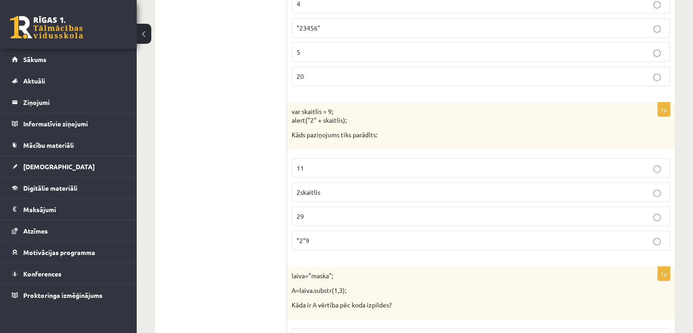
click at [259, 163] on ul "Tests Izvērtējums!" at bounding box center [225, 273] width 123 height 4747
click at [310, 187] on p "2skaitlis" at bounding box center [481, 192] width 369 height 10
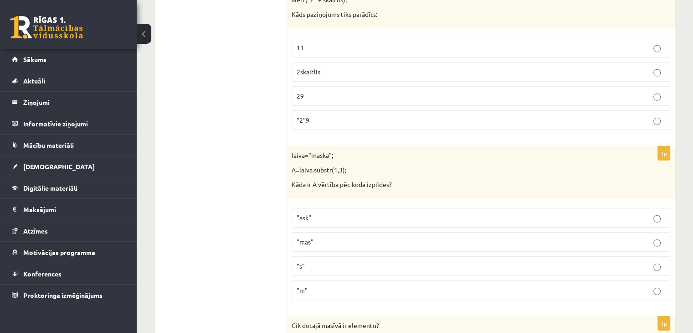
scroll to position [2414, 0]
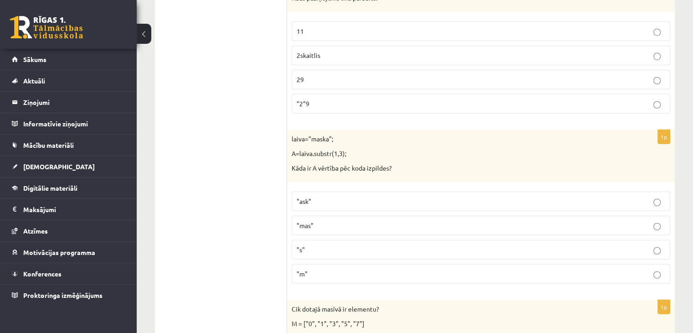
click at [313, 198] on label ""ask"" at bounding box center [481, 201] width 379 height 20
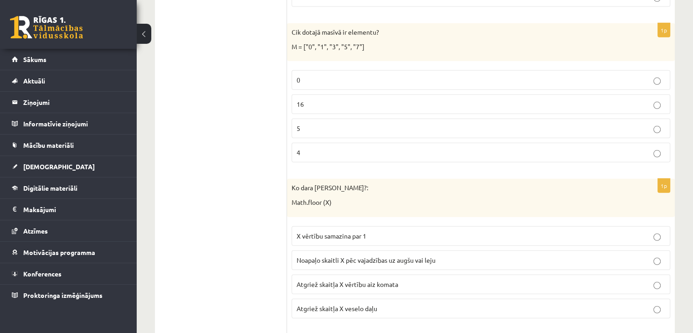
scroll to position [2642, 0]
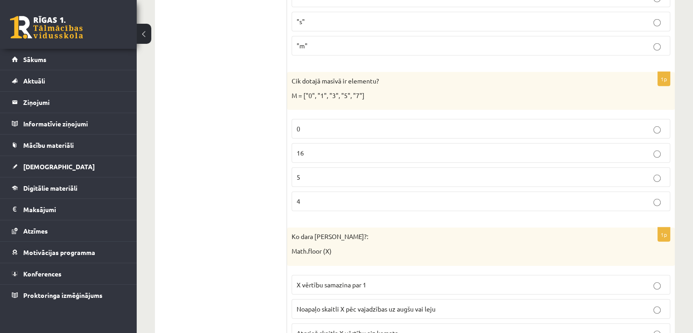
click at [315, 167] on label "5" at bounding box center [481, 177] width 379 height 20
click at [315, 148] on label "16" at bounding box center [481, 153] width 379 height 20
click at [350, 172] on p "5" at bounding box center [481, 177] width 369 height 10
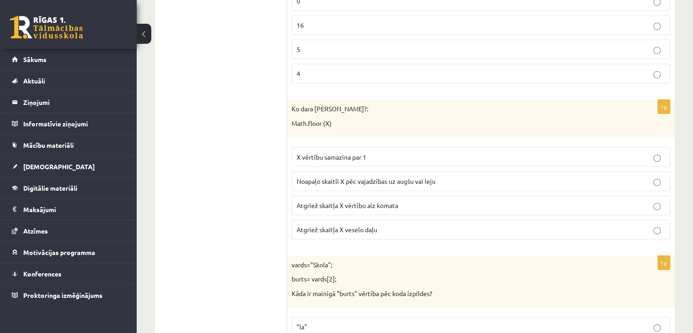
scroll to position [2824, 0]
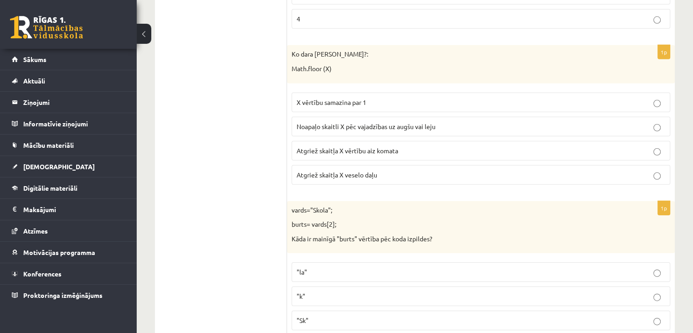
click at [338, 95] on label "X vērtību samazina par 1" at bounding box center [481, 102] width 379 height 20
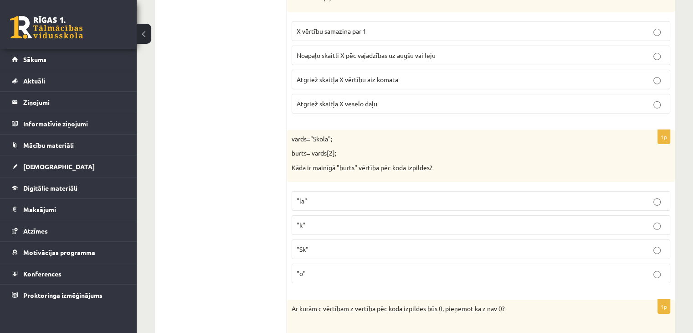
scroll to position [2915, 0]
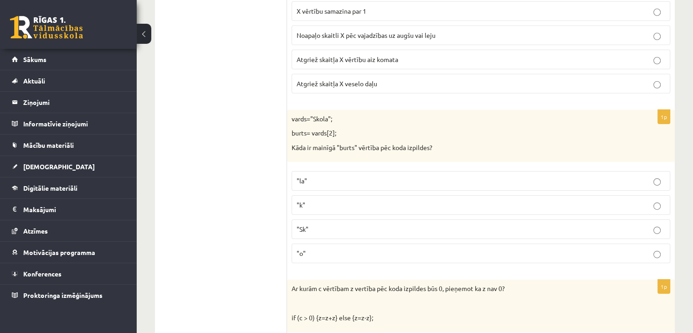
click at [340, 174] on label ""la"" at bounding box center [481, 181] width 379 height 20
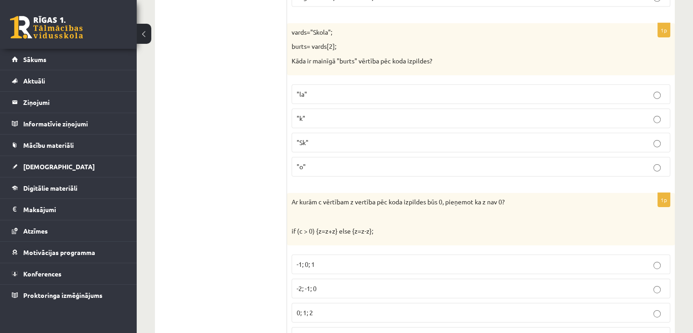
scroll to position [3097, 0]
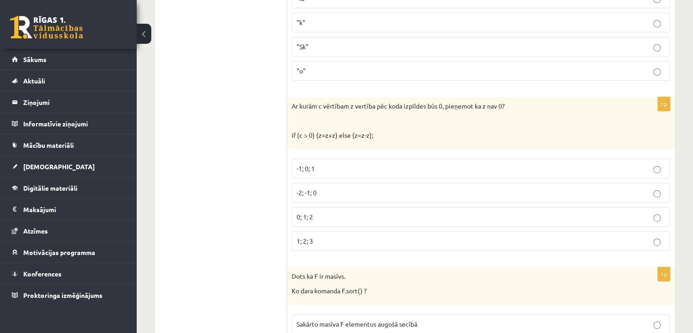
click at [339, 164] on p "-1; 0; 1" at bounding box center [481, 169] width 369 height 10
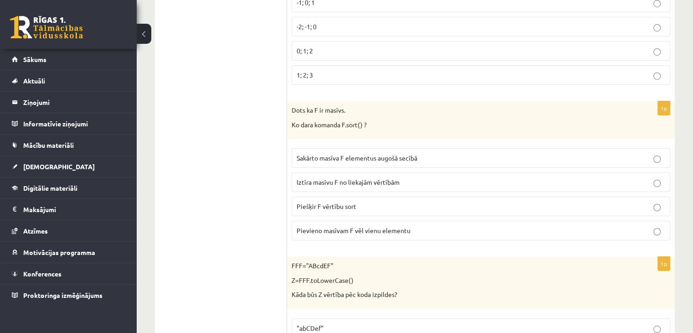
scroll to position [3280, 0]
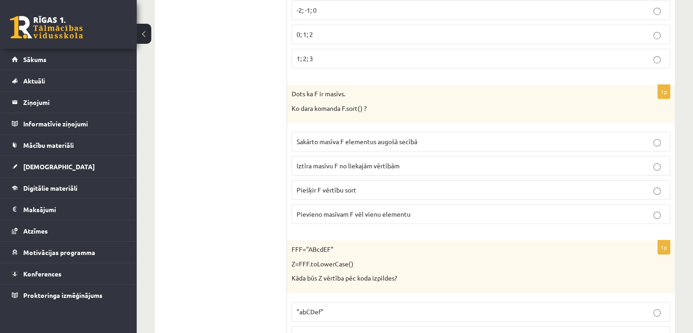
drag, startPoint x: 322, startPoint y: 174, endPoint x: 251, endPoint y: 163, distance: 71.1
click at [308, 137] on span "Sakārto masīva F elementus augošā secībā" at bounding box center [357, 141] width 121 height 8
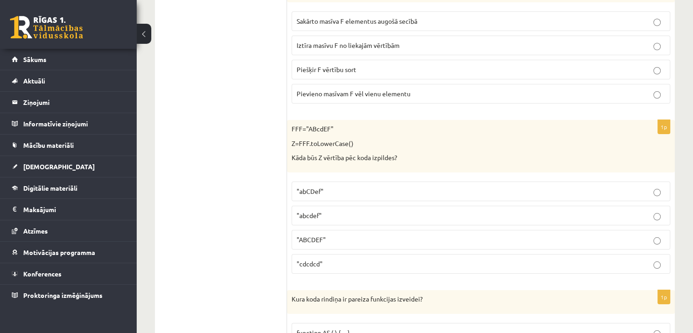
scroll to position [3416, 0]
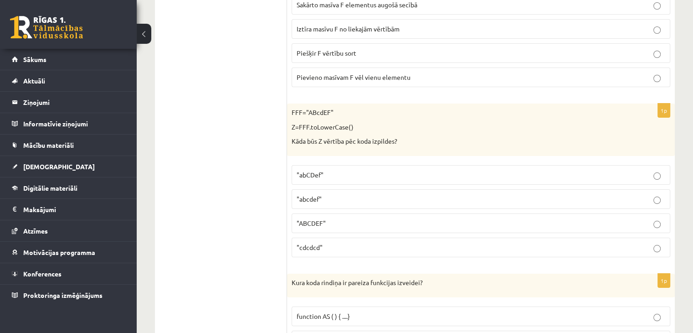
click at [340, 194] on p ""abcdef"" at bounding box center [481, 199] width 369 height 10
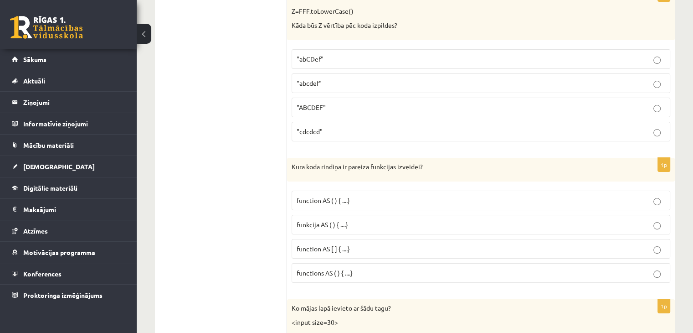
scroll to position [3598, 0]
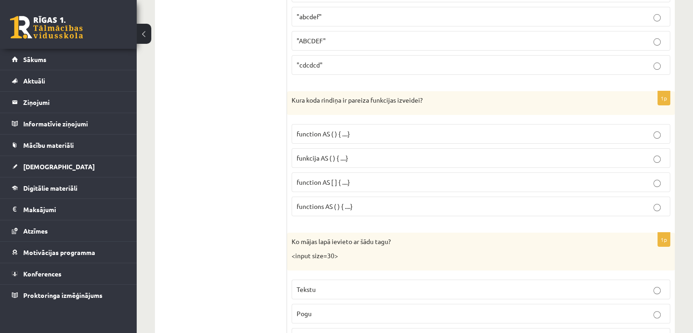
click at [321, 172] on label "function AS [ ] { ....}" at bounding box center [481, 182] width 379 height 20
click at [328, 129] on span "function AS ( ) { ....}" at bounding box center [323, 133] width 53 height 8
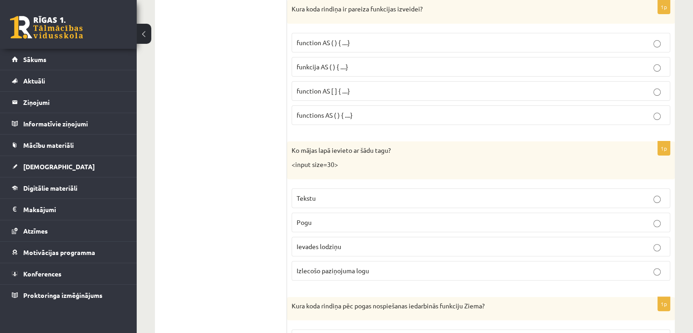
scroll to position [3735, 0]
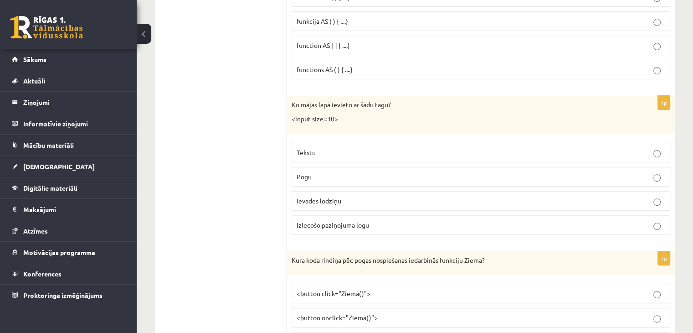
click at [319, 196] on p "Ievades lodziņu" at bounding box center [481, 201] width 369 height 10
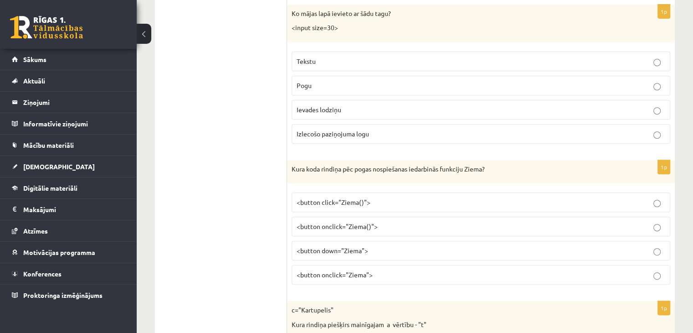
scroll to position [3872, 0]
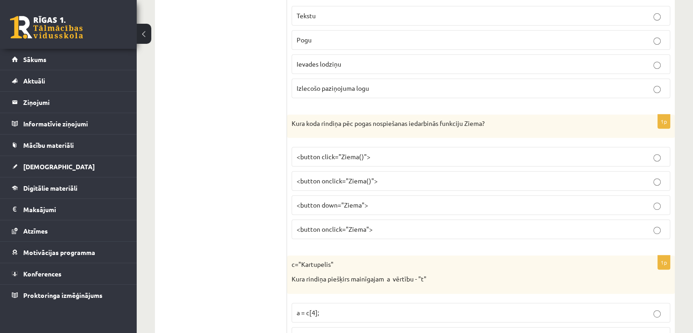
click at [360, 176] on span "<button onclick="Ziema()">" at bounding box center [337, 180] width 81 height 8
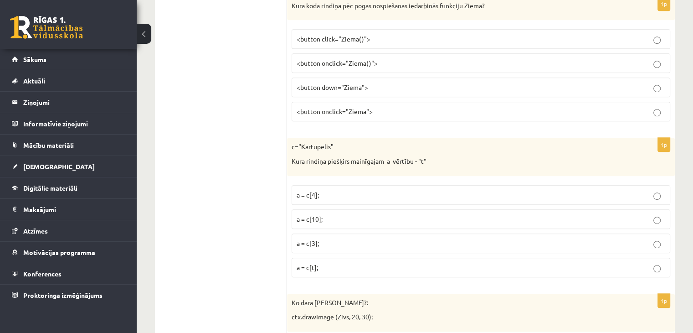
scroll to position [4005, 0]
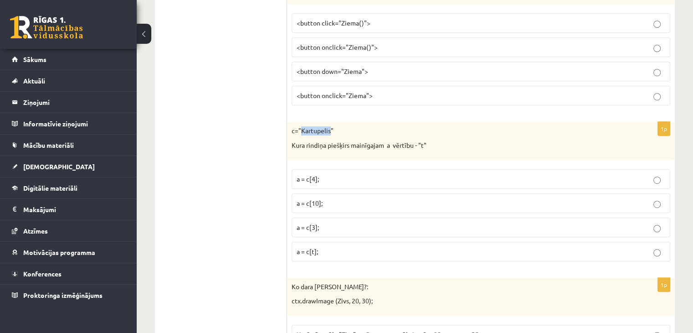
drag, startPoint x: 302, startPoint y: 114, endPoint x: 329, endPoint y: 116, distance: 27.4
click at [329, 126] on p "c="Kartupelis"" at bounding box center [458, 130] width 333 height 9
click at [365, 126] on p "c="Kartupelis"" at bounding box center [458, 130] width 333 height 9
click at [354, 198] on p "a = c[10];" at bounding box center [481, 203] width 369 height 10
click at [347, 174] on p "a = c[4];" at bounding box center [481, 179] width 369 height 10
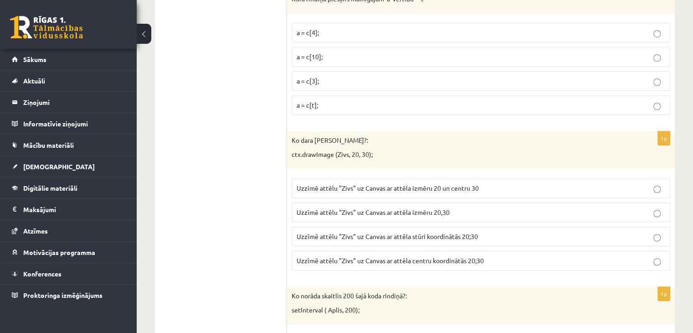
scroll to position [4187, 0]
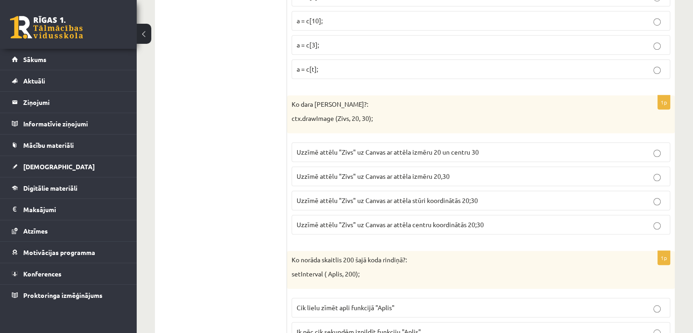
click at [370, 166] on label "Uzzīmē attēlu "Zivs" uz Canvas ar attēla izmēru 20,30" at bounding box center [481, 176] width 379 height 20
drag, startPoint x: 340, startPoint y: 198, endPoint x: 217, endPoint y: 179, distance: 124.8
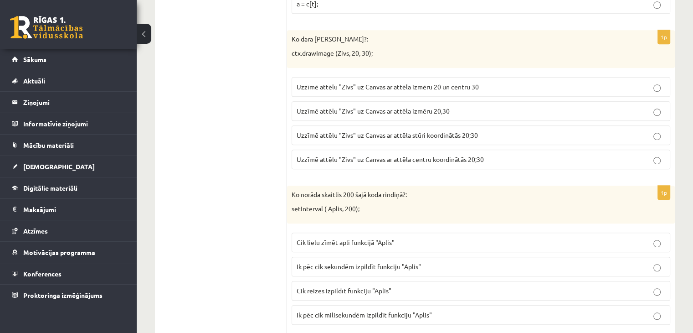
scroll to position [4370, 0]
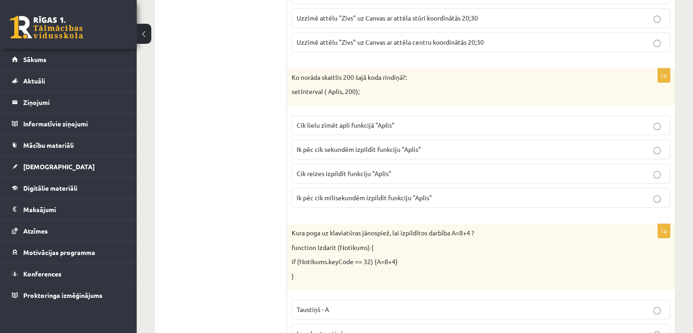
click at [362, 115] on label "Cik lielu zīmēt apli funkcijā "Aplis"" at bounding box center [481, 125] width 379 height 20
drag, startPoint x: 362, startPoint y: 111, endPoint x: 233, endPoint y: 104, distance: 129.1
drag, startPoint x: 334, startPoint y: 133, endPoint x: 272, endPoint y: 130, distance: 61.6
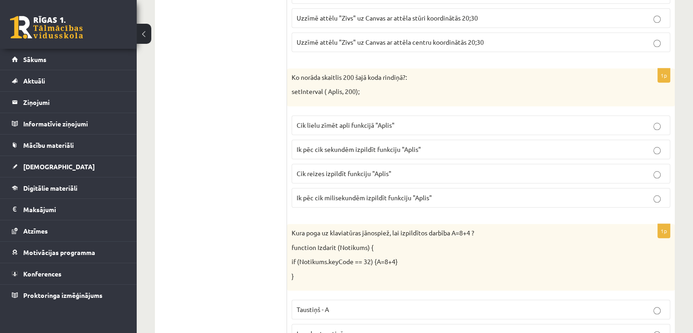
click at [312, 145] on span "Ik pēc cik sekundēm izpildīt funkciju "Aplis"" at bounding box center [359, 149] width 124 height 8
drag, startPoint x: 312, startPoint y: 131, endPoint x: 263, endPoint y: 133, distance: 48.8
click at [361, 169] on span "Cik reizes izpildīt funkciju "Aplis"" at bounding box center [344, 173] width 95 height 8
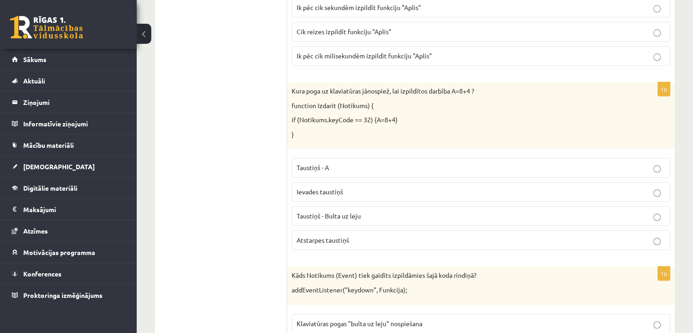
scroll to position [4506, 0]
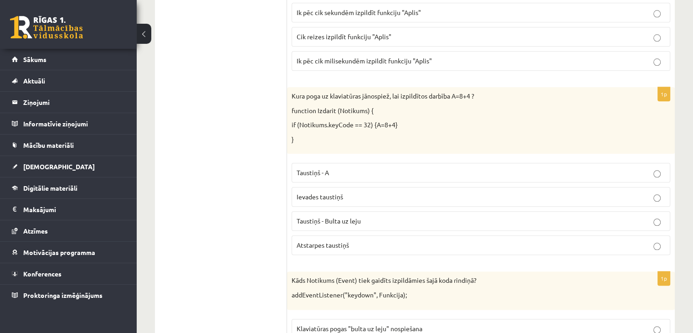
drag, startPoint x: 398, startPoint y: 94, endPoint x: 247, endPoint y: 102, distance: 151.5
drag, startPoint x: 272, startPoint y: 110, endPoint x: 255, endPoint y: 113, distance: 17.2
drag, startPoint x: 353, startPoint y: 151, endPoint x: 264, endPoint y: 137, distance: 90.4
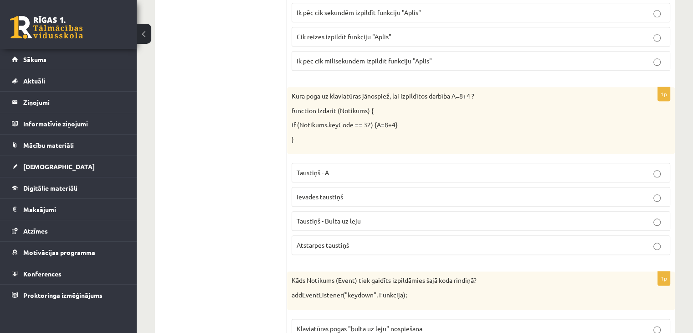
drag, startPoint x: 264, startPoint y: 137, endPoint x: 228, endPoint y: 138, distance: 36.5
click at [353, 240] on p "Atstarpes taustiņš" at bounding box center [481, 245] width 369 height 10
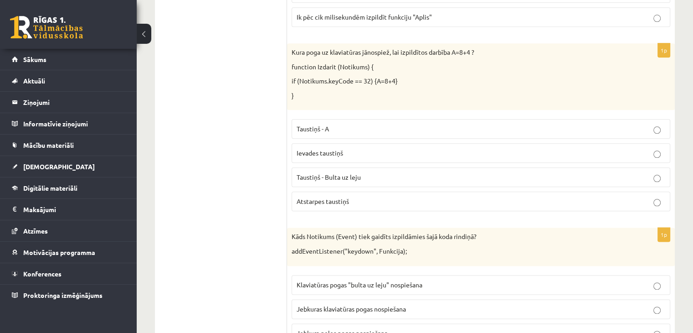
scroll to position [4597, 0]
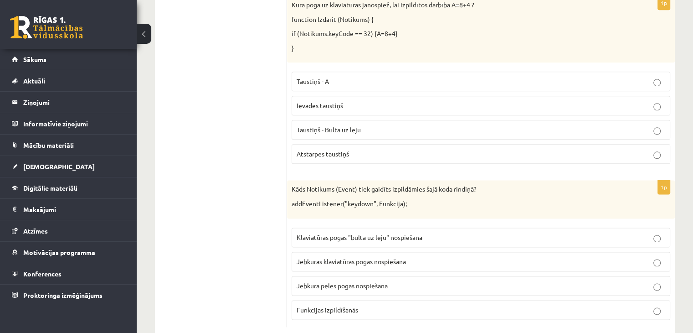
drag, startPoint x: 369, startPoint y: 258, endPoint x: 366, endPoint y: 264, distance: 6.9
drag, startPoint x: 366, startPoint y: 264, endPoint x: 258, endPoint y: 248, distance: 109.6
click at [335, 225] on fieldset "Klaviatūras pogas "bulta uz leju" nospiešana Jebkuras klaviatūras pogas nospieš…" at bounding box center [481, 272] width 379 height 99
click at [338, 233] on span "Klaviatūras pogas "bulta uz leju" nospiešana" at bounding box center [360, 237] width 126 height 8
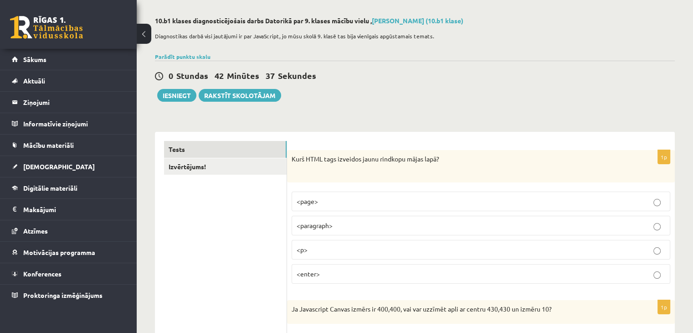
scroll to position [0, 0]
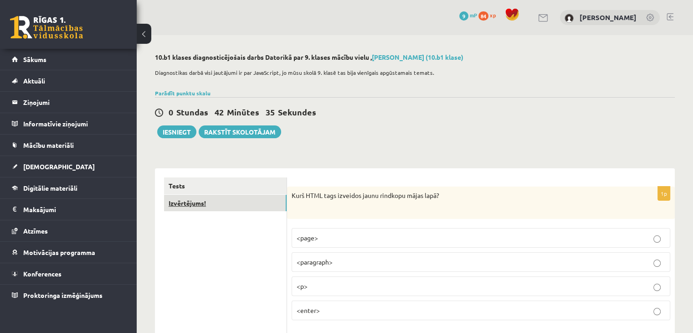
click at [197, 202] on link "Izvērtējums!" at bounding box center [225, 203] width 123 height 17
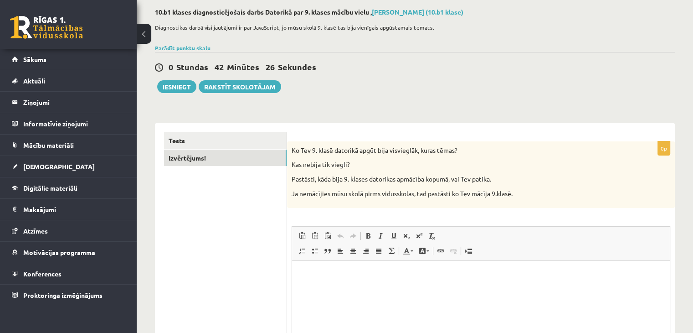
scroll to position [155, 0]
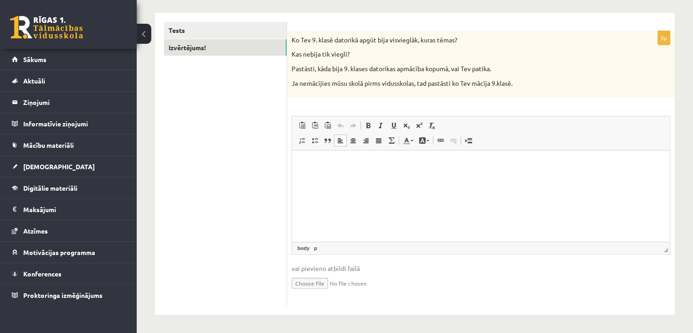
click at [352, 178] on html at bounding box center [481, 164] width 378 height 28
click at [232, 190] on ul "Tests Izvērtējums!" at bounding box center [225, 163] width 123 height 283
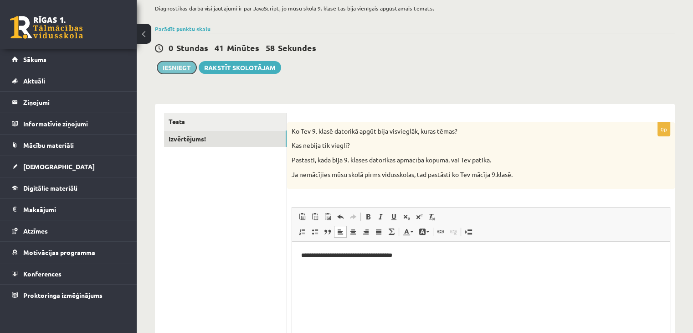
click at [180, 70] on button "Iesniegt" at bounding box center [176, 67] width 39 height 13
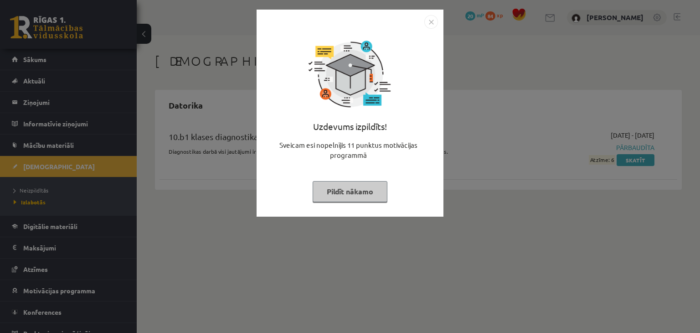
drag, startPoint x: 357, startPoint y: 198, endPoint x: 423, endPoint y: 76, distance: 138.6
click at [417, 108] on div "Uzdevums izpildīts! Sveicam esi nopelnījis 11 punktus motivācijas programmā Pil…" at bounding box center [350, 120] width 176 height 182
click at [431, 28] on img "Close" at bounding box center [431, 22] width 14 height 14
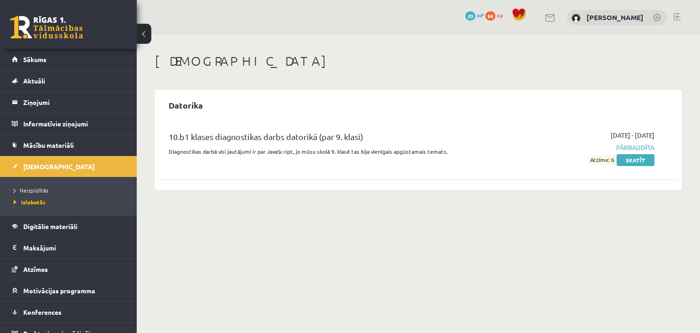
click at [624, 147] on span "Pārbaudīta" at bounding box center [578, 148] width 153 height 10
click at [620, 162] on link "Skatīt" at bounding box center [635, 160] width 38 height 12
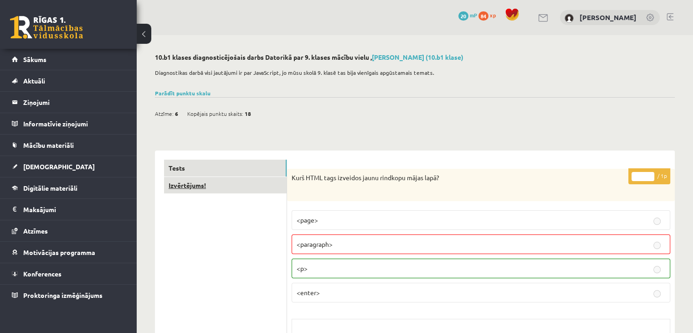
click at [228, 184] on link "Izvērtējums!" at bounding box center [225, 185] width 123 height 17
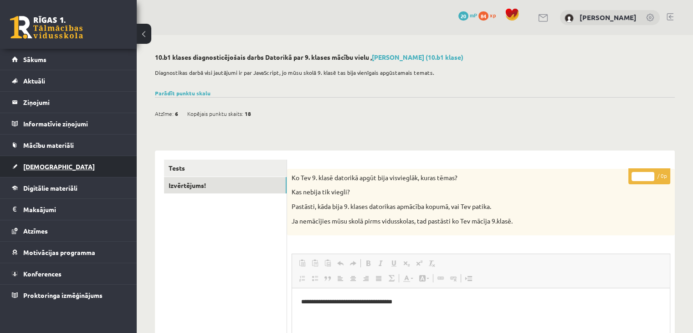
click at [53, 169] on link "[DEMOGRAPHIC_DATA]" at bounding box center [68, 166] width 113 height 21
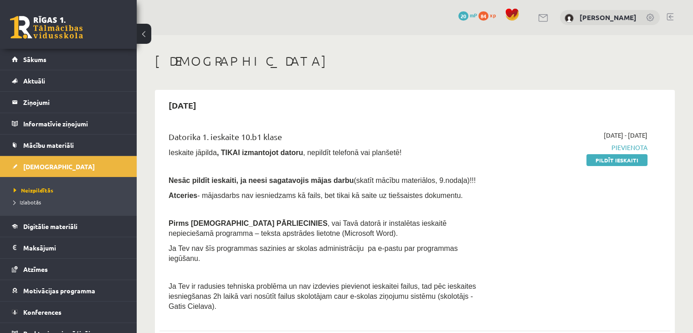
click at [488, 17] on span "84" at bounding box center [483, 15] width 10 height 9
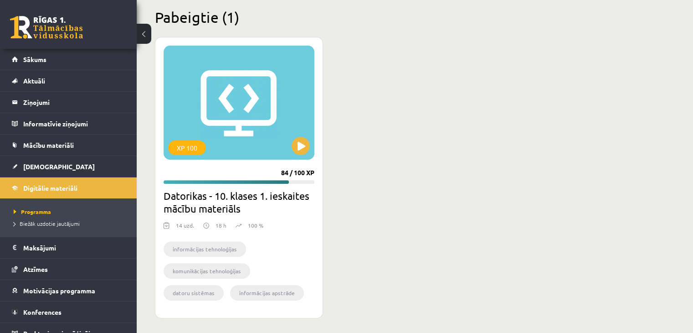
scroll to position [278, 0]
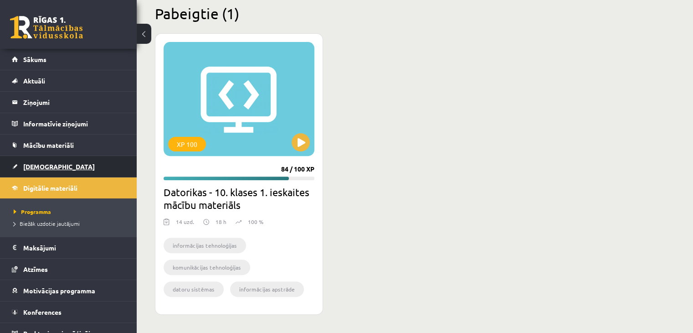
click at [61, 171] on link "[DEMOGRAPHIC_DATA]" at bounding box center [68, 166] width 113 height 21
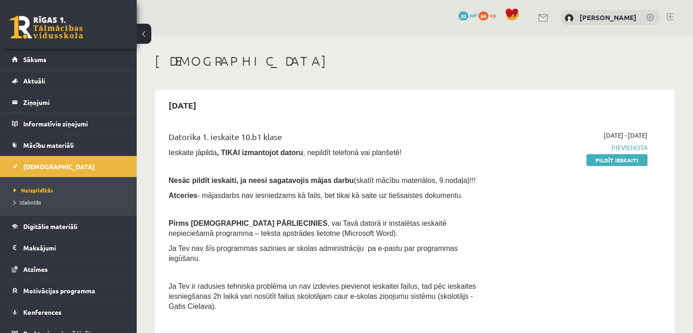
click at [162, 141] on div "Datorika 1. ieskaite 10.b1 klase Ieskaite jāpilda , TIKAI izmantojot datoru , n…" at bounding box center [326, 222] width 328 height 185
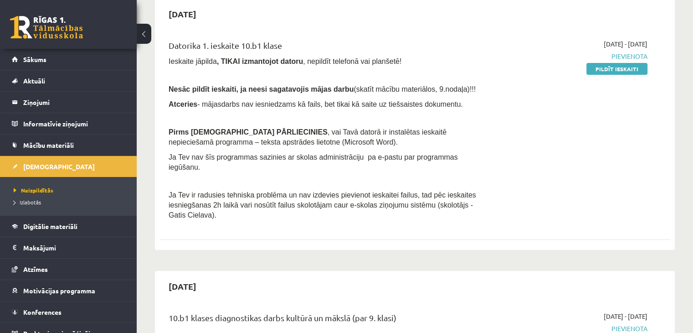
scroll to position [46, 0]
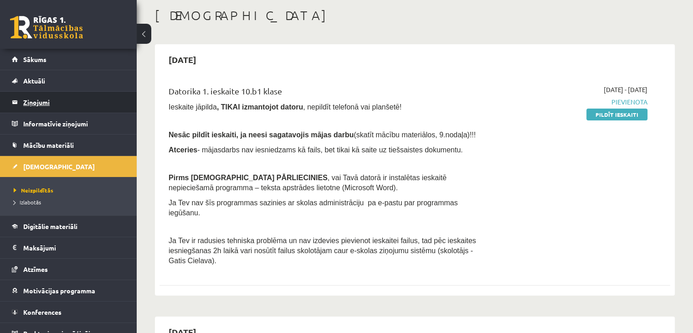
click at [73, 108] on legend "Ziņojumi 0" at bounding box center [74, 102] width 102 height 21
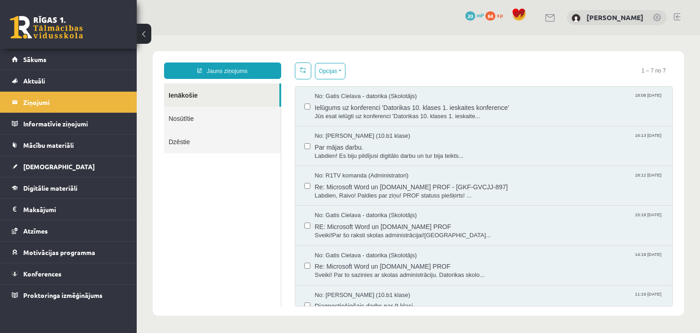
click at [239, 119] on link "Nosūtītie" at bounding box center [222, 118] width 117 height 23
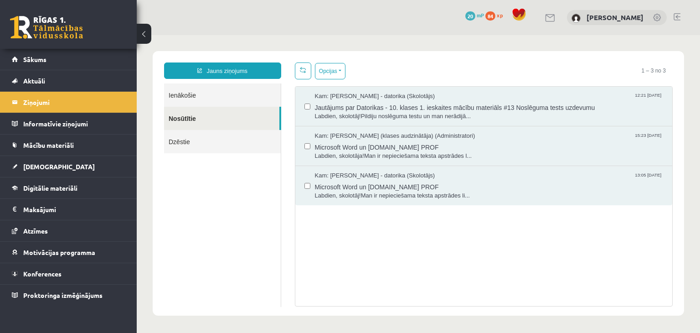
click at [210, 90] on link "Ienākošie" at bounding box center [222, 94] width 117 height 23
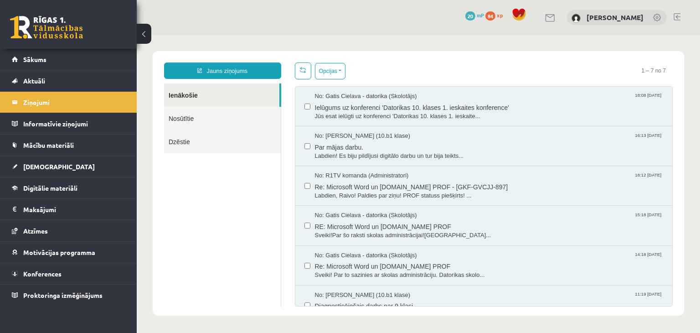
click at [189, 119] on link "Nosūtītie" at bounding box center [222, 118] width 117 height 23
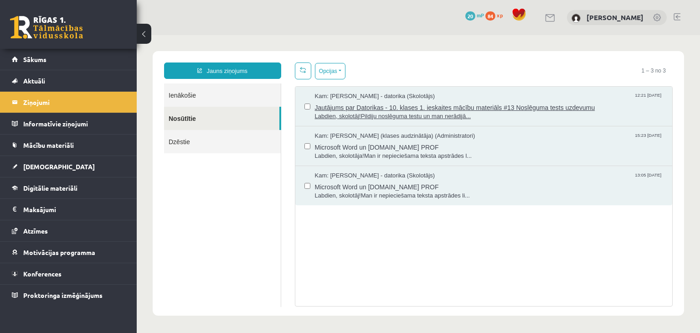
click at [502, 106] on span "Jautājums par Datorikas - 10. klases 1. ieskaites mācību materiāls #13 Noslēgum…" at bounding box center [489, 106] width 348 height 11
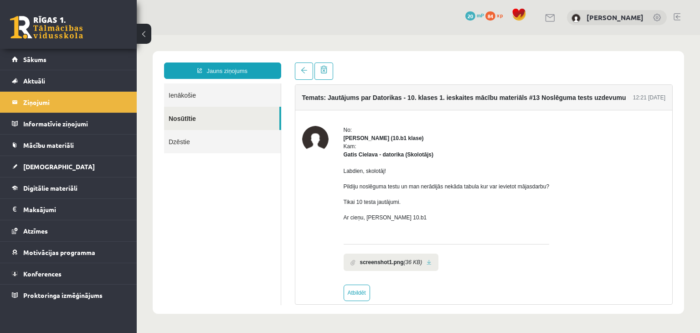
click at [171, 90] on link "Ienākošie" at bounding box center [222, 94] width 117 height 23
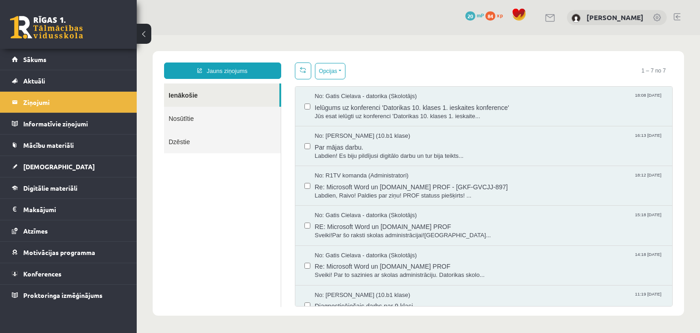
click at [182, 117] on link "Nosūtītie" at bounding box center [222, 118] width 117 height 23
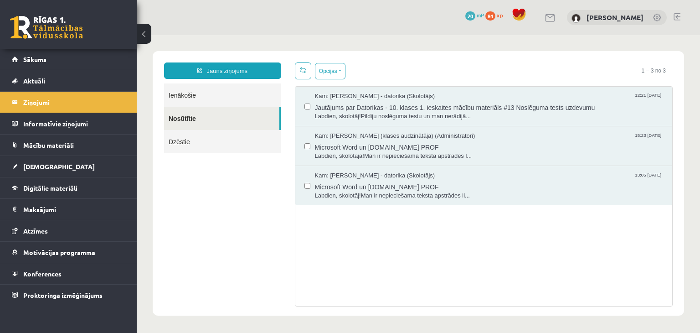
click at [204, 140] on link "Dzēstie" at bounding box center [222, 141] width 117 height 23
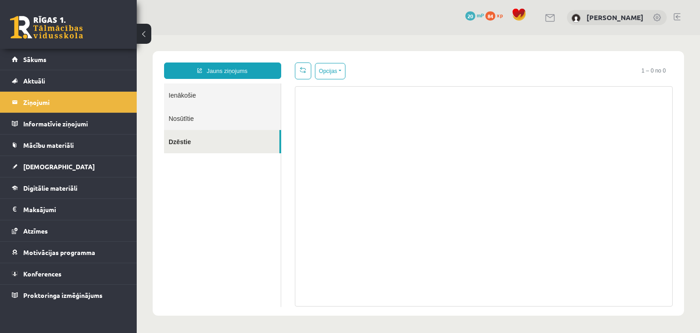
click at [204, 125] on link "Nosūtītie" at bounding box center [222, 118] width 117 height 23
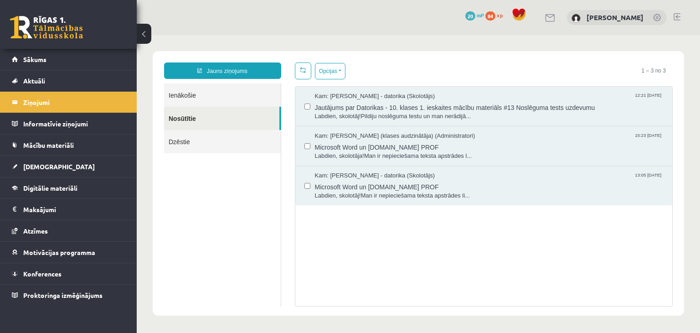
click at [183, 97] on link "Ienākošie" at bounding box center [222, 94] width 117 height 23
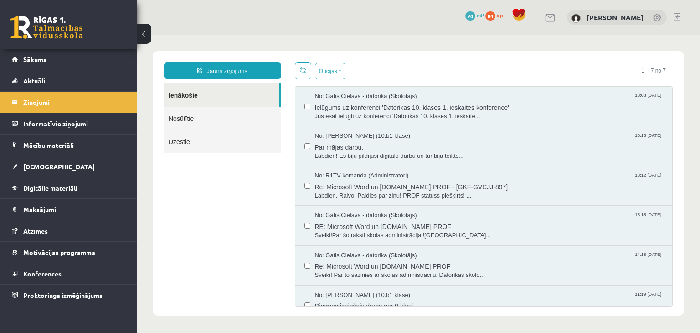
click at [439, 194] on span "Labdien, Raivo! Paldies par ziņu! PROF statuss piešķirts! ..." at bounding box center [489, 195] width 348 height 9
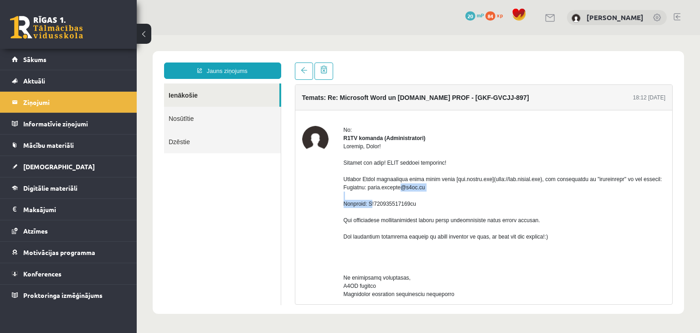
drag, startPoint x: 392, startPoint y: 195, endPoint x: 440, endPoint y: 198, distance: 47.9
copy div "raivo.jurciks@r1tv.lv"
click at [82, 160] on link "[DEMOGRAPHIC_DATA]" at bounding box center [68, 166] width 113 height 21
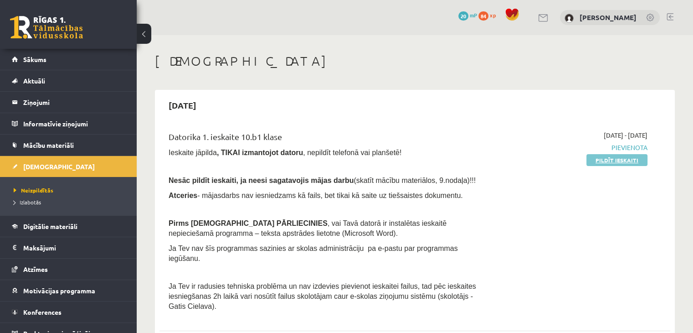
click at [604, 163] on link "Pildīt ieskaiti" at bounding box center [616, 160] width 61 height 12
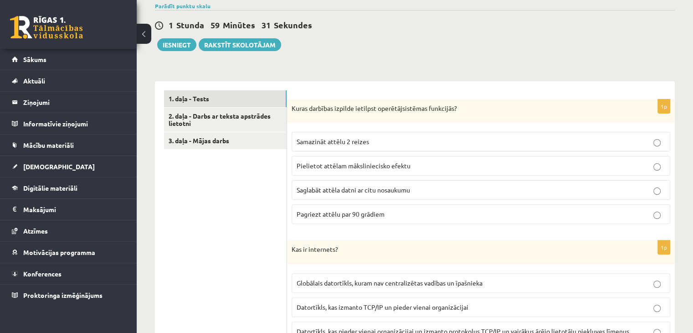
scroll to position [228, 0]
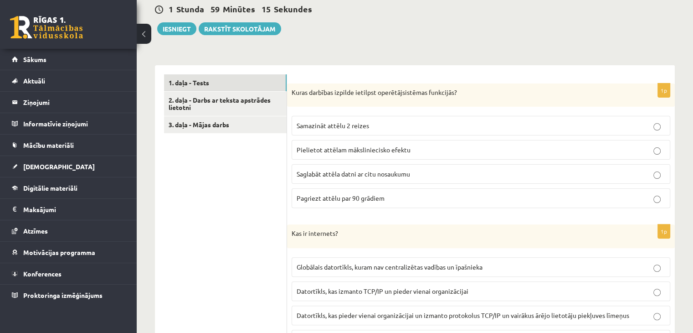
click at [328, 174] on span "Saglabāt attēla datni ar citu nosaukumu" at bounding box center [353, 173] width 113 height 8
click at [665, 181] on label "Saglabāt attēla datni ar citu nosaukumu" at bounding box center [481, 174] width 379 height 20
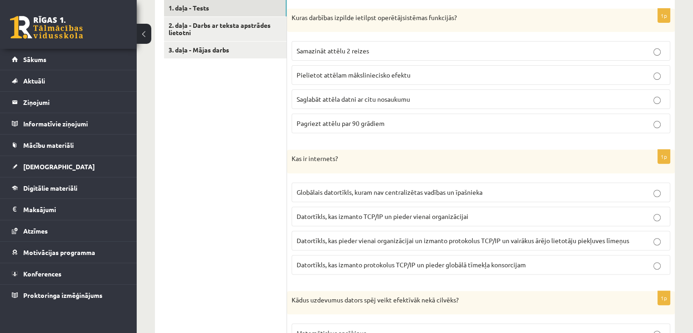
scroll to position [319, 0]
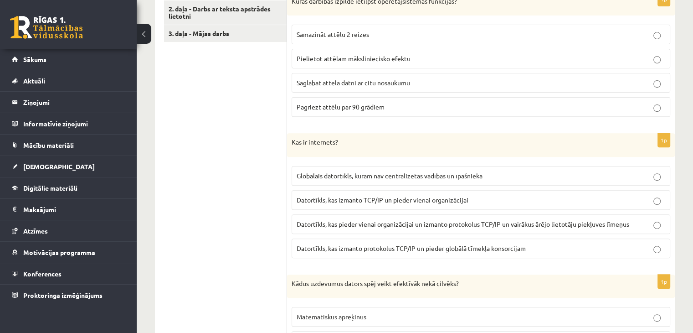
click at [412, 197] on span "Datortīkls, kas izmanto TCP/IP un pieder vienai organizācijai" at bounding box center [383, 199] width 172 height 8
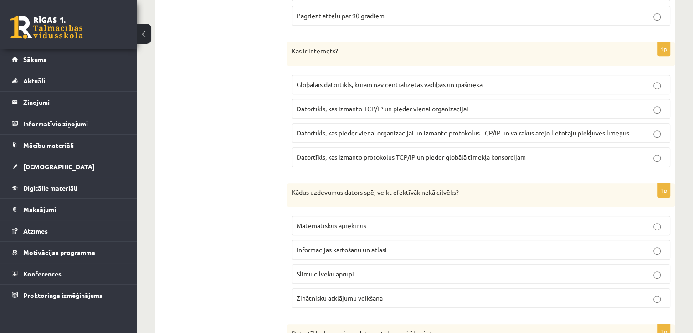
scroll to position [456, 0]
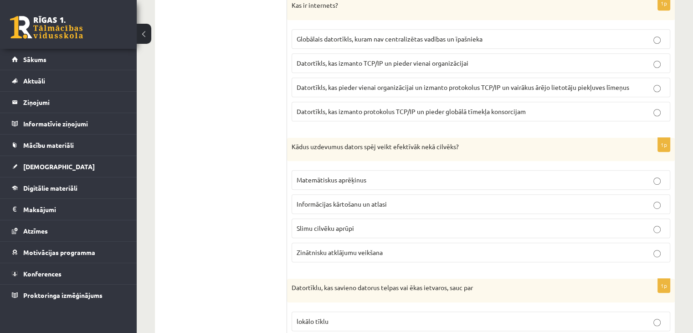
click at [384, 175] on p "Matemātiskus aprēķinus" at bounding box center [481, 180] width 369 height 10
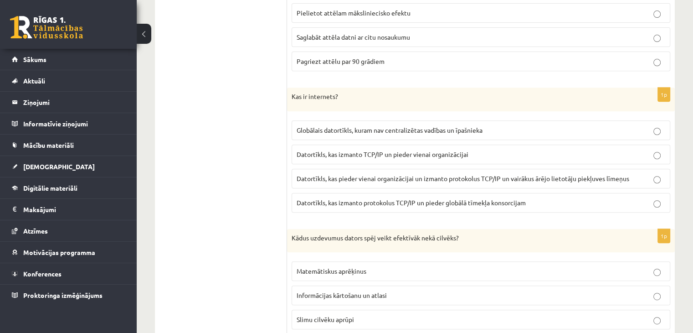
scroll to position [410, 0]
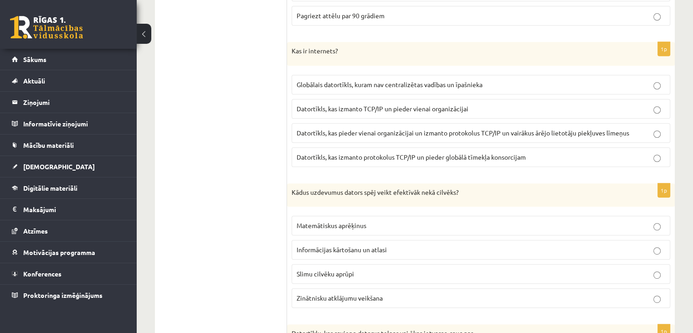
click at [440, 85] on span "Globālais datortīkls, kuram nav centralizētas vadības un īpašnieka" at bounding box center [390, 84] width 186 height 8
click at [407, 109] on span "Datortīkls, kas izmanto TCP/IP un pieder vienai organizācijai" at bounding box center [383, 108] width 172 height 8
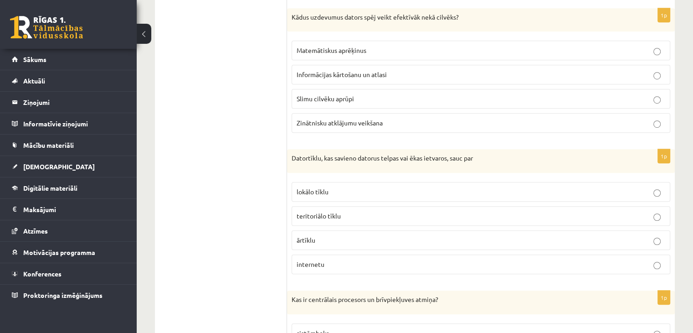
scroll to position [592, 0]
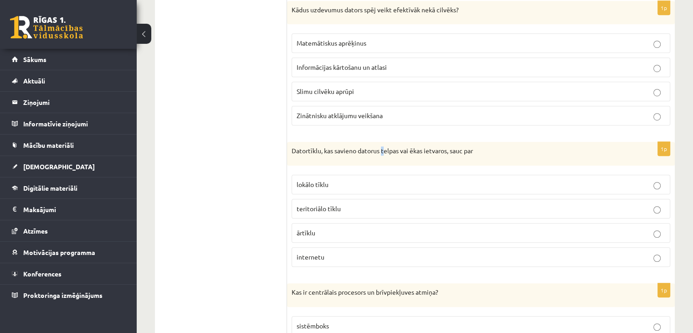
drag, startPoint x: 425, startPoint y: 155, endPoint x: 384, endPoint y: 151, distance: 41.2
click at [384, 151] on p "Datortīklu, kas savieno datorus telpas vai ēkas ietvaros, sauc par" at bounding box center [458, 150] width 333 height 9
click at [441, 148] on p "Datortīklu, kas savieno datorus telpas vai ēkas ietvaros, sauc par" at bounding box center [458, 150] width 333 height 9
drag, startPoint x: 393, startPoint y: 174, endPoint x: 418, endPoint y: 153, distance: 32.7
drag, startPoint x: 418, startPoint y: 153, endPoint x: 366, endPoint y: 154, distance: 51.9
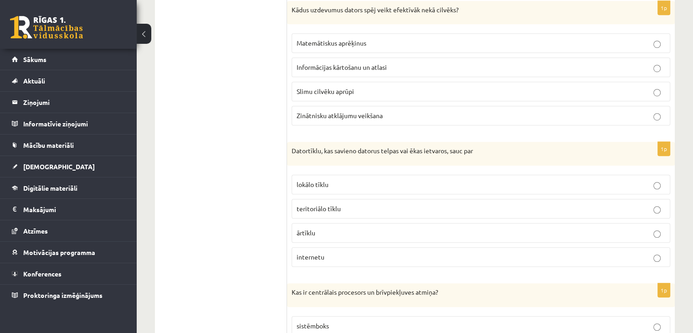
click at [365, 159] on div "Datortīklu, kas savieno datorus telpas vai ēkas ietvaros, sauc par" at bounding box center [481, 154] width 388 height 24
click at [375, 184] on p "lokālo tīklu" at bounding box center [481, 184] width 369 height 10
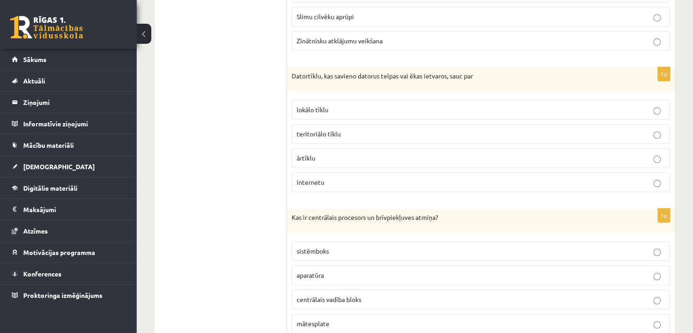
scroll to position [683, 0]
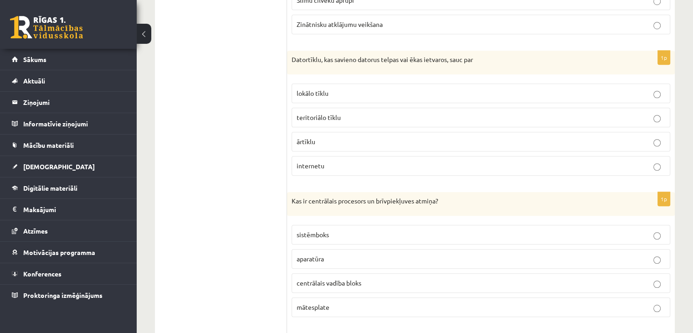
click at [343, 113] on p "teritoriālo tīklu" at bounding box center [481, 118] width 369 height 10
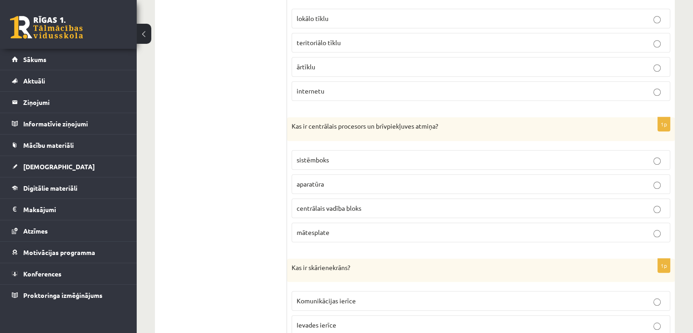
scroll to position [774, 0]
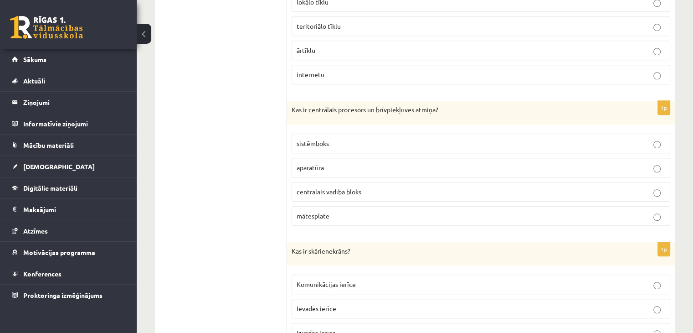
click at [337, 139] on p "sistēmboks" at bounding box center [481, 143] width 369 height 10
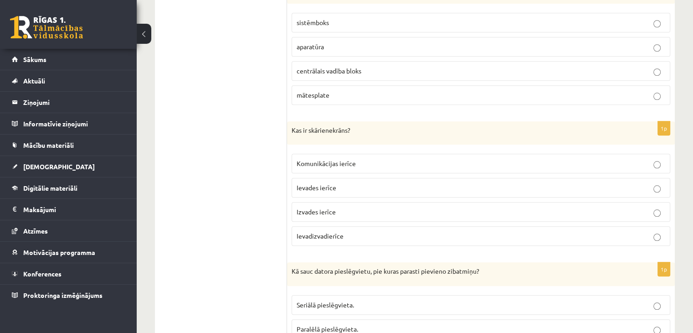
scroll to position [911, 0]
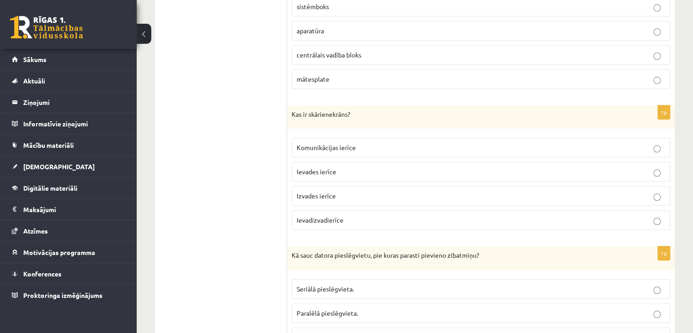
click at [333, 217] on span "Ievadizvadierīce" at bounding box center [320, 219] width 47 height 8
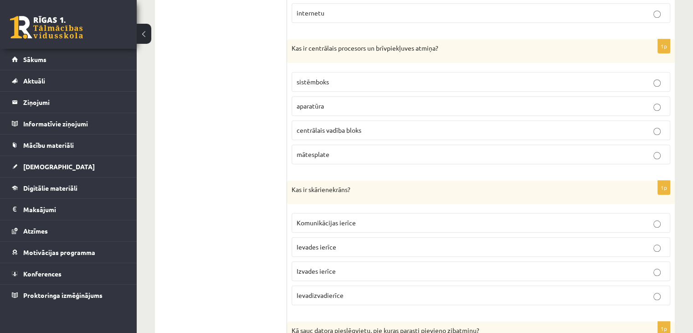
scroll to position [820, 0]
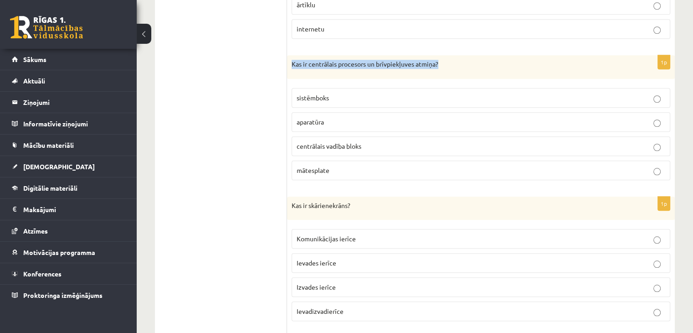
drag, startPoint x: 292, startPoint y: 60, endPoint x: 442, endPoint y: 61, distance: 149.9
click at [442, 61] on p "Kas ir centrālais procesors un brīvpiekļuves atmiņa?" at bounding box center [458, 64] width 333 height 9
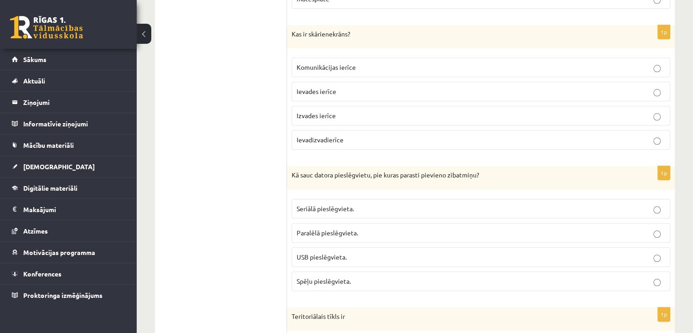
scroll to position [1048, 0]
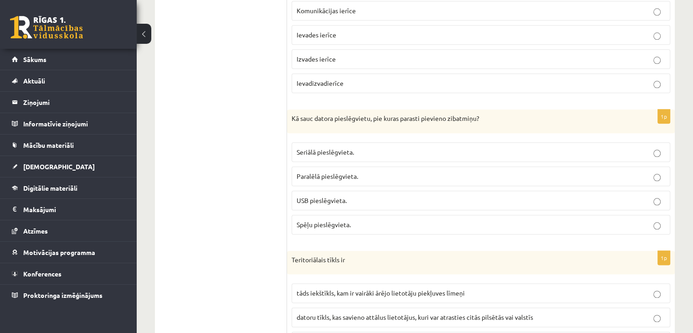
click at [350, 195] on p "USB pieslēgvieta." at bounding box center [481, 200] width 369 height 10
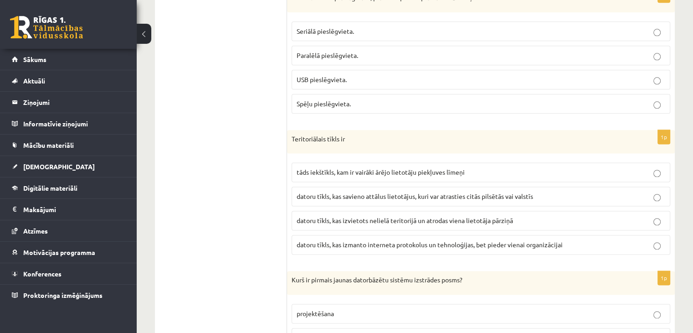
scroll to position [1184, 0]
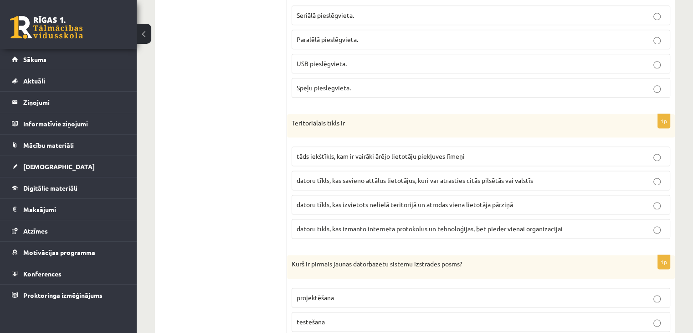
click at [477, 176] on span "datoru tīkls, kas savieno attālus lietotājus, kuri var atrasties citās pilsētās…" at bounding box center [415, 180] width 236 height 8
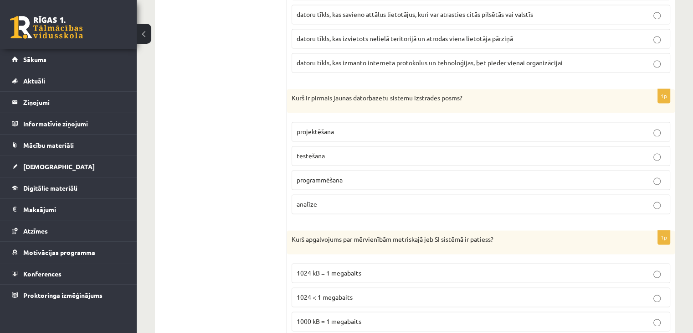
scroll to position [1367, 0]
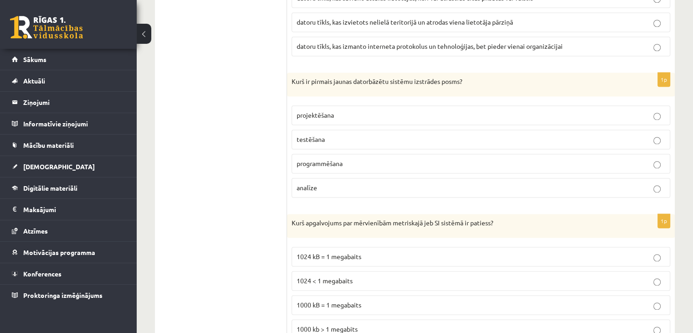
click at [357, 110] on p "projektēšana" at bounding box center [481, 115] width 369 height 10
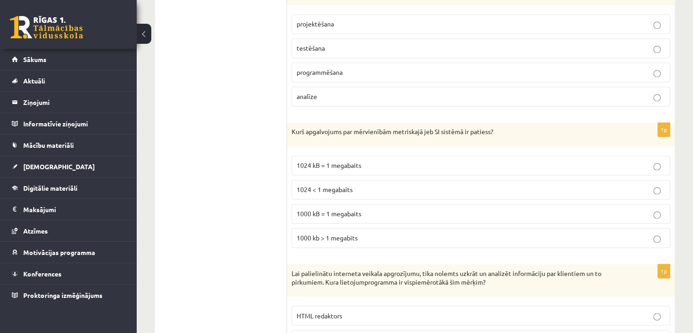
click at [297, 233] on span "1000 kb > 1 megabits" at bounding box center [327, 237] width 61 height 8
click at [264, 220] on ul "1. daļa - Tests 2. daļa - Darbs ar teksta apstrādes lietotni 3. daļa - Mājas da…" at bounding box center [225, 229] width 123 height 2770
click at [328, 161] on span "1024 kB = 1 megabaits" at bounding box center [329, 165] width 65 height 8
click at [242, 173] on ul "1. daļa - Tests 2. daļa - Darbs ar teksta apstrādes lietotni 3. daļa - Mājas da…" at bounding box center [225, 229] width 123 height 2770
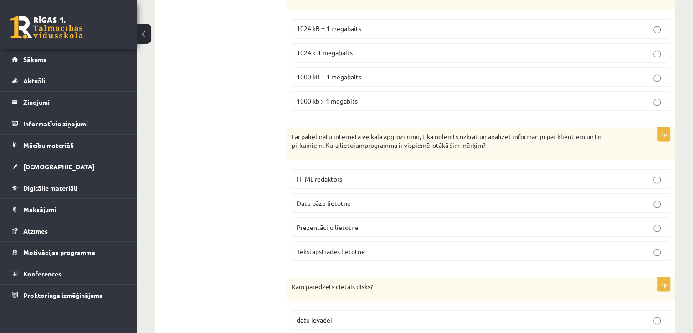
click at [264, 163] on ul "1. daļa - Tests 2. daļa - Darbs ar teksta apstrādes lietotni 3. daļa - Mājas da…" at bounding box center [225, 93] width 123 height 2770
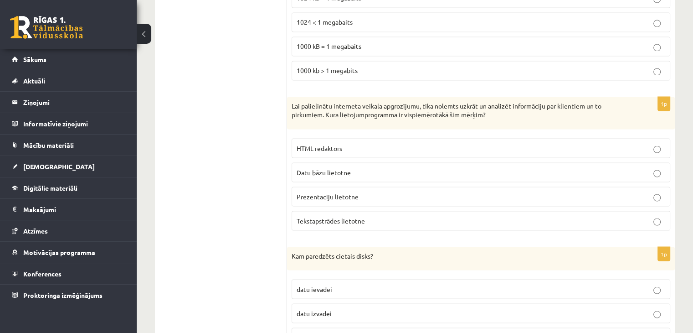
scroll to position [1640, 0]
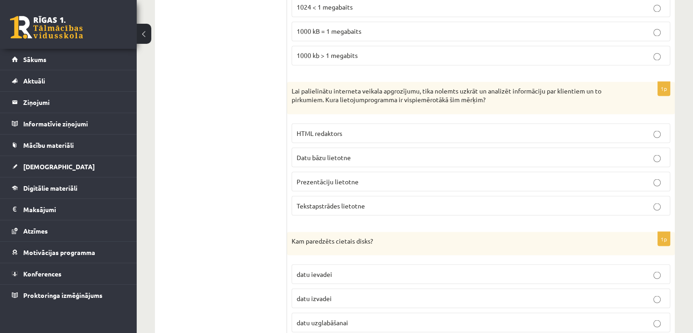
click at [333, 201] on span "Tekstapstrādes lietotne" at bounding box center [331, 205] width 68 height 8
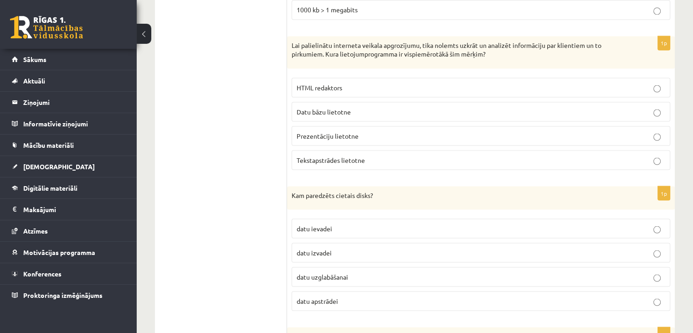
click at [257, 119] on ul "1. daļa - Tests 2. daļa - Darbs ar teksta apstrādes lietotni 3. daļa - Mājas da…" at bounding box center [225, 2] width 123 height 2770
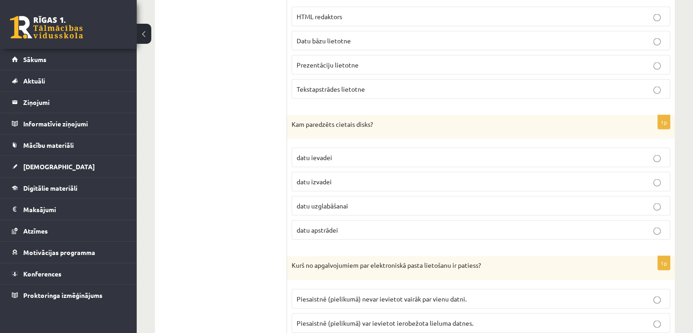
scroll to position [1776, 0]
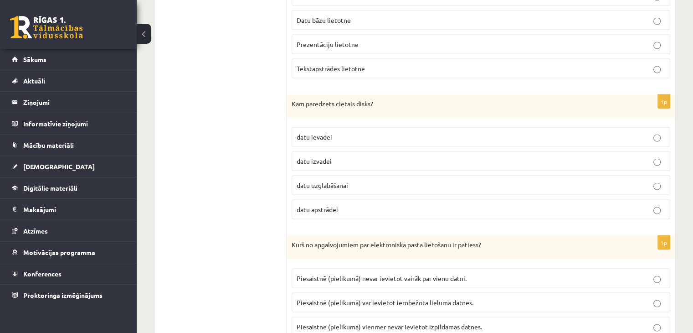
click at [333, 181] on span "datu uzglabāšanai" at bounding box center [322, 185] width 51 height 8
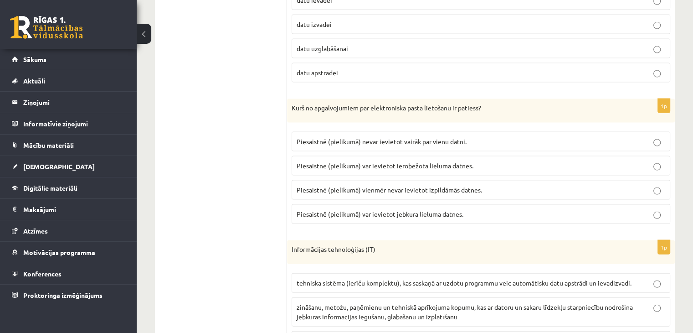
scroll to position [1959, 0]
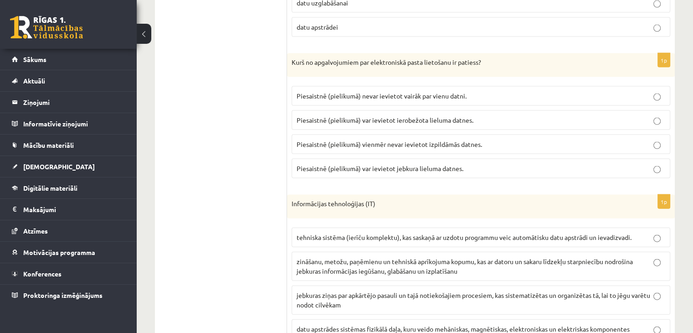
click at [375, 116] on span "Piesaistnē (pielikumā) var ievietot ierobežota lieluma datnes." at bounding box center [385, 120] width 177 height 8
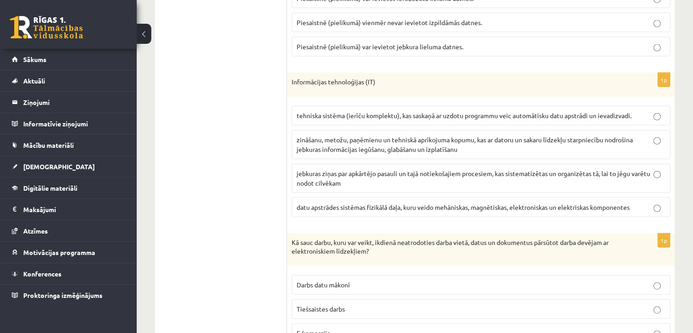
scroll to position [2095, 0]
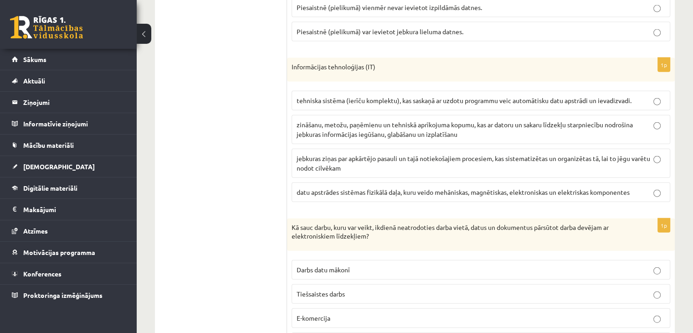
click at [332, 122] on span "zināšanu, metožu, paņēmienu un tehniskā aprīkojuma kopumu, kas ar datoru un sak…" at bounding box center [465, 129] width 336 height 18
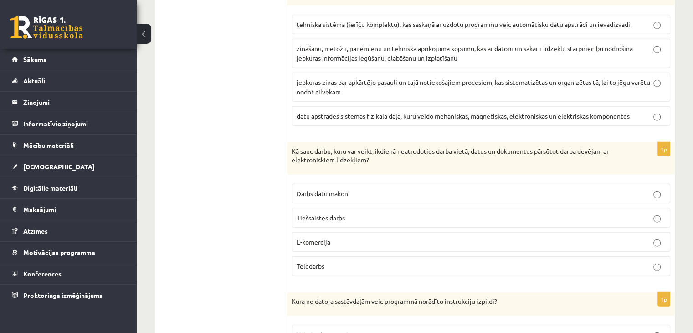
scroll to position [2186, 0]
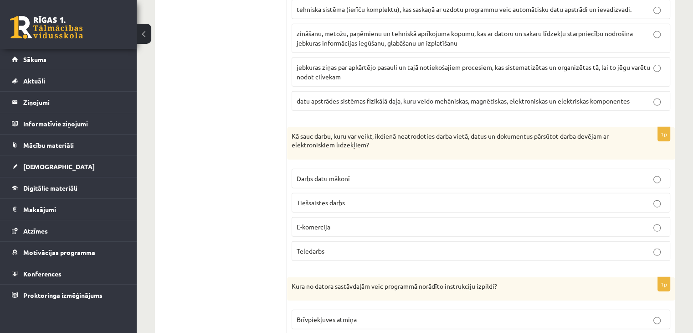
click at [309, 246] on span "Teledarbs" at bounding box center [311, 250] width 28 height 8
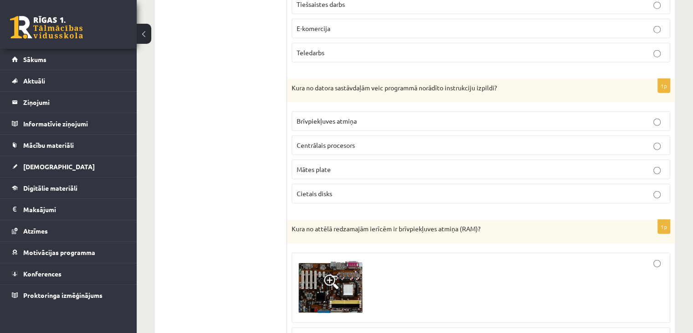
scroll to position [2369, 0]
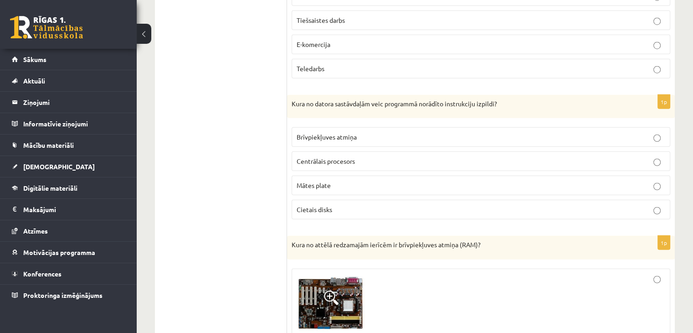
click at [356, 156] on p "Centrālais procesors" at bounding box center [481, 161] width 369 height 10
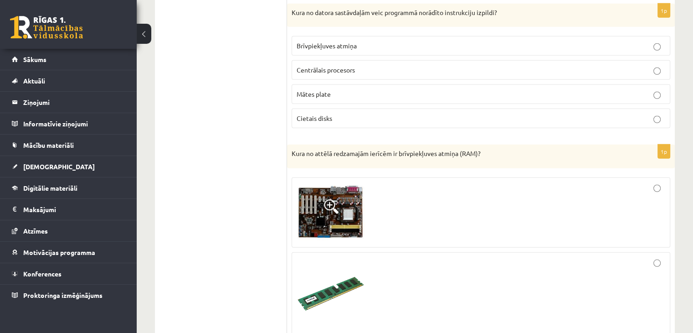
scroll to position [2414, 0]
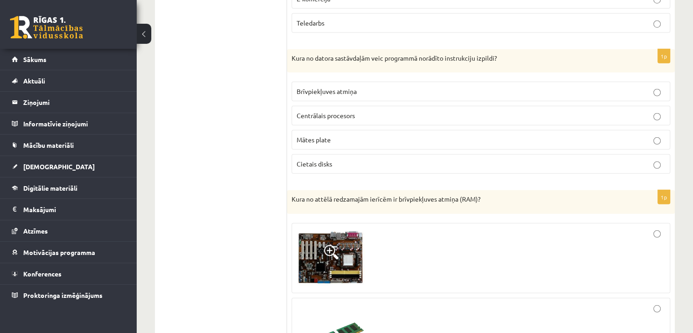
click at [346, 87] on span "Brīvpiekļuves atmiņa" at bounding box center [327, 91] width 60 height 8
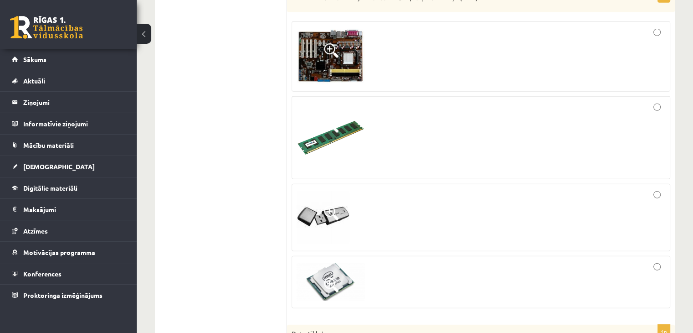
scroll to position [2642, 0]
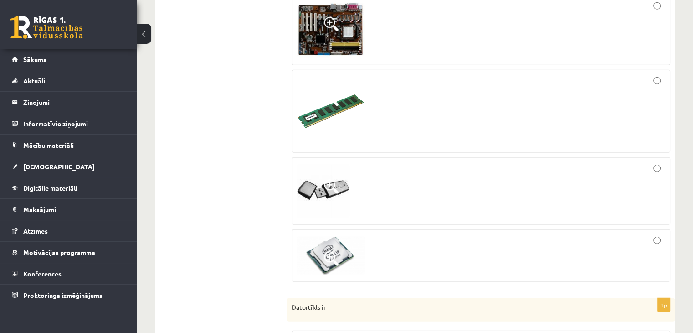
click at [614, 95] on div at bounding box center [481, 111] width 369 height 73
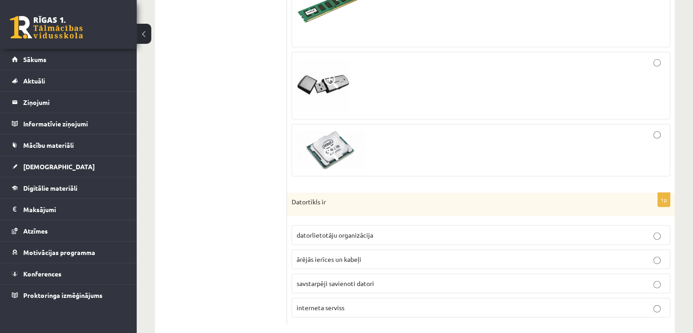
scroll to position [2754, 0]
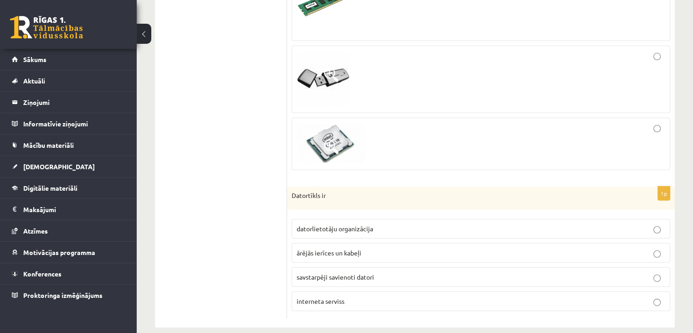
click at [355, 296] on p "interneta serviss" at bounding box center [481, 301] width 369 height 10
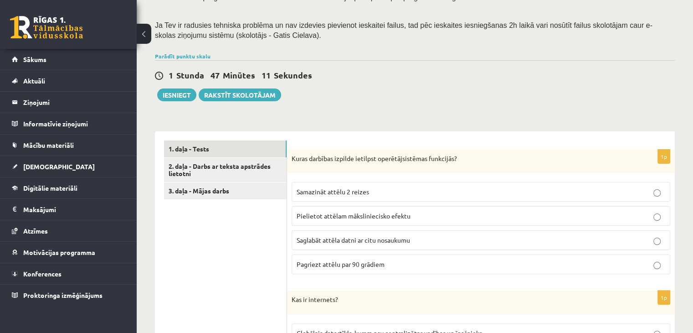
scroll to position [182, 0]
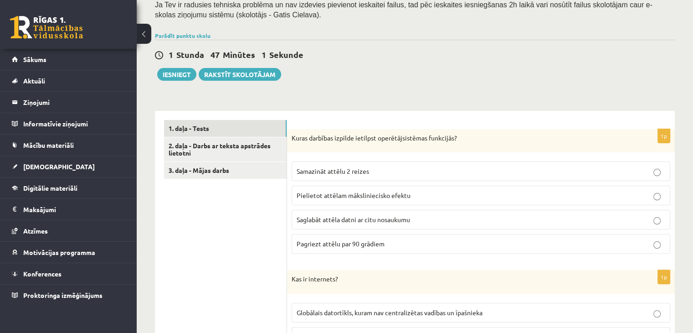
click at [374, 59] on div "1 Stunda 47 Minūtes 1 Sekunde" at bounding box center [415, 55] width 520 height 12
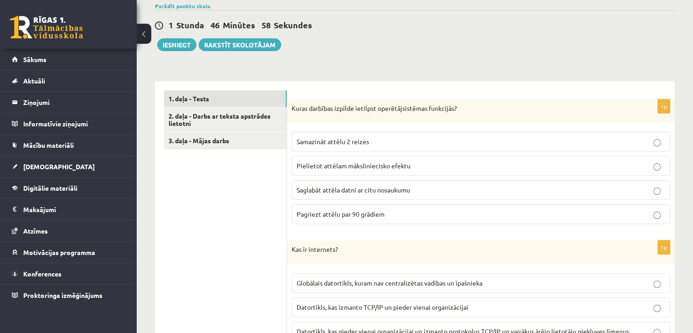
scroll to position [228, 0]
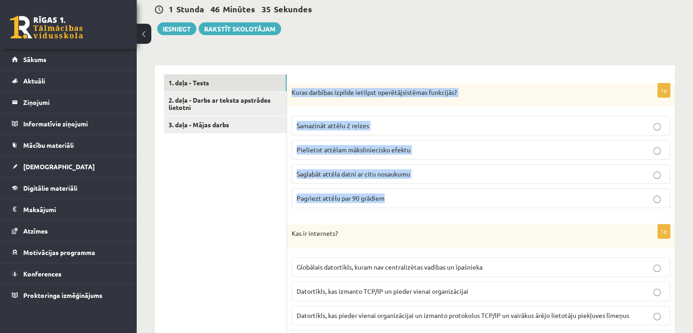
drag, startPoint x: 292, startPoint y: 92, endPoint x: 401, endPoint y: 188, distance: 145.3
click at [401, 188] on div "1p Kuras darbības izpilde ietilpst operētājsistēmas funkcijās? Samazināt attēlu…" at bounding box center [481, 149] width 388 height 132
copy div "Kuras darbības izpilde ietilpst operētājsistēmas funkcijās? Samazināt attēlu 2 …"
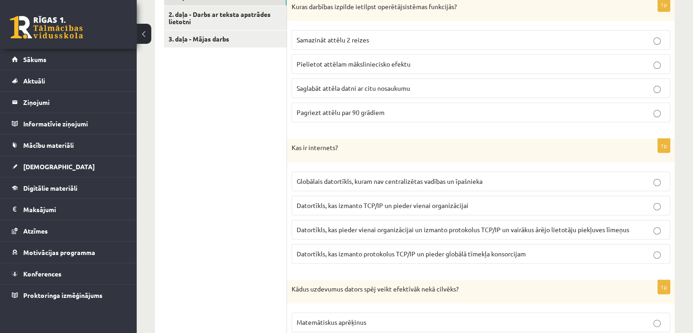
scroll to position [319, 0]
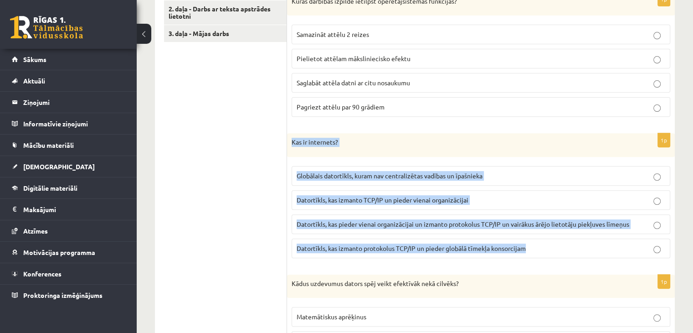
drag, startPoint x: 292, startPoint y: 142, endPoint x: 638, endPoint y: 245, distance: 361.0
click at [638, 245] on div "1p Kas ir internets? Globālais datortīkls, kuram nav centralizētas vadības un ī…" at bounding box center [481, 199] width 388 height 132
copy div "Kas ir internets? Globālais datortīkls, kuram nav centralizētas vadības un īpaš…"
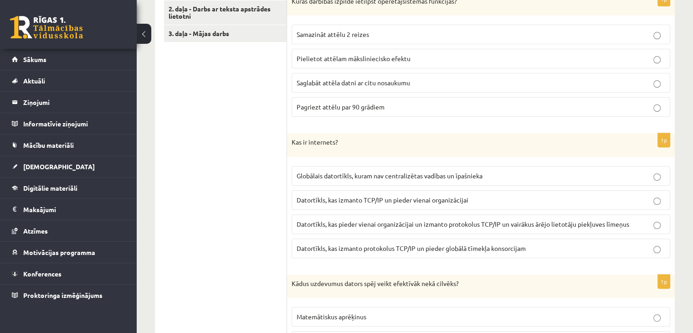
click at [524, 171] on p "Globālais datortīkls, kuram nav centralizētas vadības un īpašnieka" at bounding box center [481, 176] width 369 height 10
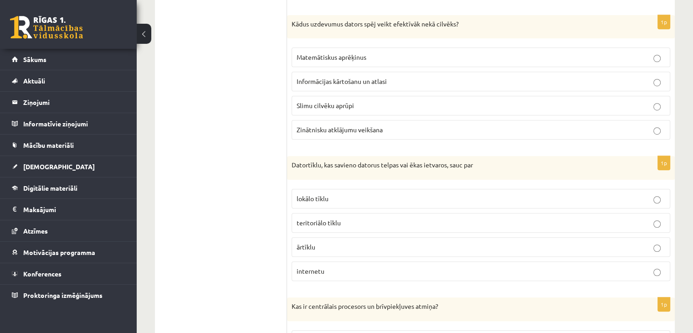
scroll to position [638, 0]
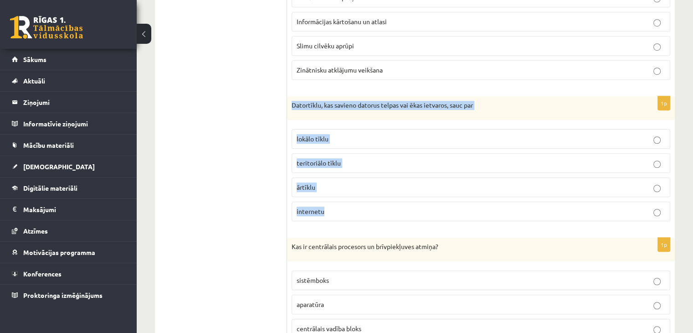
drag, startPoint x: 292, startPoint y: 104, endPoint x: 499, endPoint y: 213, distance: 234.3
click at [499, 213] on div "1p Datortīklu, kas savieno datorus telpas vai ēkas ietvaros, sauc par lokālo tī…" at bounding box center [481, 162] width 388 height 132
copy div "Datortīklu, kas savieno datorus telpas vai ēkas ietvaros, sauc par lokālo tīklu…"
click at [378, 138] on p "lokālo tīklu" at bounding box center [481, 139] width 369 height 10
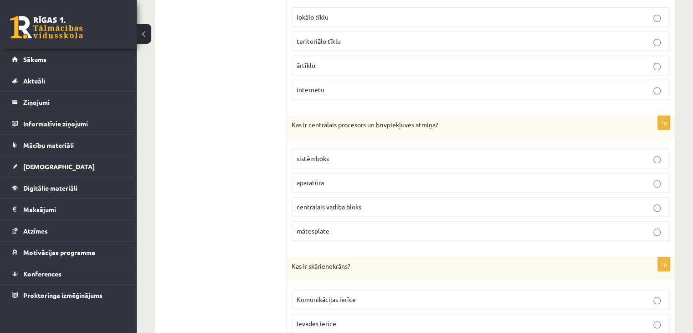
scroll to position [774, 0]
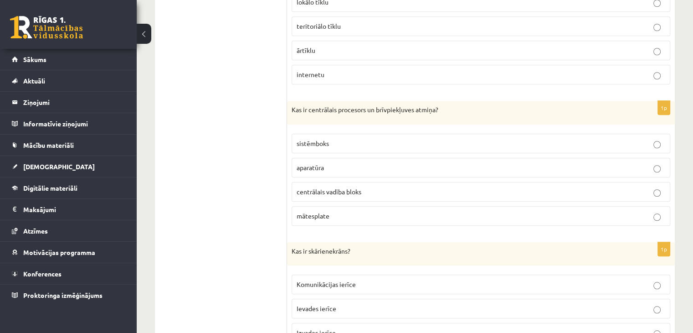
click at [290, 106] on div "Kas ir centrālais procesors un brīvpiekļuves atmiņa?" at bounding box center [481, 113] width 388 height 24
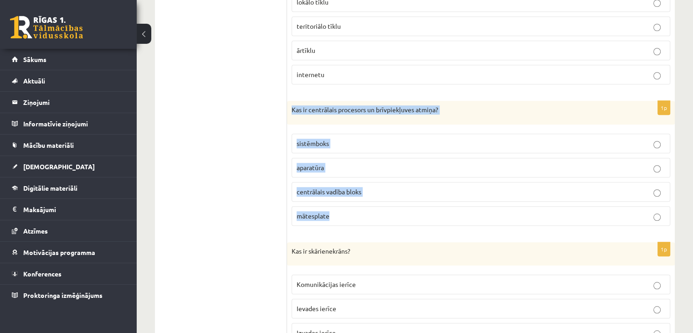
drag, startPoint x: 292, startPoint y: 107, endPoint x: 366, endPoint y: 204, distance: 122.4
click at [366, 204] on div "1p Kas ir centrālais procesors un brīvpiekļuves atmiņa? sistēmboks aparatūra ce…" at bounding box center [481, 167] width 388 height 132
copy div "Kas ir centrālais procesors un brīvpiekļuves atmiņa? sistēmboks aparatūra centr…"
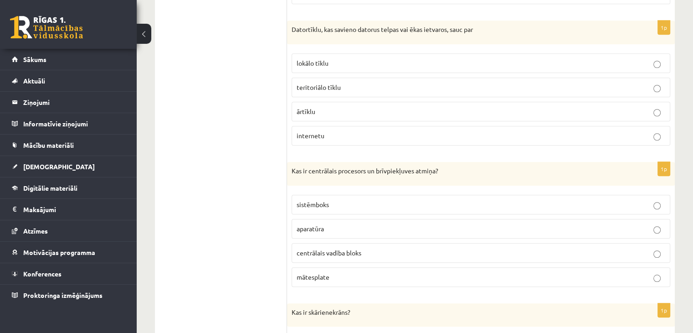
scroll to position [729, 0]
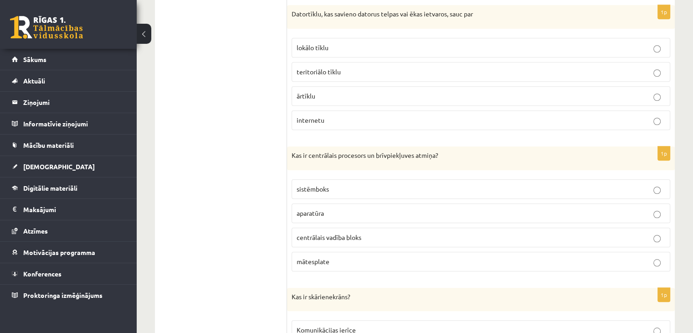
click at [338, 214] on p "aparatūra" at bounding box center [481, 213] width 369 height 10
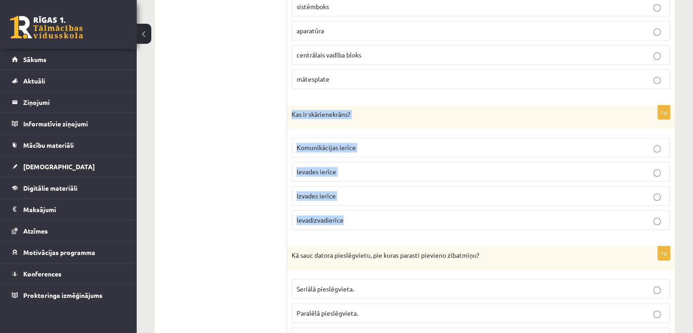
drag, startPoint x: 292, startPoint y: 111, endPoint x: 376, endPoint y: 206, distance: 127.2
click at [376, 206] on div "1p Kas ir skārienekrāns? Komunikācijas ierīce Ievades ierīce Izvades ierīce Iev…" at bounding box center [481, 171] width 388 height 132
copy div "Kas ir skārienekrāns? Komunikācijas ierīce Ievades ierīce Izvades ierīce Ievadi…"
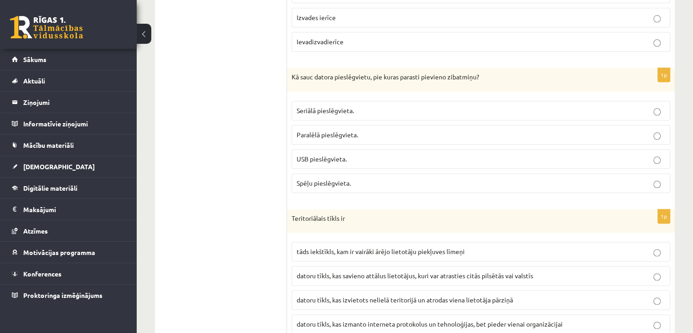
scroll to position [1230, 0]
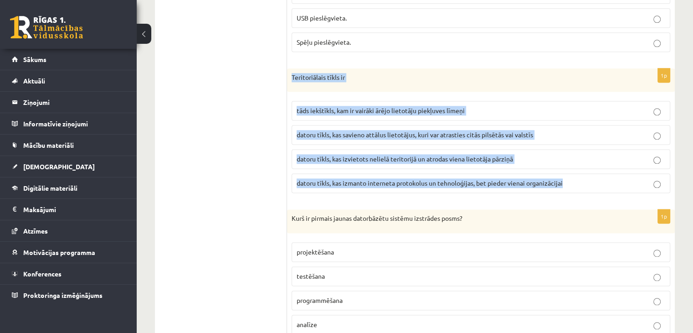
drag, startPoint x: 292, startPoint y: 70, endPoint x: 580, endPoint y: 178, distance: 307.9
click at [580, 178] on div "1p Teritoriālais tīkls ir tāds iekštīkls, kam ir vairāki ārējo lietotāju piekļu…" at bounding box center [481, 134] width 388 height 132
copy div "Teritoriālais tīkls ir tāds iekštīkls, kam ir vairāki ārējo lietotāju piekļuves…"
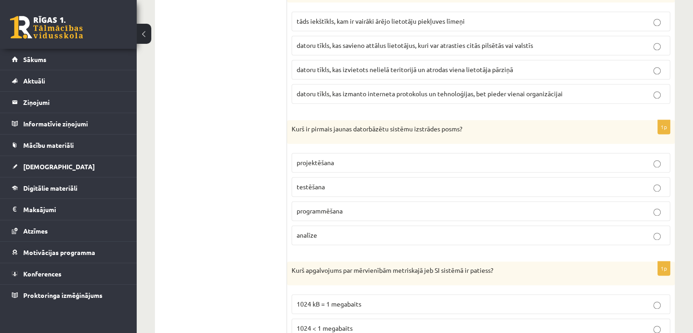
scroll to position [1321, 0]
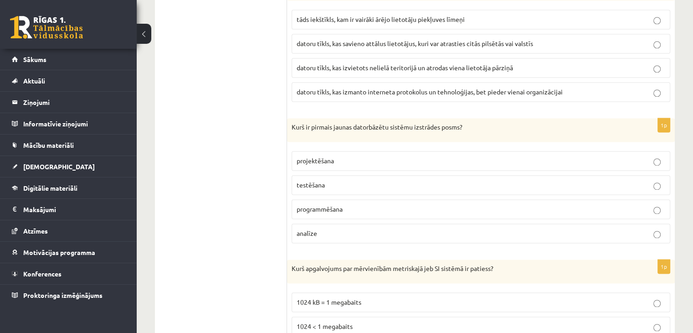
click at [292, 120] on div "Kurš ir pirmais jaunas datorbāzētu sistēmu izstrādes posms?" at bounding box center [481, 130] width 388 height 24
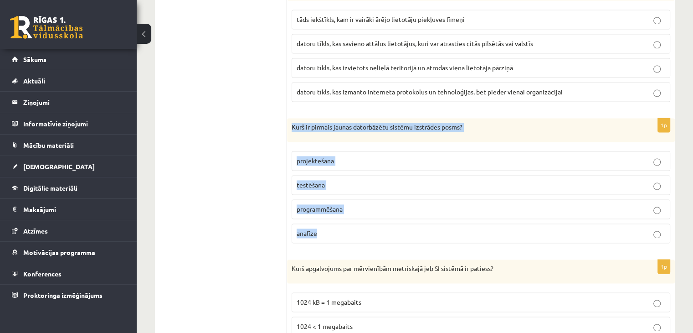
drag, startPoint x: 292, startPoint y: 120, endPoint x: 374, endPoint y: 218, distance: 126.8
click at [374, 218] on div "1p Kurš ir pirmais jaunas datorbāzētu sistēmu izstrādes posms? projektēšana tes…" at bounding box center [481, 184] width 388 height 132
copy div "Kurš ir pirmais jaunas datorbāzētu sistēmu izstrādes posms? projektēšana testēš…"
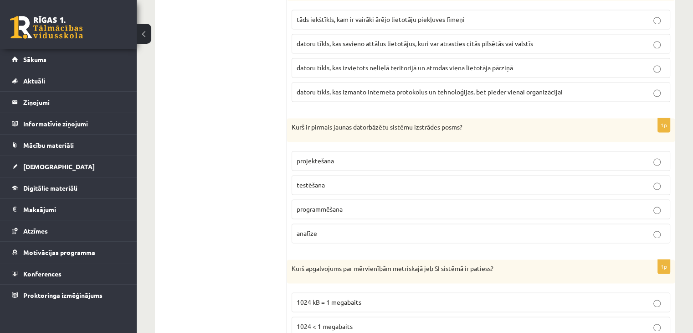
drag, startPoint x: 230, startPoint y: 240, endPoint x: 236, endPoint y: 239, distance: 6.9
click at [349, 230] on p "analīze" at bounding box center [481, 233] width 369 height 10
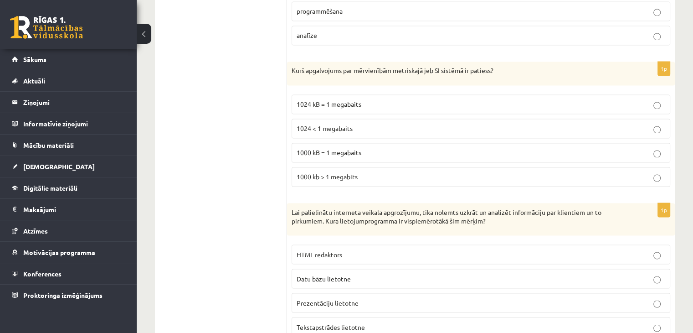
scroll to position [1503, 0]
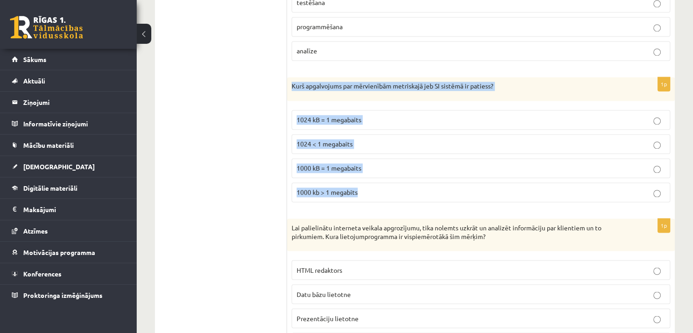
drag, startPoint x: 292, startPoint y: 78, endPoint x: 392, endPoint y: 189, distance: 149.7
click at [392, 189] on div "1p Kurš apgalvojums par mērvienībām metriskajā jeb SI sistēmā ir patiess? 1024 …" at bounding box center [481, 143] width 388 height 132
copy div "Kurš apgalvojums par mērvienībām metriskajā jeb SI sistēmā ir patiess? 1024 kB …"
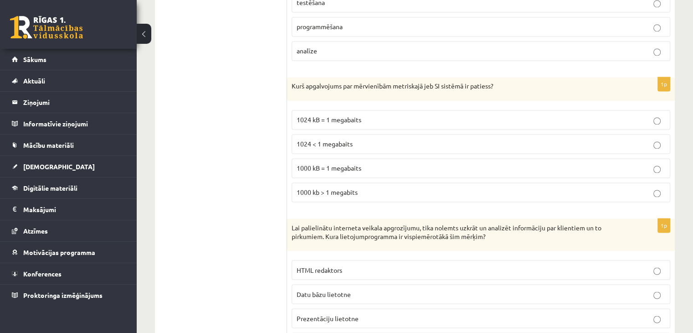
click at [233, 176] on ul "1. daļa - Tests 2. daļa - Darbs ar teksta apstrādes lietotni 3. daļa - Mājas da…" at bounding box center [225, 184] width 123 height 2770
click at [315, 165] on p "1000 kB = 1 megabaits" at bounding box center [481, 168] width 369 height 10
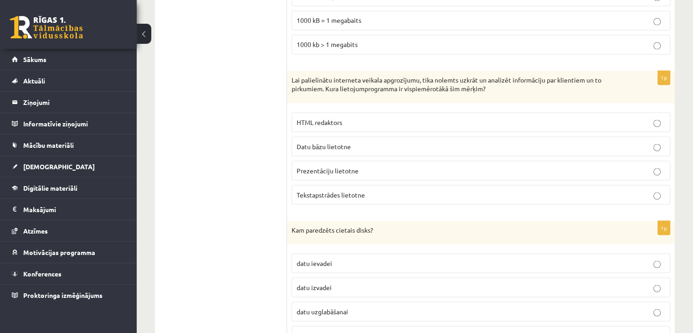
scroll to position [1640, 0]
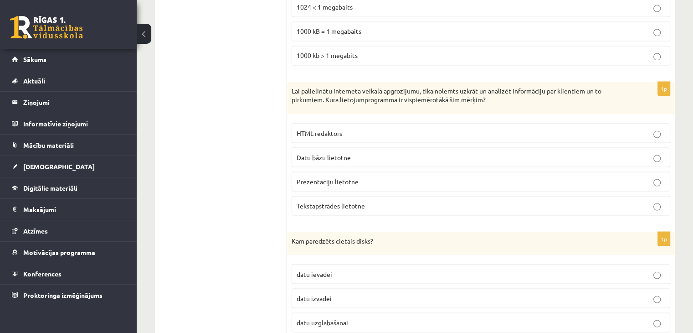
click at [291, 82] on div "Lai palielinātu interneta veikala apgrozījumu, tika nolemts uzkrāt un analizēt …" at bounding box center [481, 98] width 388 height 32
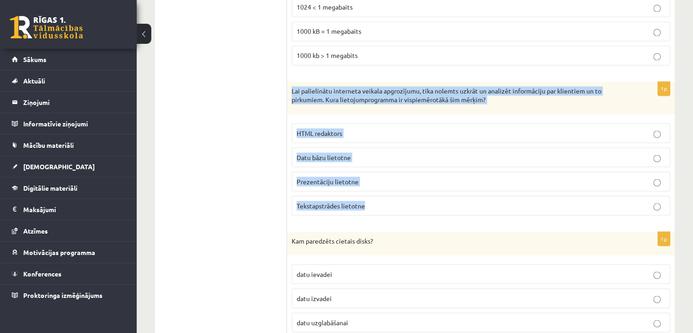
drag, startPoint x: 292, startPoint y: 83, endPoint x: 407, endPoint y: 187, distance: 155.4
click at [407, 187] on div "1p Lai palielinātu interneta veikala apgrozījumu, tika nolemts uzkrāt un analiz…" at bounding box center [481, 152] width 388 height 141
copy div "Lai palielinātu interneta veikala apgrozījumu, tika nolemts uzkrāt un analizēt …"
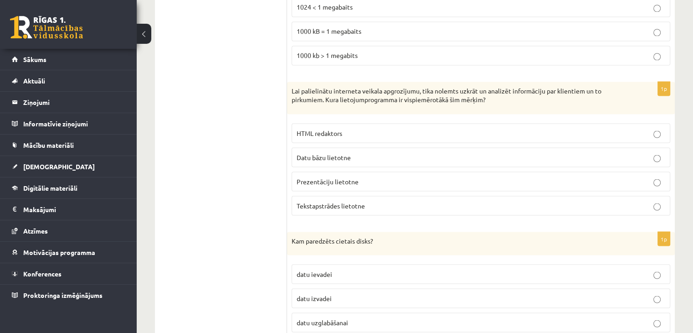
click at [200, 213] on ul "1. daļa - Tests 2. daļa - Darbs ar teksta apstrādes lietotni 3. daļa - Mājas da…" at bounding box center [225, 47] width 123 height 2770
click at [239, 188] on ul "1. daļa - Tests 2. daļa - Darbs ar teksta apstrādes lietotni 3. daļa - Mājas da…" at bounding box center [225, 47] width 123 height 2770
click at [335, 153] on span "Datu bāzu lietotne" at bounding box center [324, 157] width 54 height 8
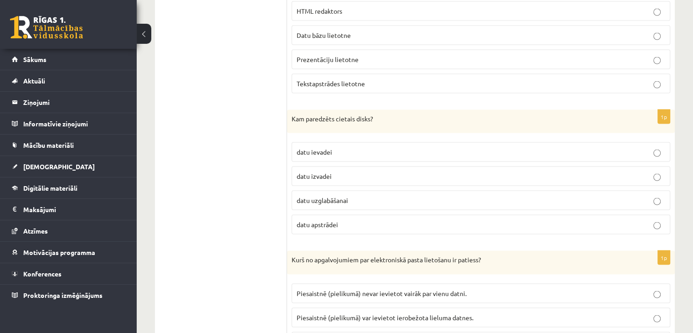
scroll to position [1776, 0]
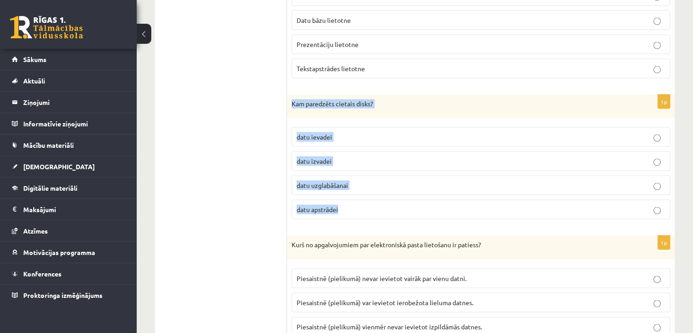
drag, startPoint x: 291, startPoint y: 97, endPoint x: 374, endPoint y: 210, distance: 139.9
click at [374, 210] on div "1p Kam paredzēts cietais disks? datu ievadei datu izvadei datu uzglabāšanai dat…" at bounding box center [481, 161] width 388 height 132
copy div "Kam paredzēts cietais disks? datu ievadei datu izvadei datu uzglabāšanai datu a…"
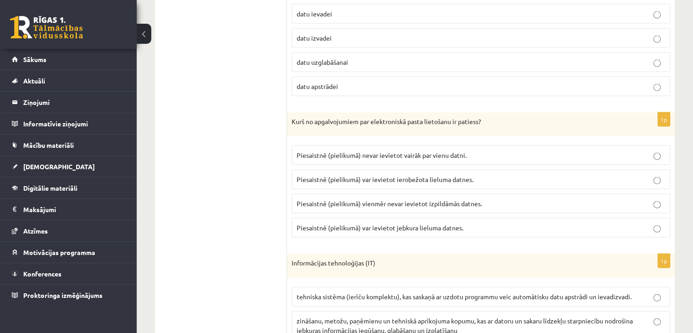
scroll to position [1913, 0]
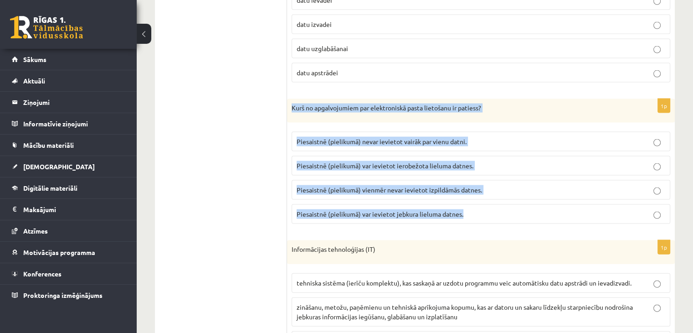
drag, startPoint x: 292, startPoint y: 99, endPoint x: 496, endPoint y: 201, distance: 227.3
click at [496, 201] on div "1p Kurš no apgalvojumiem par elektroniskā pasta lietošanu ir patiess? Piesaistn…" at bounding box center [481, 165] width 388 height 132
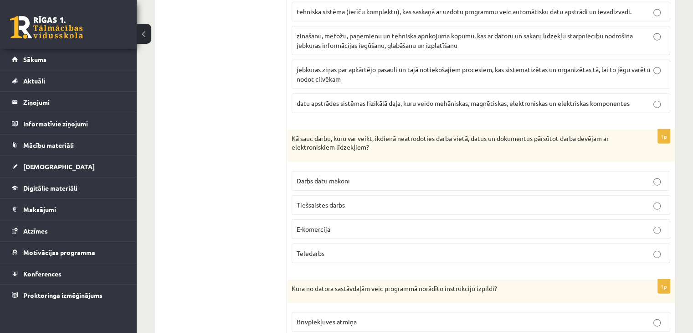
scroll to position [2186, 0]
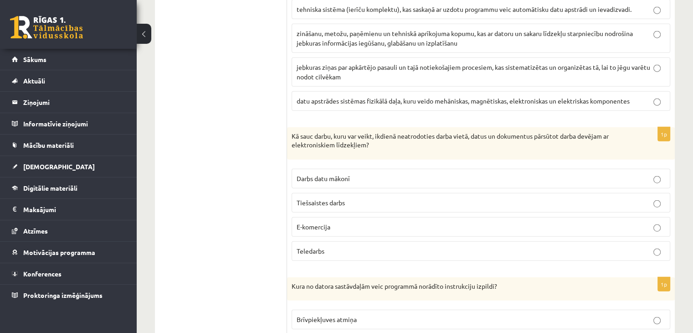
click at [291, 127] on div "Kā sauc darbu, kuru var veikt, ikdienā neatrodoties darba vietā, datus un dokum…" at bounding box center [481, 143] width 388 height 32
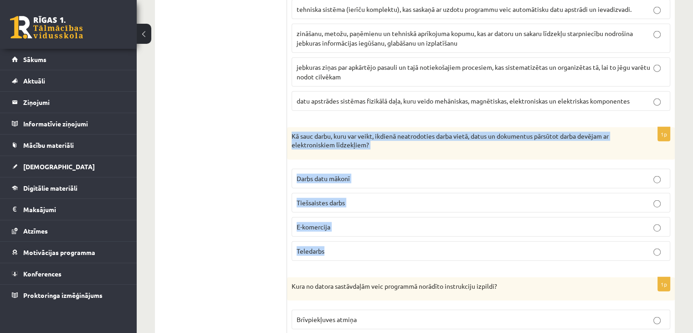
drag, startPoint x: 292, startPoint y: 126, endPoint x: 376, endPoint y: 230, distance: 133.5
click at [376, 230] on div "1p Kā sauc darbu, kuru var veikt, ikdienā neatrodoties darba vietā, datus un do…" at bounding box center [481, 197] width 388 height 141
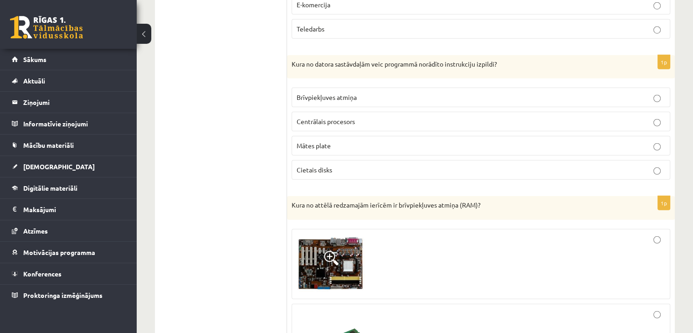
scroll to position [2414, 0]
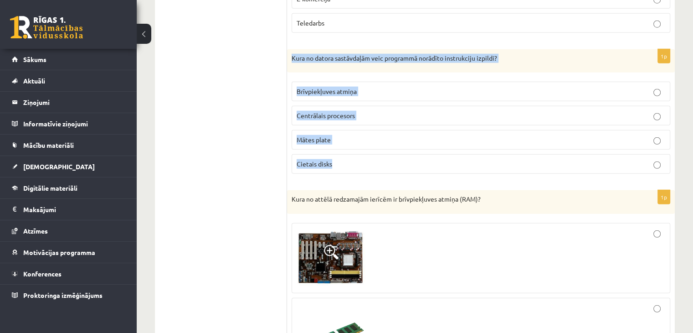
drag, startPoint x: 292, startPoint y: 46, endPoint x: 369, endPoint y: 143, distance: 123.5
click at [369, 143] on div "1p Kura no datora sastāvdaļām veic programmā norādīto instrukciju izpildi? Brīv…" at bounding box center [481, 115] width 388 height 132
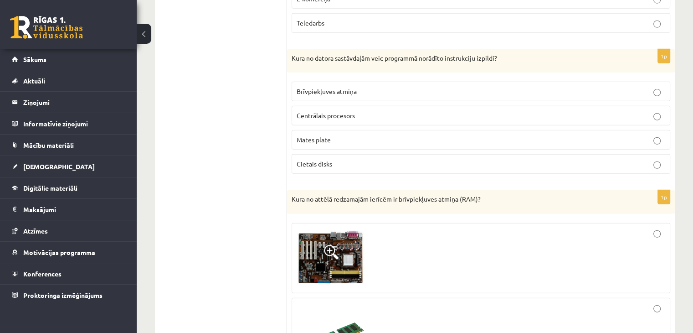
click at [333, 111] on span "Centrālais procesors" at bounding box center [326, 115] width 58 height 8
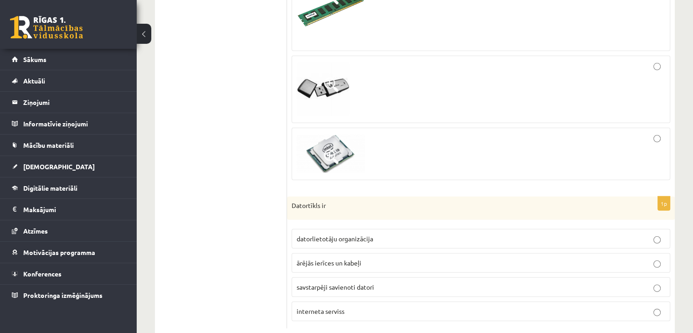
scroll to position [2754, 0]
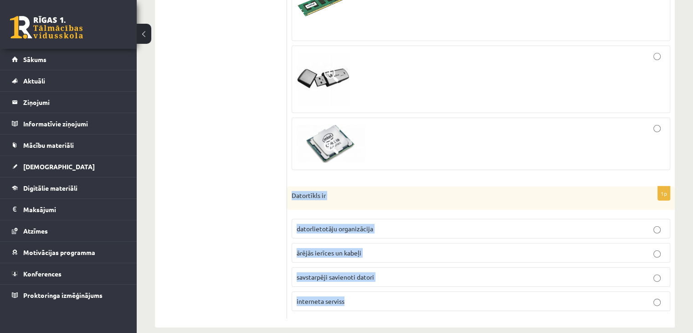
drag, startPoint x: 292, startPoint y: 183, endPoint x: 379, endPoint y: 274, distance: 126.9
click at [379, 274] on div "1p Datortīkls ir datorlietotāju organizācija ārējās ierīces un kabeļi savstarpē…" at bounding box center [481, 252] width 388 height 132
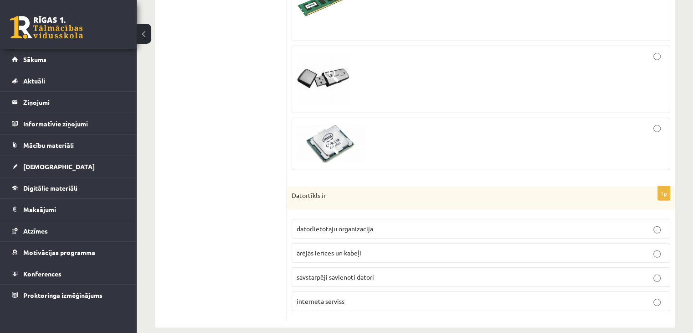
click at [331, 271] on label "savstarpēji savienoti datori" at bounding box center [481, 277] width 379 height 20
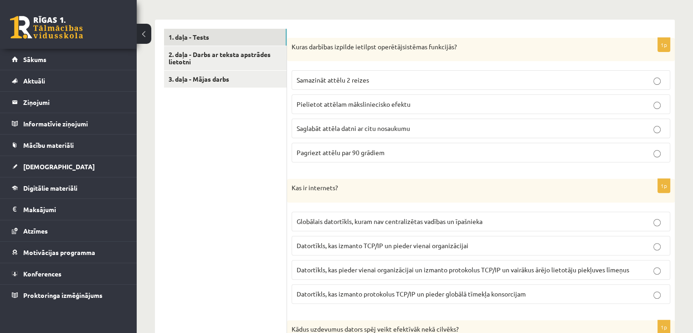
scroll to position [182, 0]
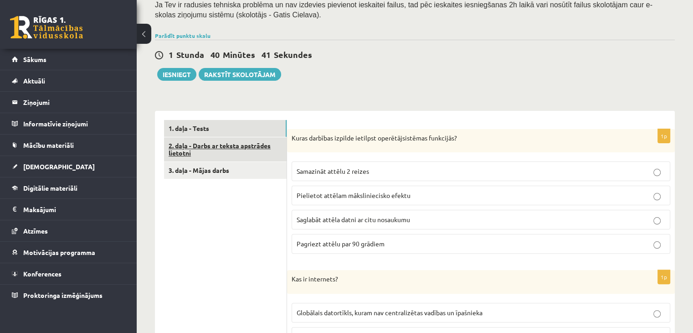
click at [227, 155] on link "2. daļa - Darbs ar teksta apstrādes lietotni" at bounding box center [225, 149] width 123 height 25
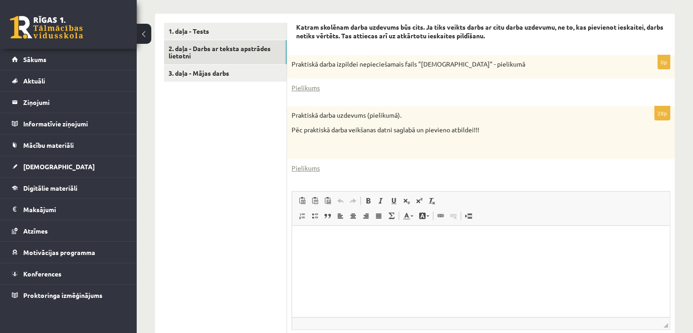
scroll to position [263, 0]
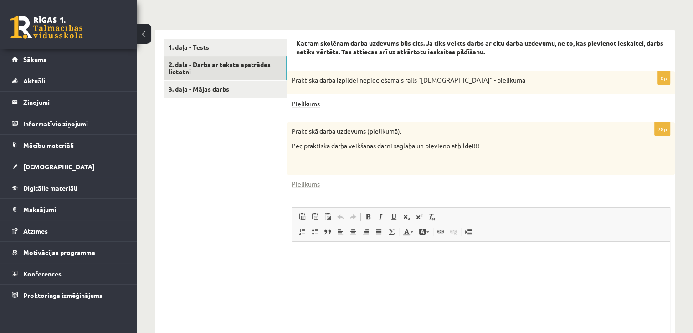
click at [308, 102] on link "Pielikums" at bounding box center [306, 104] width 28 height 10
click at [313, 184] on link "Pielikums" at bounding box center [306, 184] width 28 height 10
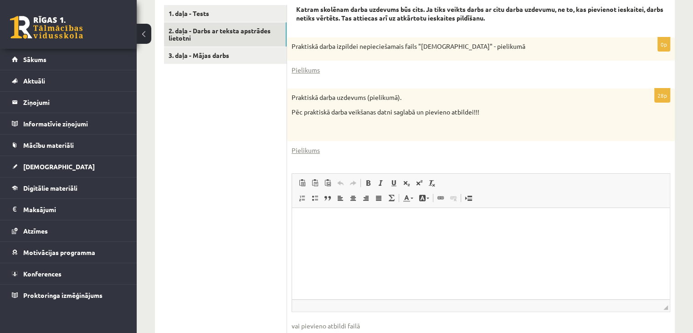
scroll to position [354, 0]
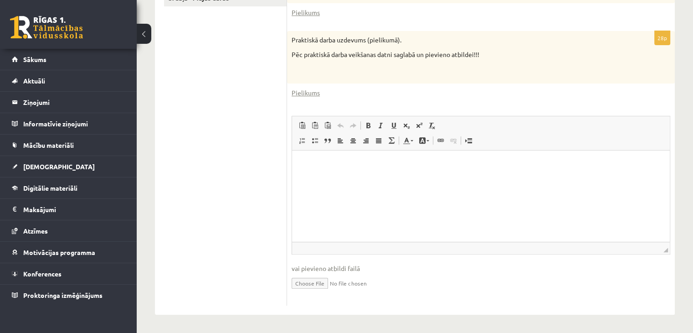
click at [312, 279] on input "file" at bounding box center [481, 282] width 379 height 19
type input "**********"
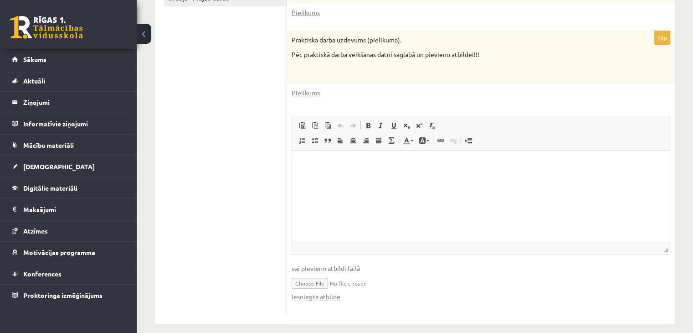
scroll to position [218, 0]
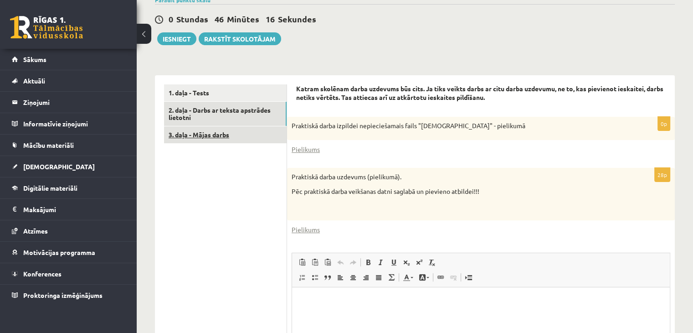
click at [207, 136] on link "3. daļa - Mājas darbs" at bounding box center [225, 134] width 123 height 17
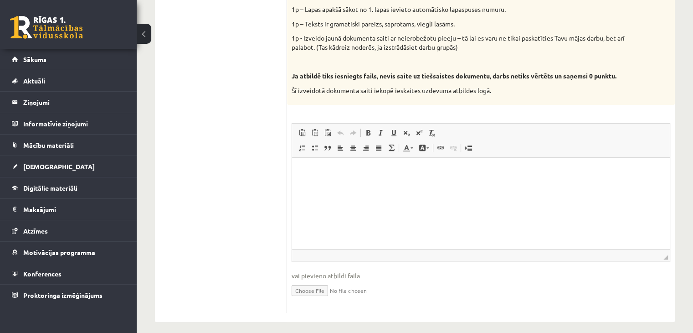
scroll to position [514, 0]
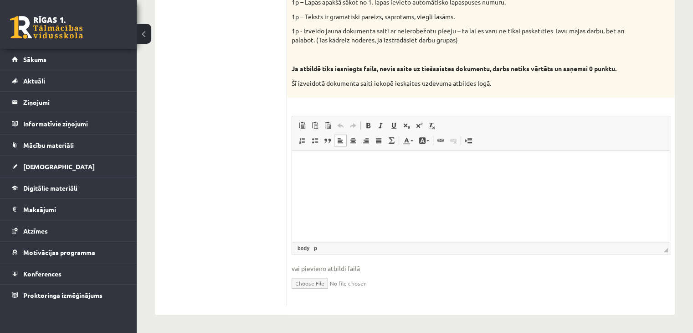
click at [328, 178] on html at bounding box center [481, 164] width 378 height 28
click at [395, 176] on html at bounding box center [481, 164] width 378 height 28
paste body "Editor, wiswyg-editor-user-answer-47024971175800"
click at [591, 162] on p "**********" at bounding box center [481, 164] width 360 height 10
click at [572, 193] on html "**********" at bounding box center [481, 171] width 378 height 43
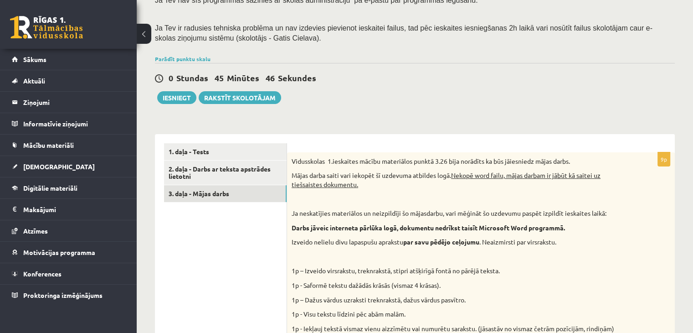
scroll to position [149, 0]
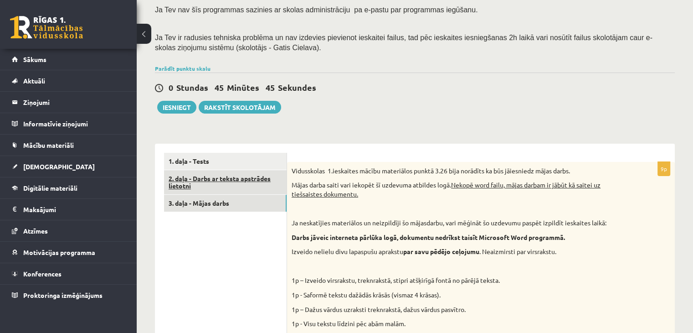
click at [239, 181] on link "2. daļa - Darbs ar teksta apstrādes lietotni" at bounding box center [225, 182] width 123 height 25
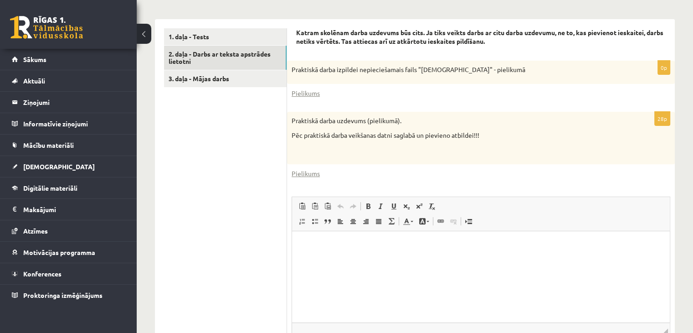
scroll to position [364, 0]
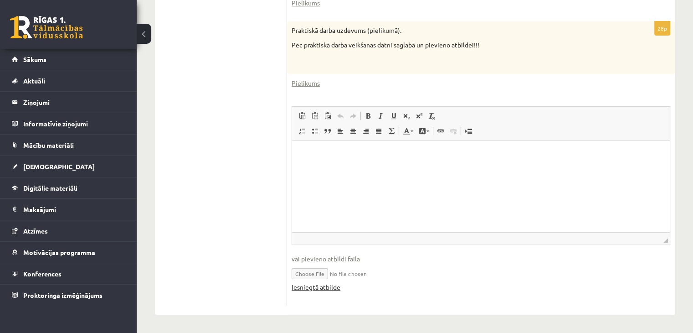
click at [335, 291] on link "Iesniegtā atbilde" at bounding box center [316, 287] width 49 height 10
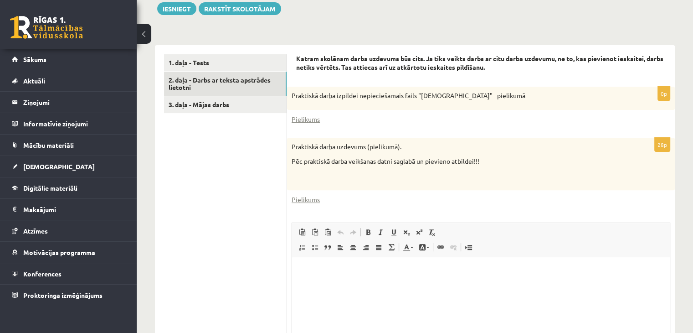
scroll to position [136, 0]
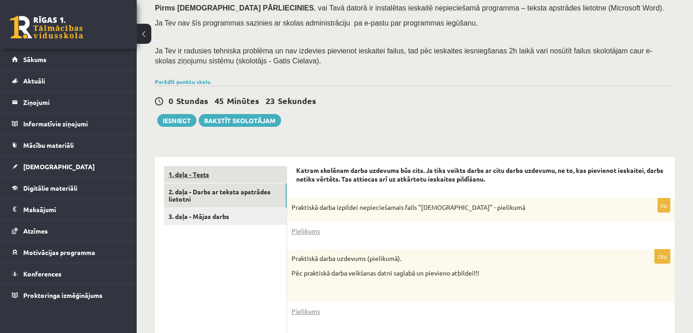
click at [240, 178] on link "1. daļa - Tests" at bounding box center [225, 174] width 123 height 17
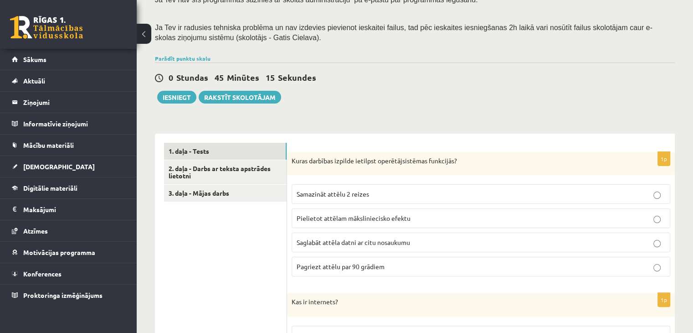
scroll to position [98, 0]
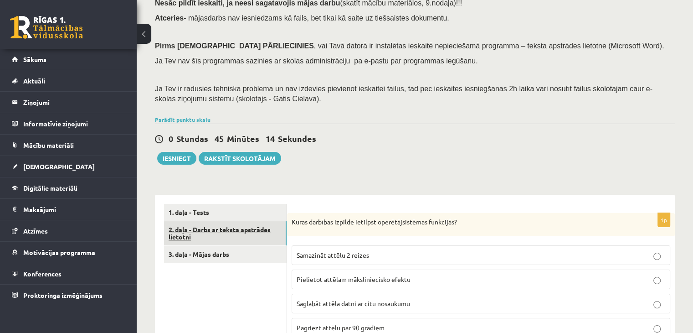
click at [232, 229] on link "2. daļa - Darbs ar teksta apstrādes lietotni" at bounding box center [225, 233] width 123 height 25
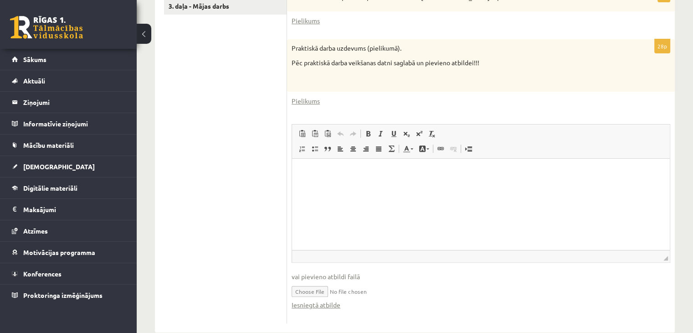
scroll to position [318, 0]
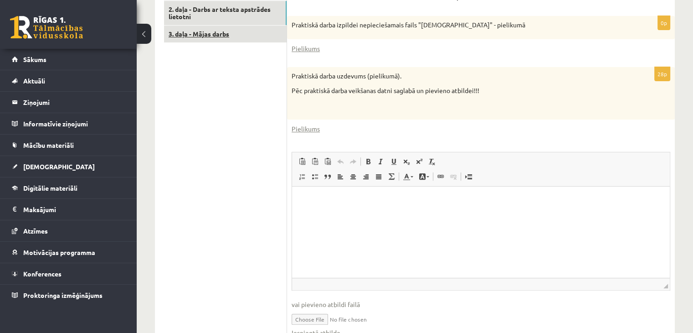
click at [237, 37] on link "3. daļa - Mājas darbs" at bounding box center [225, 34] width 123 height 17
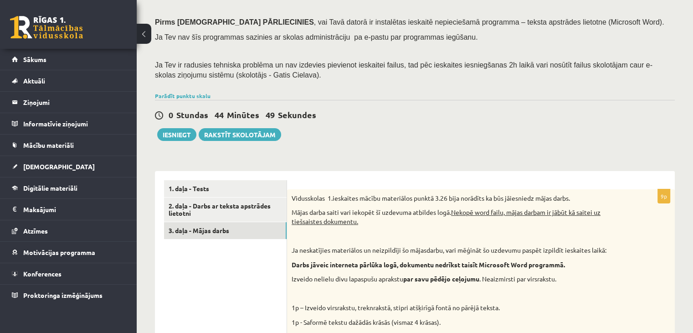
scroll to position [137, 0]
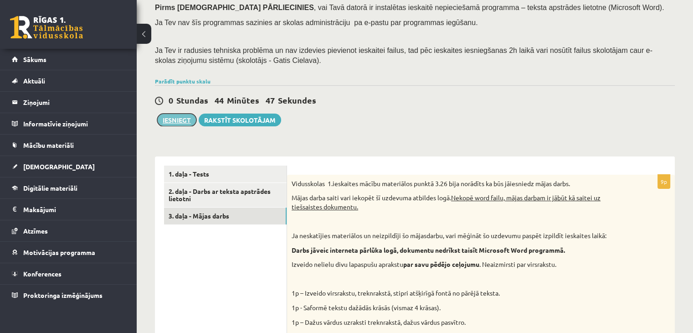
click at [186, 122] on button "Iesniegt" at bounding box center [176, 119] width 39 height 13
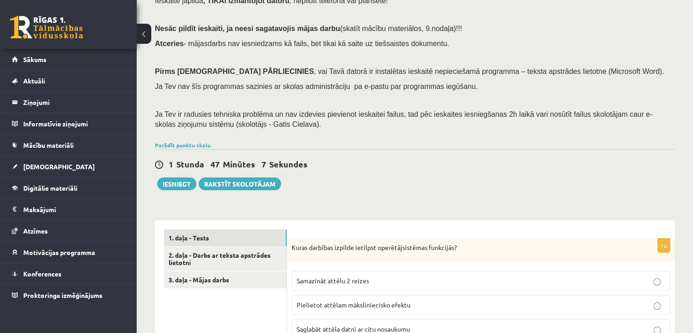
scroll to position [137, 0]
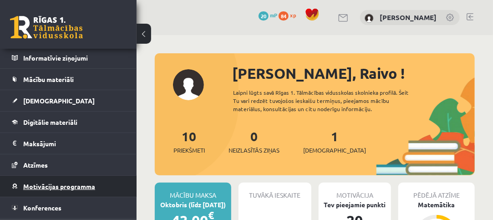
scroll to position [82, 0]
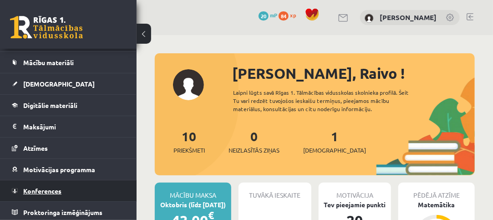
click at [65, 181] on link "Konferences" at bounding box center [68, 190] width 113 height 21
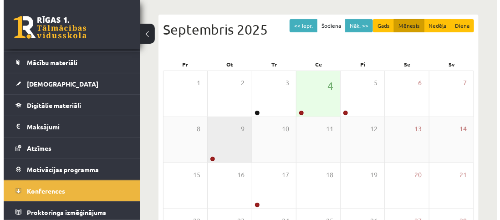
scroll to position [91, 0]
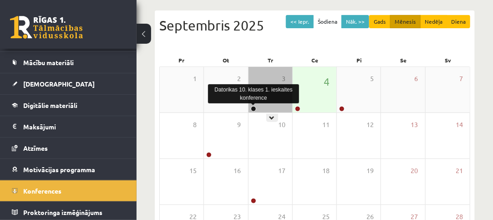
click at [253, 107] on link at bounding box center [253, 108] width 5 height 5
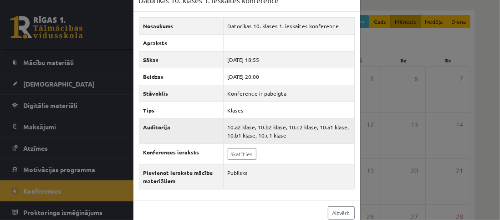
scroll to position [31, 0]
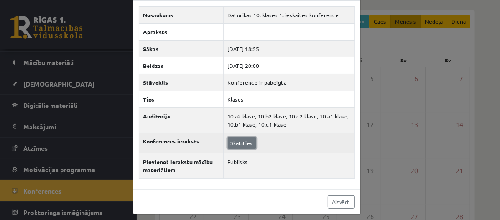
click at [230, 138] on link "Skatīties" at bounding box center [242, 143] width 29 height 12
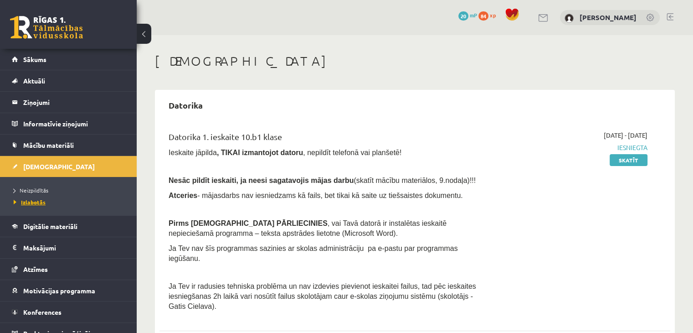
click at [46, 204] on link "Izlabotās" at bounding box center [71, 202] width 114 height 8
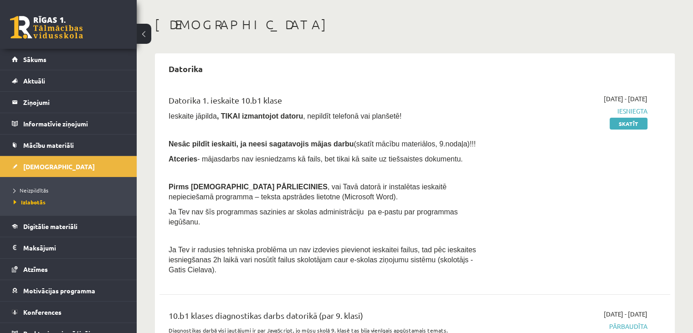
scroll to position [80, 0]
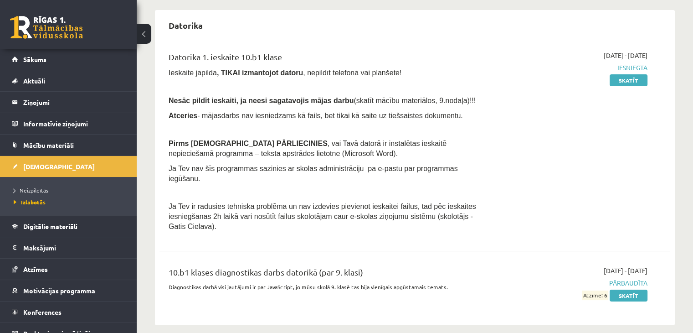
click at [632, 67] on span "Iesniegta" at bounding box center [572, 68] width 150 height 10
click at [629, 76] on link "Skatīt" at bounding box center [628, 80] width 38 height 12
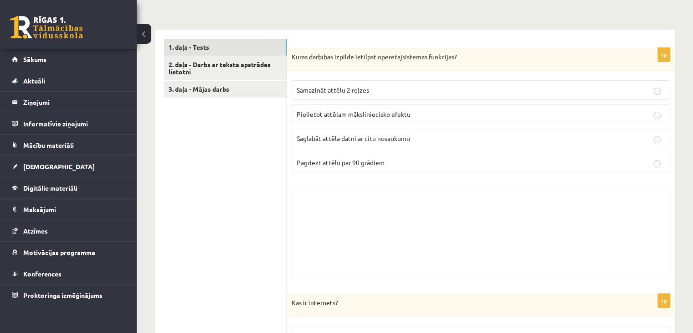
scroll to position [193, 0]
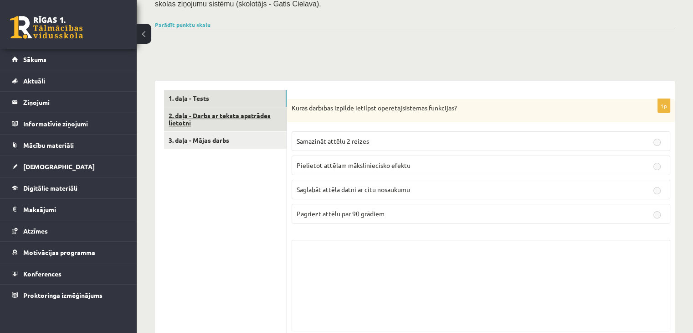
click at [259, 124] on link "2. daļa - Darbs ar teksta apstrādes lietotni" at bounding box center [225, 119] width 123 height 25
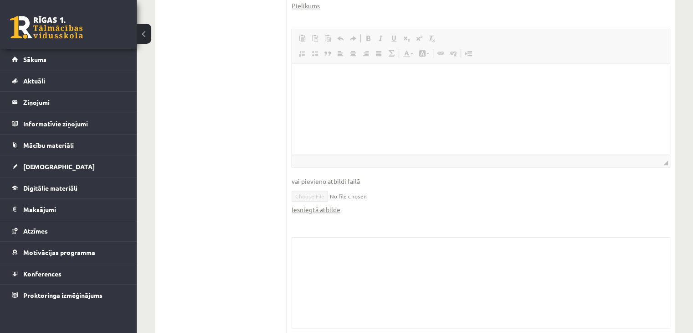
scroll to position [554, 0]
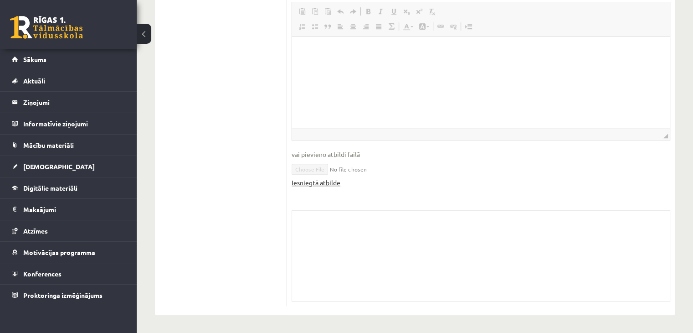
click at [324, 183] on link "Iesniegtā atbilde" at bounding box center [316, 183] width 49 height 10
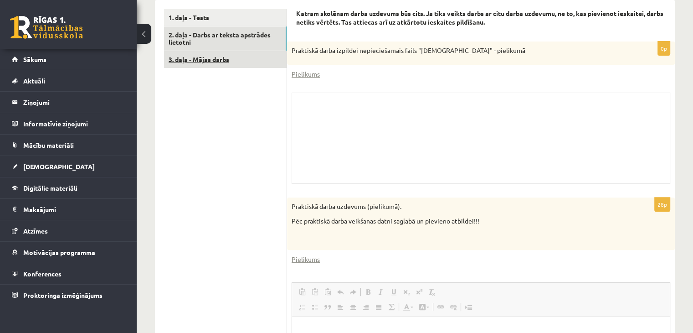
scroll to position [235, 0]
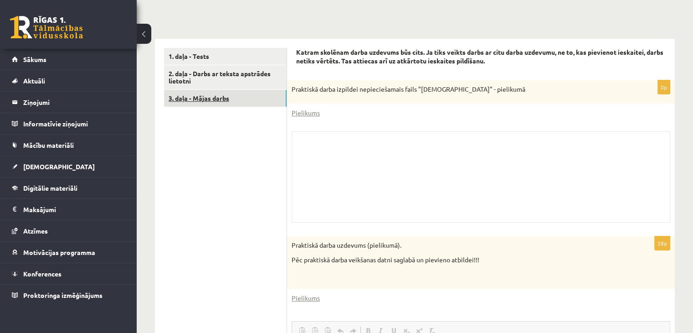
click at [220, 104] on link "3. daļa - Mājas darbs" at bounding box center [225, 98] width 123 height 17
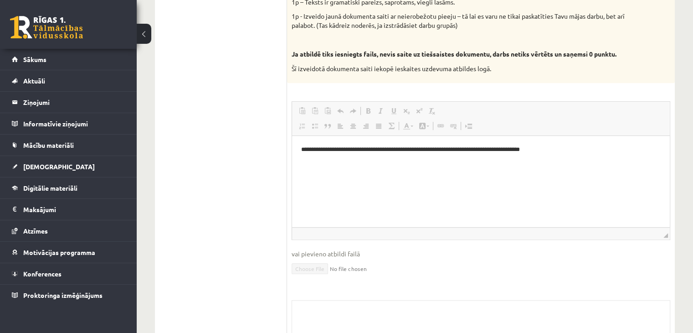
scroll to position [0, 0]
click at [338, 154] on body "**********" at bounding box center [480, 157] width 359 height 25
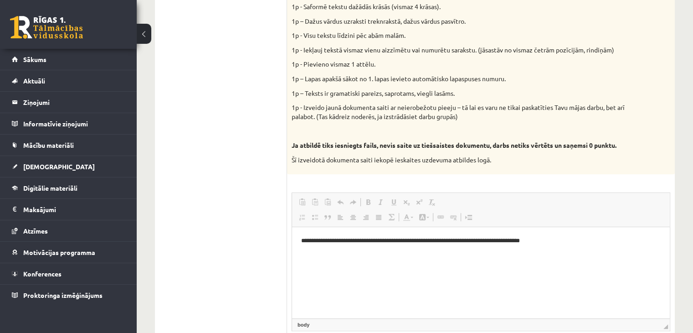
click at [230, 178] on ul "1. daļa - Tests 2. daļa - Darbs ar teksta apstrādes lietotni 3. daļa - Mājas da…" at bounding box center [225, 176] width 123 height 622
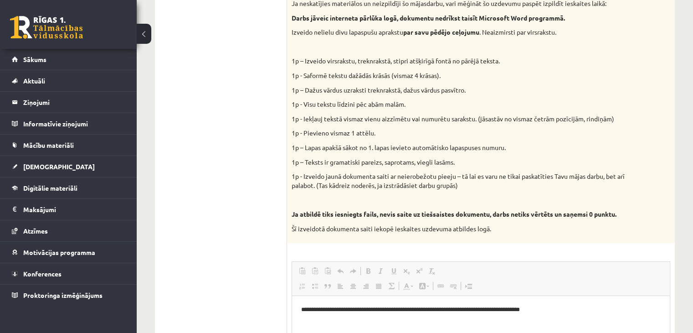
scroll to position [137, 0]
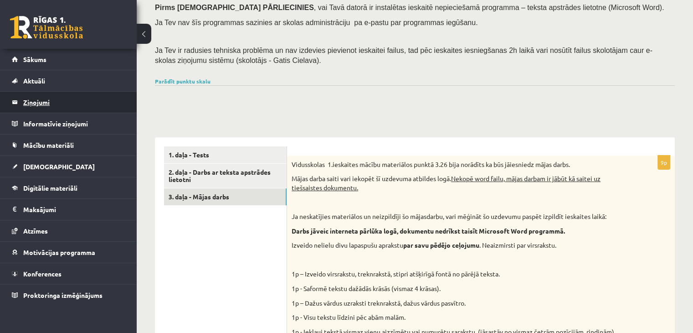
click at [82, 109] on legend "Ziņojumi 0" at bounding box center [74, 102] width 102 height 21
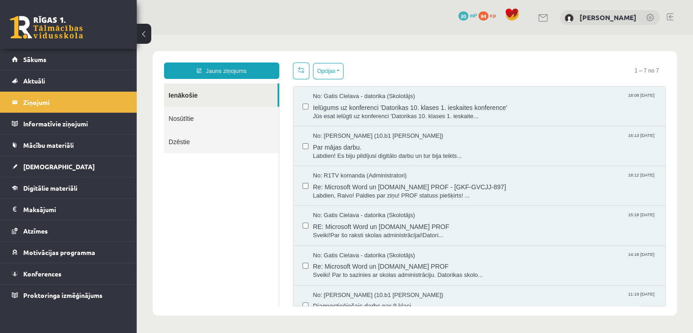
click at [228, 115] on link "Nosūtītie" at bounding box center [221, 118] width 115 height 23
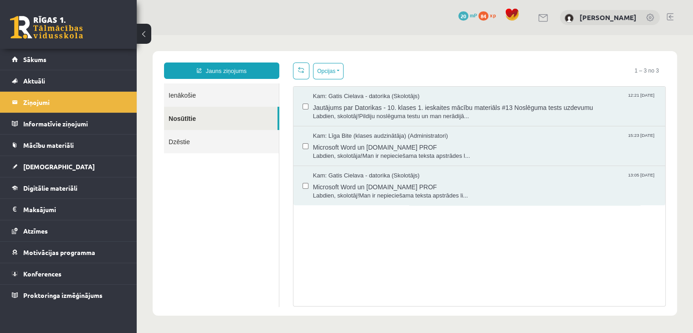
click at [299, 104] on div "Kam: Gatis Cielava - datorika (Skolotājs) 12:21 04/09/2025 Jautājums par Datori…" at bounding box center [479, 107] width 372 height 40
click at [333, 68] on button "Opcijas" at bounding box center [328, 71] width 31 height 16
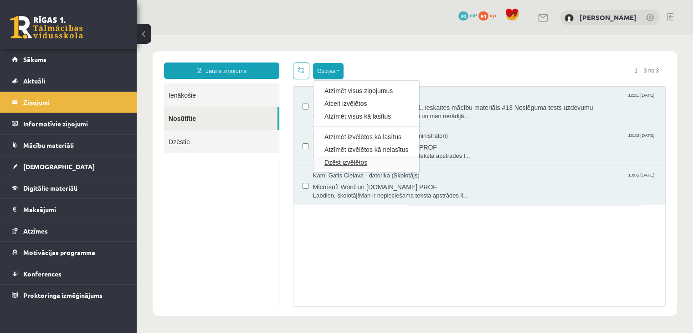
click at [347, 163] on link "Dzēst izvēlētos" at bounding box center [366, 162] width 84 height 9
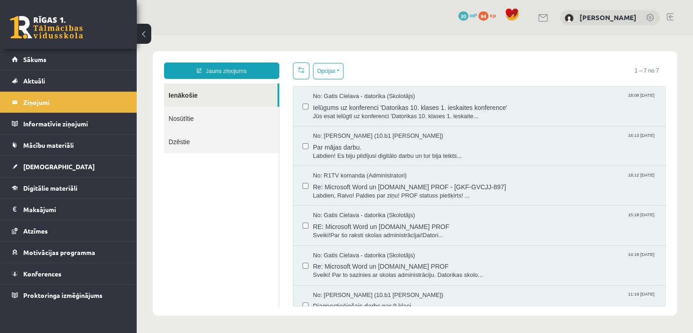
click at [233, 147] on link "Dzēstie" at bounding box center [221, 141] width 115 height 23
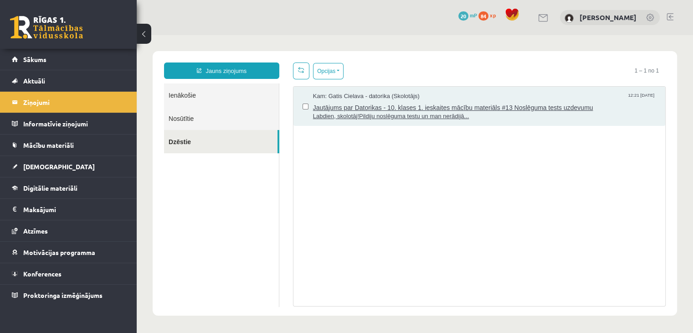
click at [459, 107] on span "Jautājums par Datorikas - 10. klases 1. ieskaites mācību materiāls #13 Noslēgum…" at bounding box center [484, 106] width 343 height 11
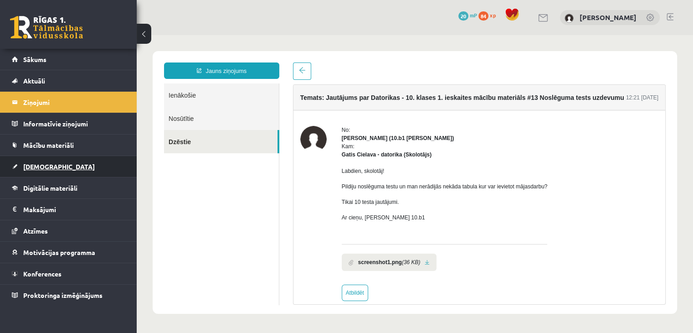
click at [41, 158] on link "[DEMOGRAPHIC_DATA]" at bounding box center [68, 166] width 113 height 21
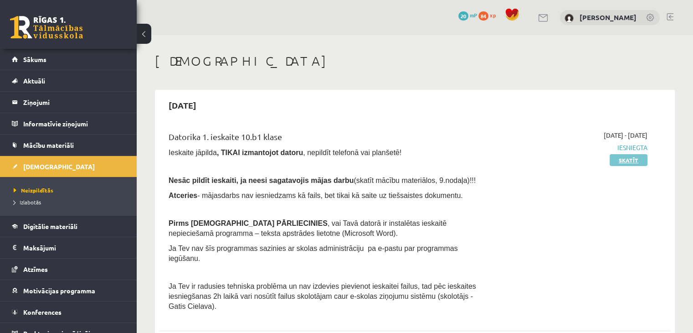
click at [630, 162] on link "Skatīt" at bounding box center [628, 160] width 38 height 12
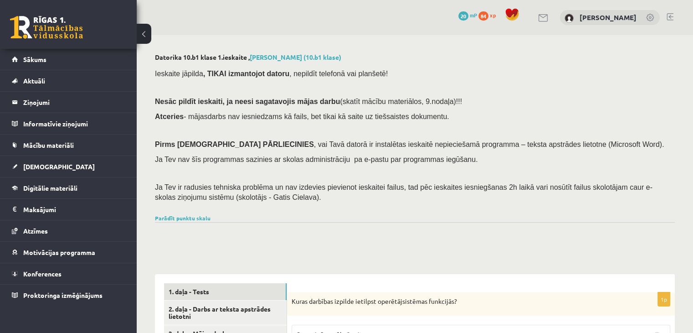
scroll to position [228, 0]
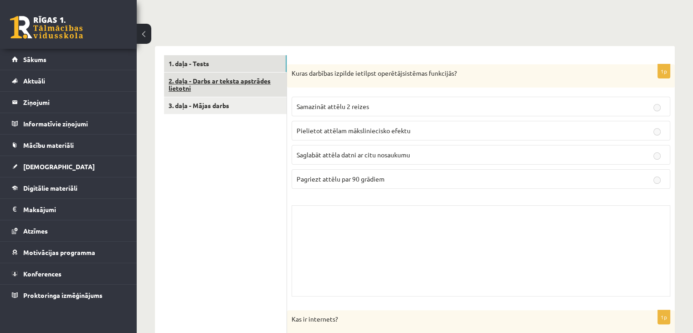
click at [228, 86] on link "2. daļa - Darbs ar teksta apstrādes lietotni" at bounding box center [225, 84] width 123 height 25
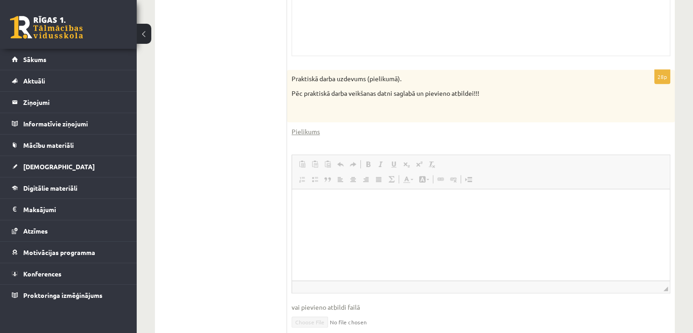
scroll to position [281, 0]
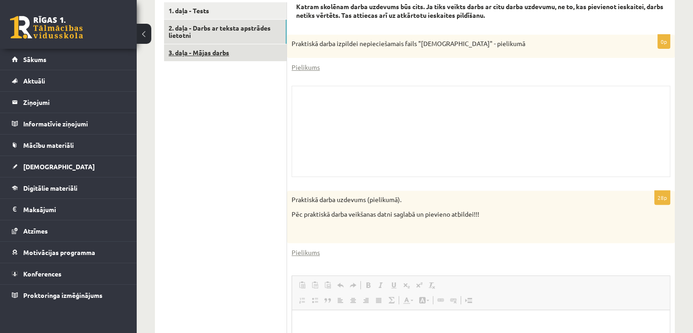
click at [228, 60] on link "3. daļa - Mājas darbs" at bounding box center [225, 52] width 123 height 17
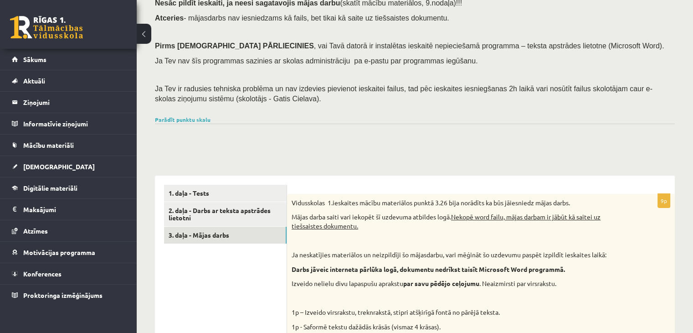
scroll to position [98, 0]
click at [222, 196] on link "1. daļa - Tests" at bounding box center [225, 192] width 123 height 17
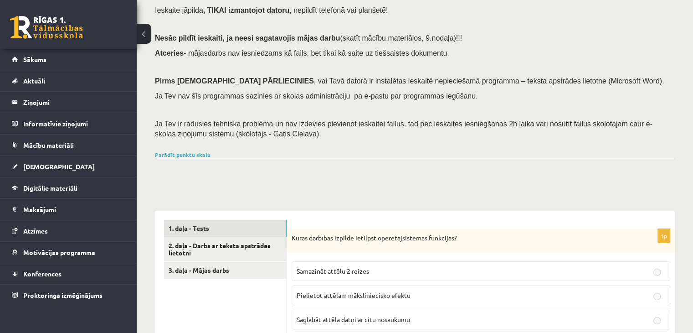
scroll to position [7, 0]
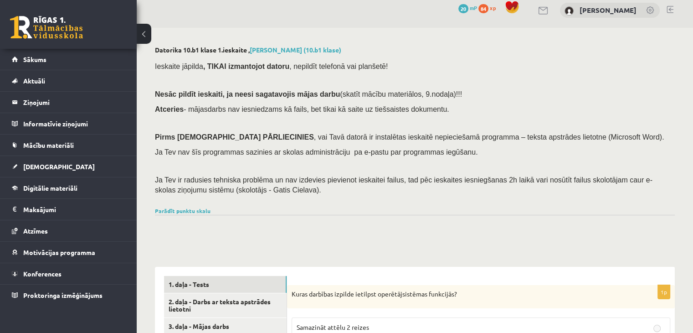
click at [188, 213] on div "Parādīt punktu skalu Atzīme No Līdz 1 0 11 2 12 16 3 17 22 4 23 27 5 28 33 6 34…" at bounding box center [415, 210] width 520 height 8
click at [189, 210] on link "Parādīt punktu skalu" at bounding box center [183, 210] width 56 height 7
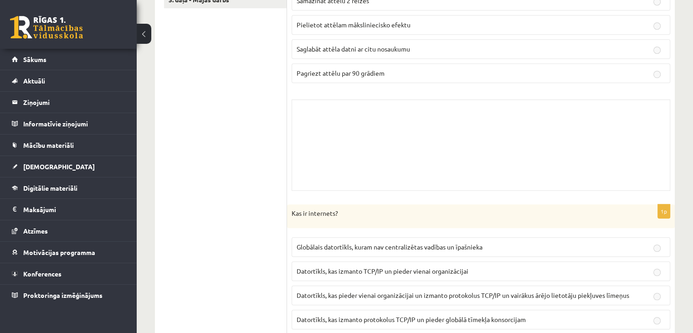
scroll to position [410, 0]
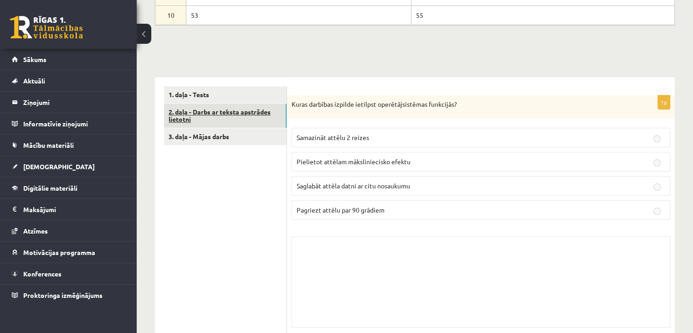
click at [226, 117] on link "2. daļa - Darbs ar teksta apstrādes lietotni" at bounding box center [225, 115] width 123 height 25
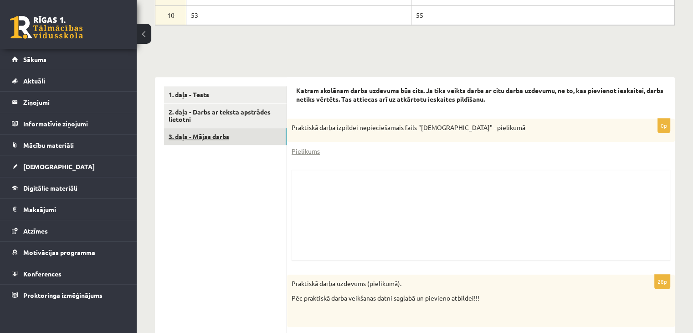
click at [224, 129] on link "3. daļa - Mājas darbs" at bounding box center [225, 136] width 123 height 17
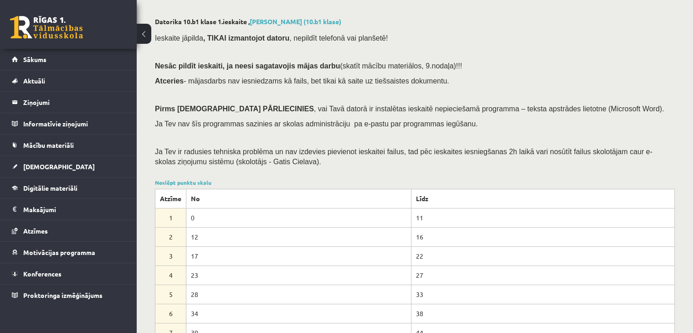
scroll to position [0, 0]
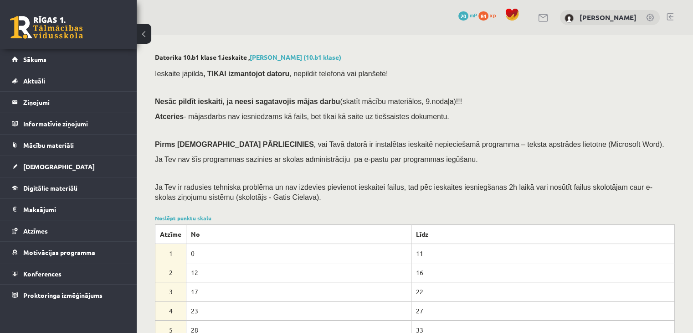
click at [619, 10] on div "[PERSON_NAME]" at bounding box center [610, 17] width 100 height 15
click at [617, 12] on div "[PERSON_NAME]" at bounding box center [610, 17] width 100 height 15
click at [617, 13] on link "[PERSON_NAME]" at bounding box center [607, 17] width 57 height 9
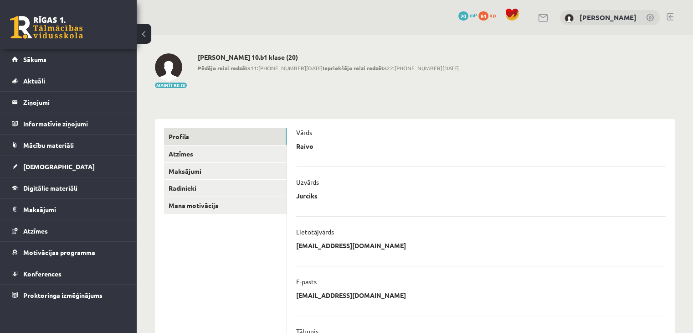
click at [50, 22] on link at bounding box center [46, 27] width 73 height 23
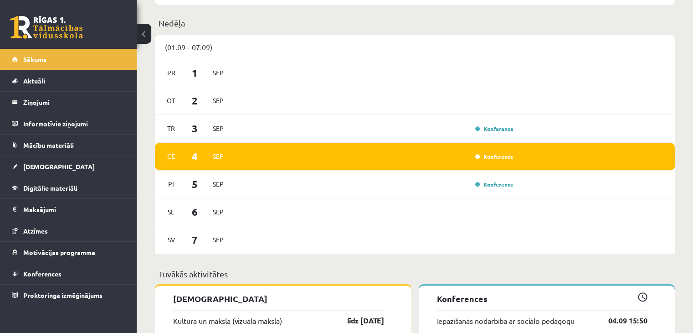
scroll to position [364, 0]
